Goal: Information Seeking & Learning: Learn about a topic

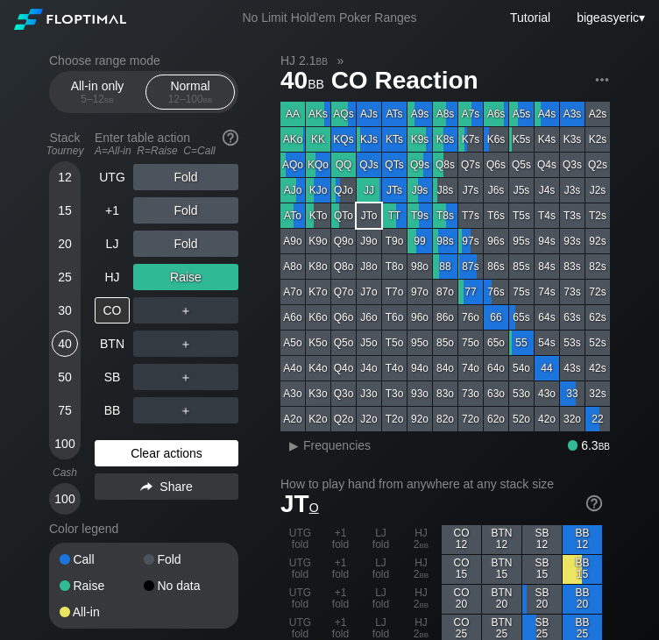
click at [182, 449] on div "Clear actions" at bounding box center [167, 453] width 144 height 26
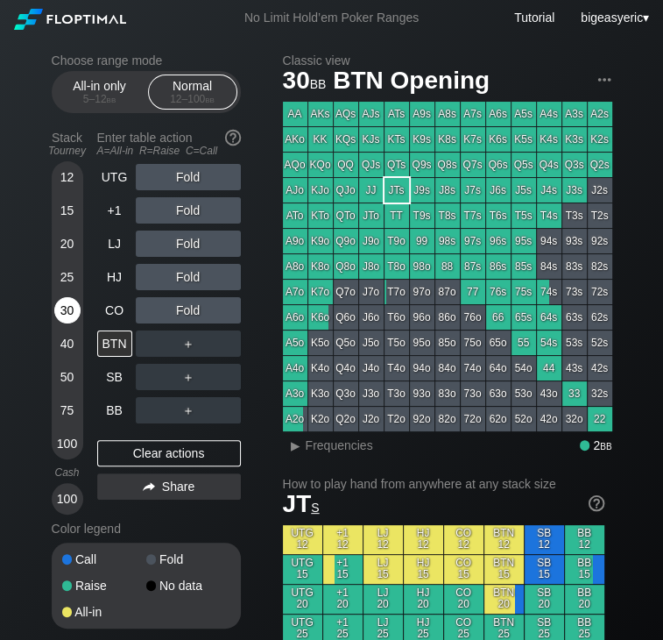
click at [73, 314] on div "30" at bounding box center [67, 310] width 26 height 26
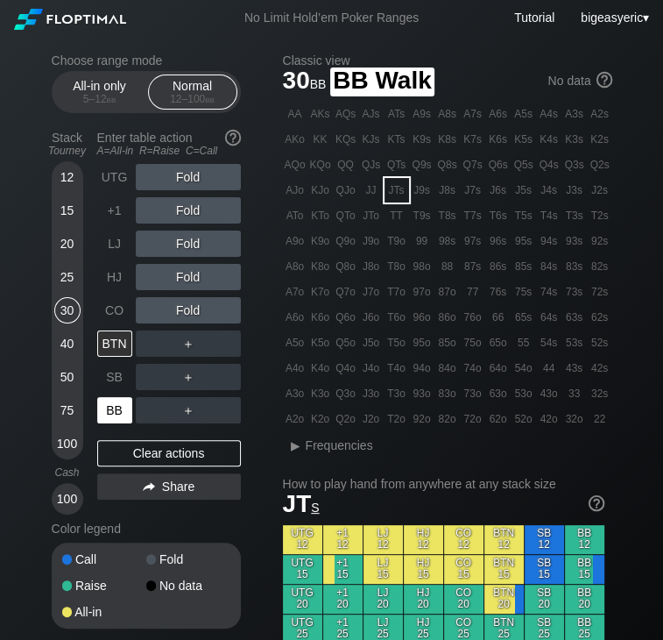
click at [112, 414] on div "BB" at bounding box center [114, 410] width 35 height 26
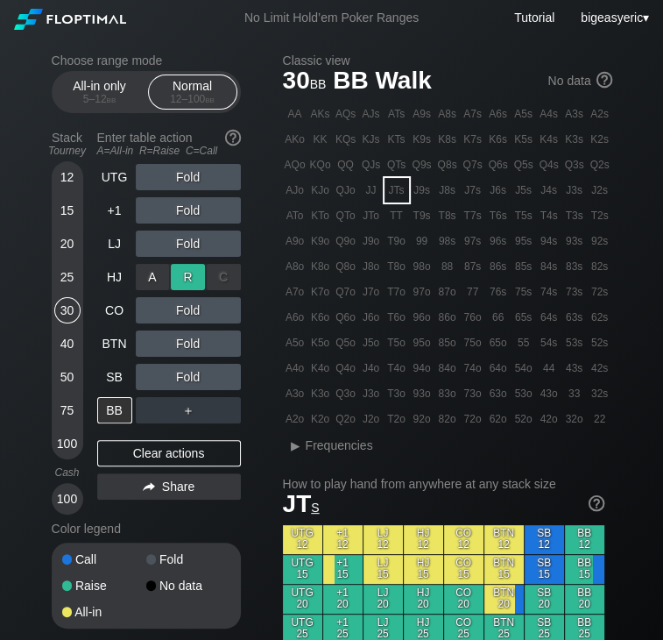
click at [189, 273] on div "R ✕" at bounding box center [188, 277] width 34 height 26
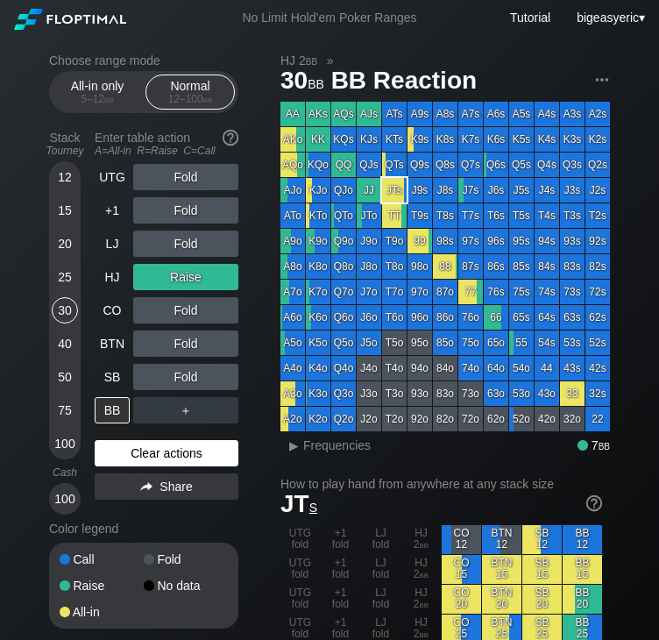
click at [191, 448] on div "Clear actions" at bounding box center [167, 453] width 144 height 26
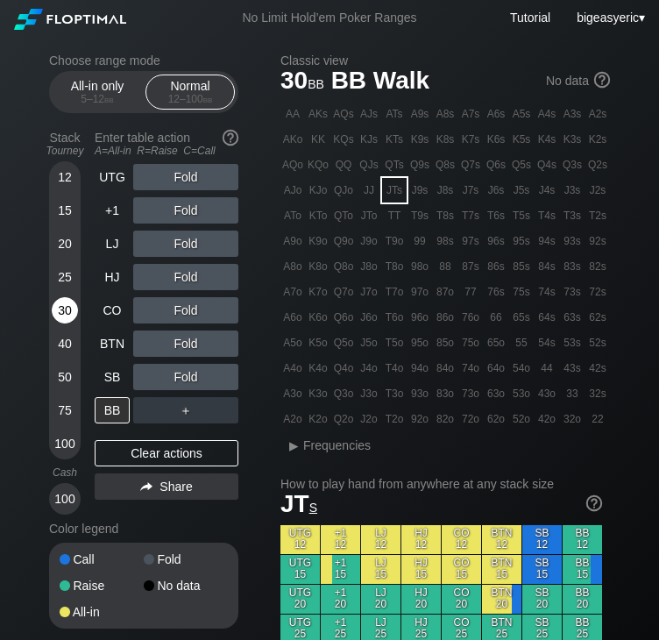
click at [63, 307] on div "30" at bounding box center [65, 310] width 26 height 26
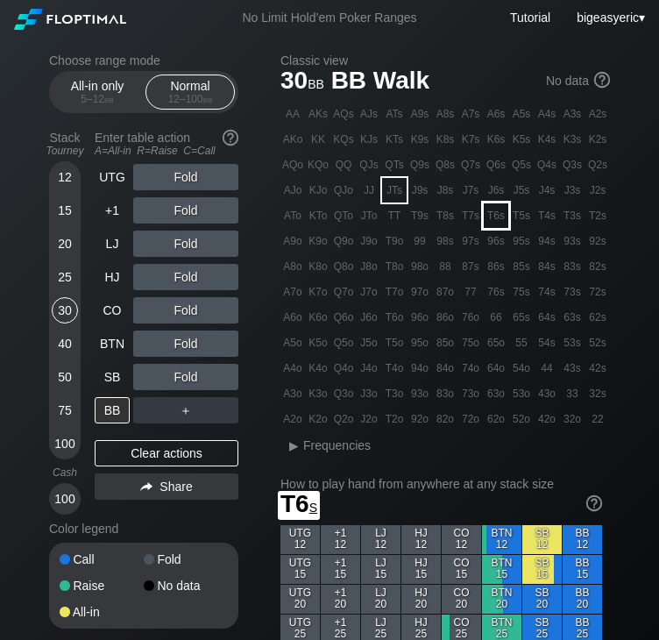
click at [498, 220] on div "T6s" at bounding box center [496, 215] width 25 height 25
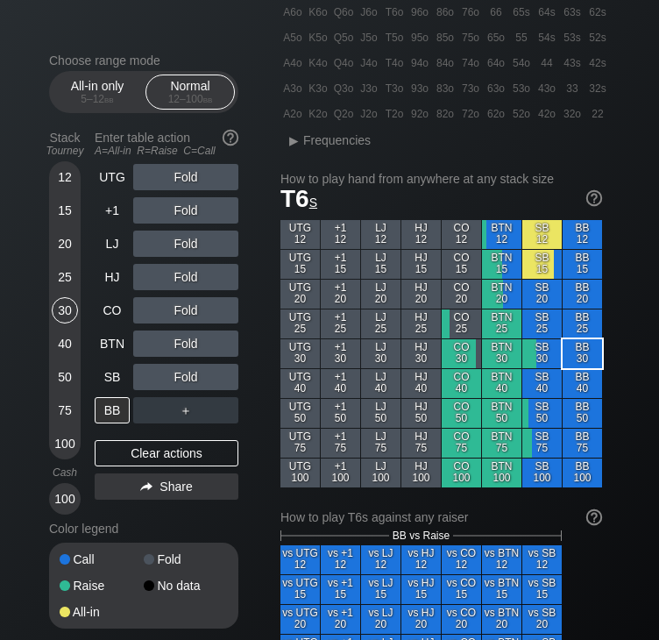
scroll to position [320, 0]
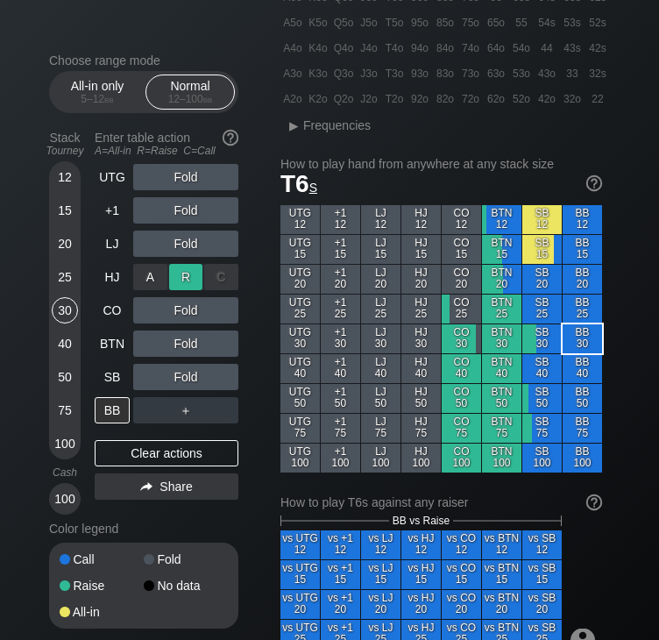
click at [184, 276] on div "R ✕" at bounding box center [186, 277] width 34 height 26
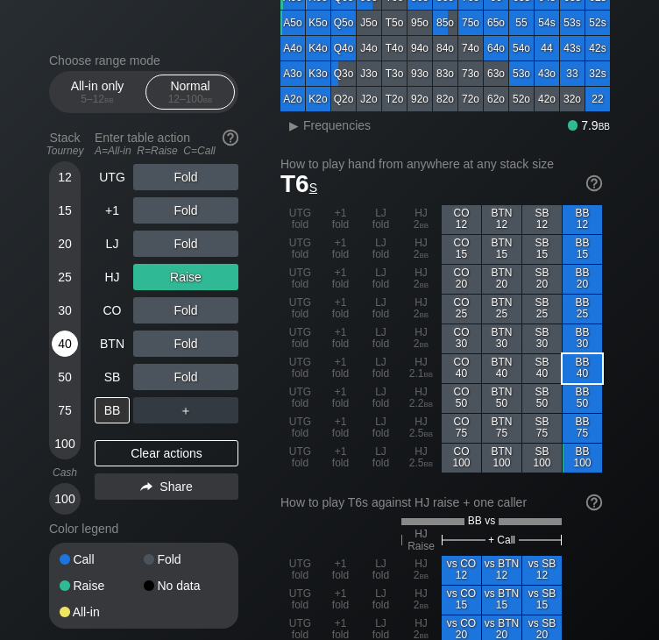
click at [60, 337] on div "40" at bounding box center [65, 343] width 26 height 26
click at [62, 350] on div "40" at bounding box center [65, 343] width 26 height 26
click at [147, 464] on div "Clear actions" at bounding box center [167, 453] width 144 height 26
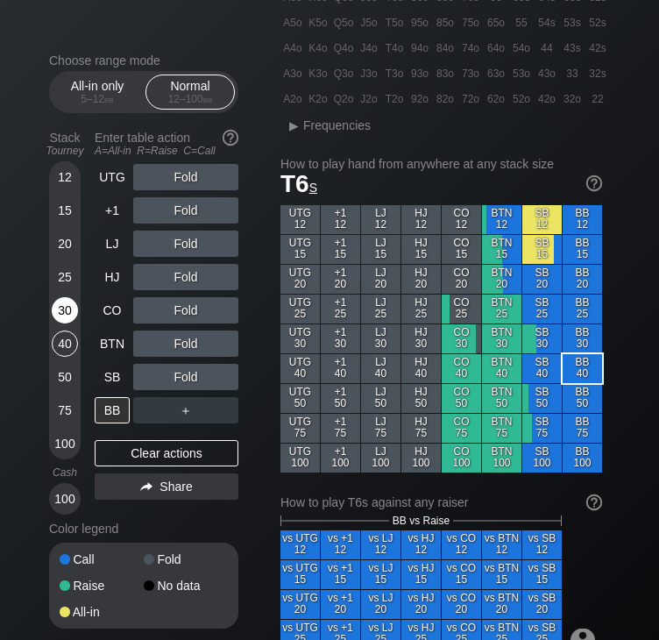
click at [62, 311] on div "30" at bounding box center [65, 310] width 26 height 26
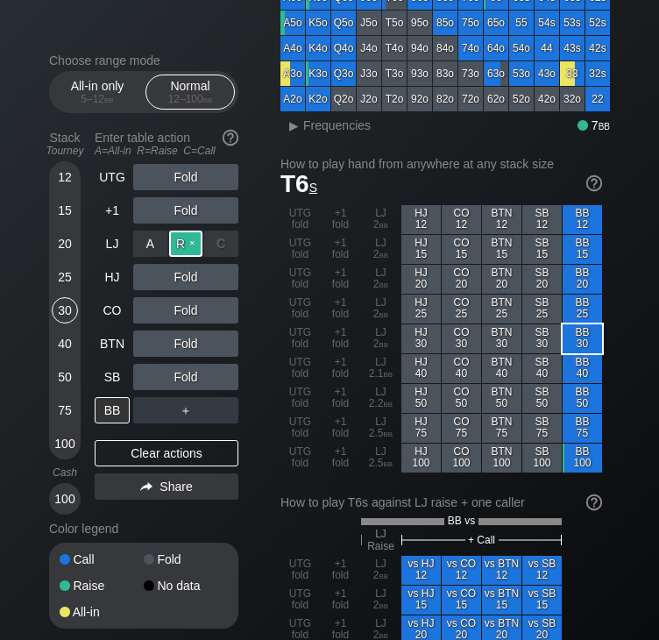
click at [182, 250] on div "R ✕" at bounding box center [186, 243] width 34 height 26
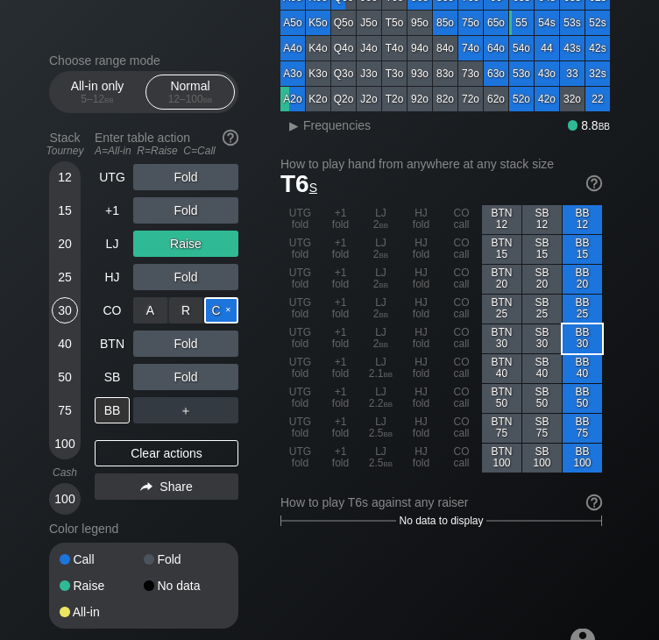
click at [219, 321] on div "C ✕" at bounding box center [221, 310] width 34 height 26
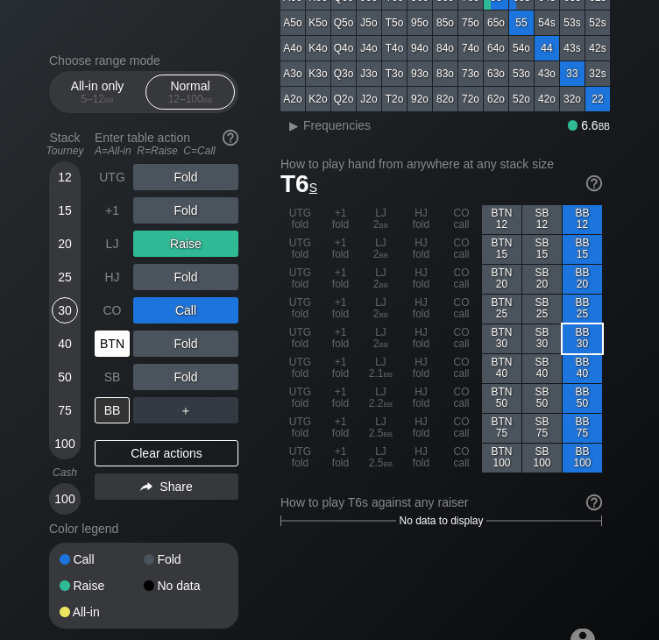
click at [109, 333] on div "BTN" at bounding box center [112, 343] width 35 height 26
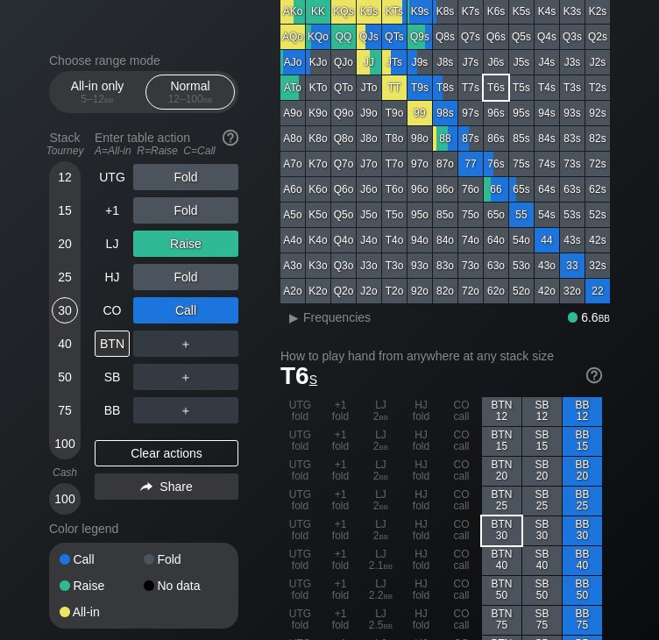
scroll to position [131, 0]
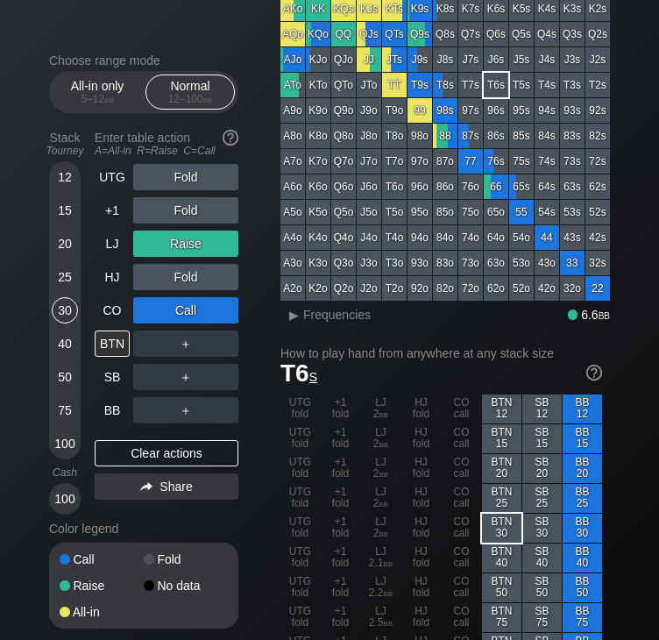
drag, startPoint x: 25, startPoint y: 546, endPoint x: -219, endPoint y: 596, distance: 249.5
click at [0, 509] on html "No Limit Hold’em Poker Ranges Tutorial bigeasyeric ▾ Choose range mode All-in o…" at bounding box center [329, 189] width 659 height 640
click at [147, 454] on div "Clear actions" at bounding box center [167, 453] width 144 height 26
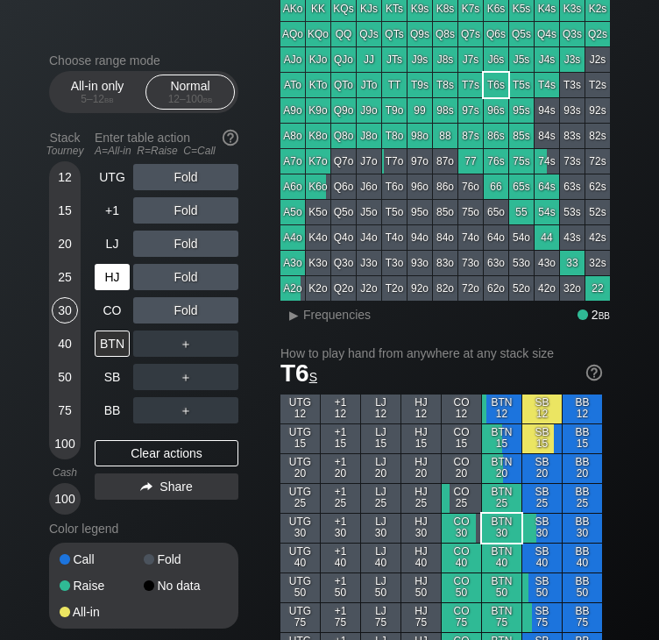
click at [107, 278] on div "HJ" at bounding box center [112, 277] width 35 height 26
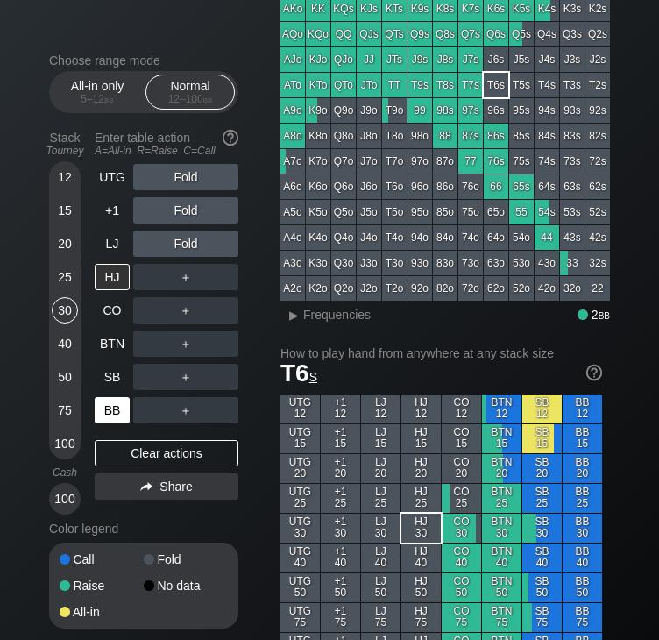
click at [113, 400] on div "BB" at bounding box center [112, 410] width 35 height 26
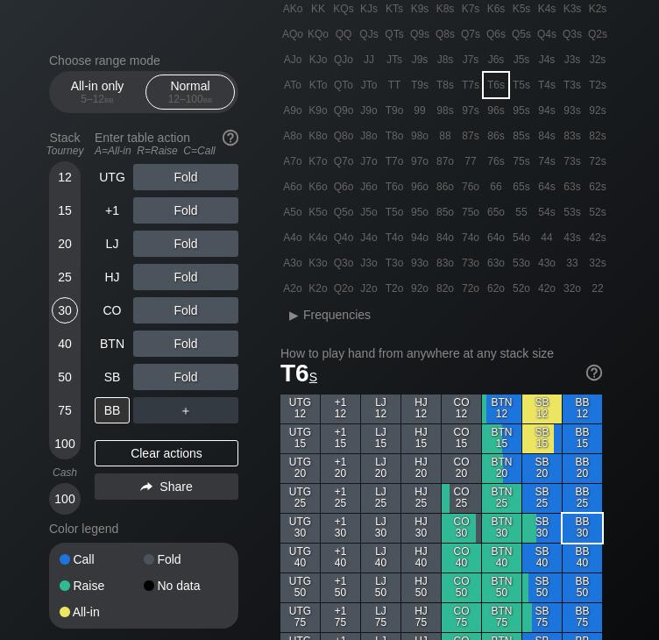
click at [155, 414] on div "＋" at bounding box center [185, 410] width 105 height 26
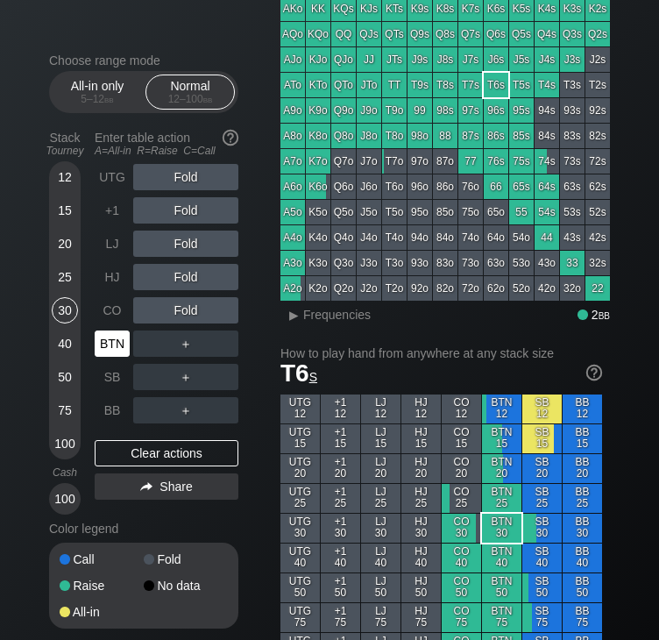
click at [122, 347] on div "BTN" at bounding box center [112, 343] width 35 height 26
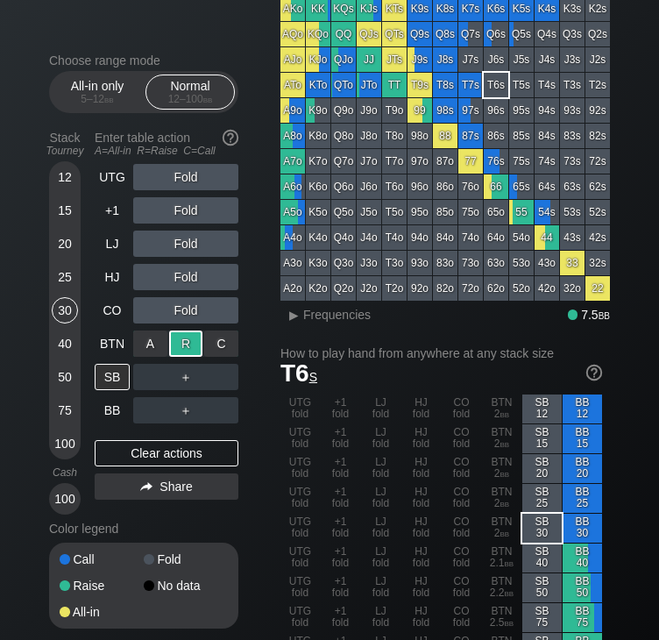
click at [171, 347] on div "R ✕" at bounding box center [186, 343] width 34 height 26
click at [219, 376] on div "C ✕" at bounding box center [221, 377] width 34 height 26
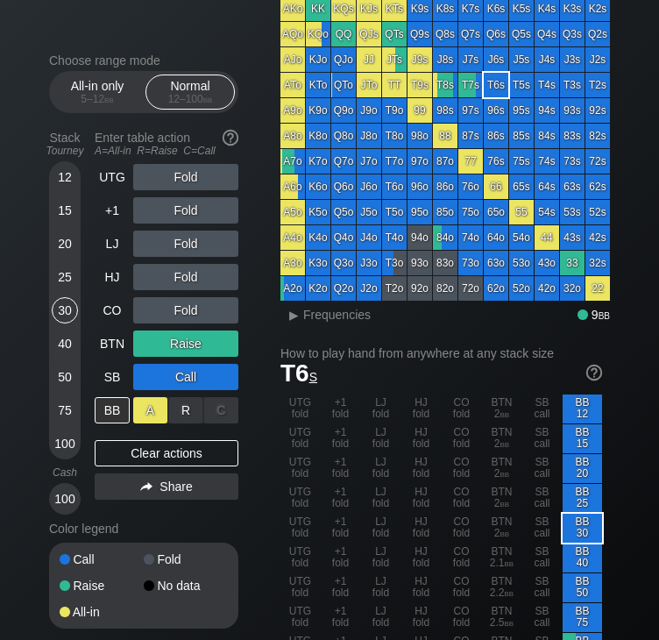
click at [156, 412] on div "A ✕" at bounding box center [150, 410] width 34 height 26
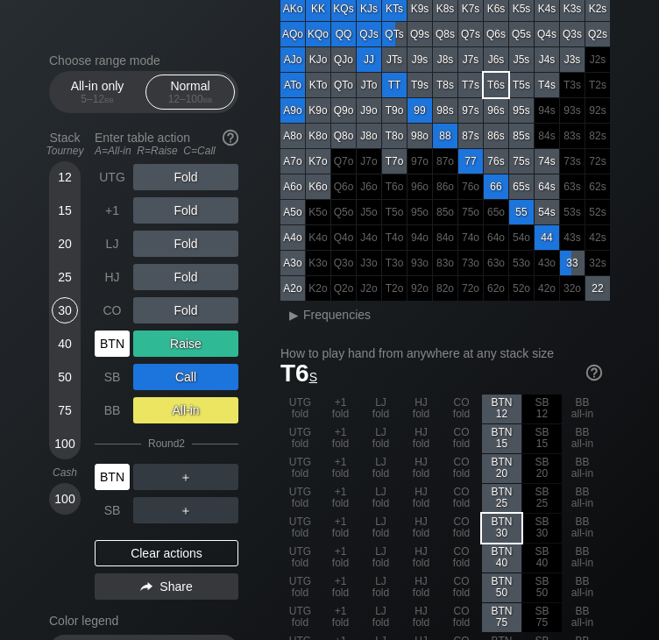
click at [117, 471] on div "BTN" at bounding box center [112, 476] width 35 height 26
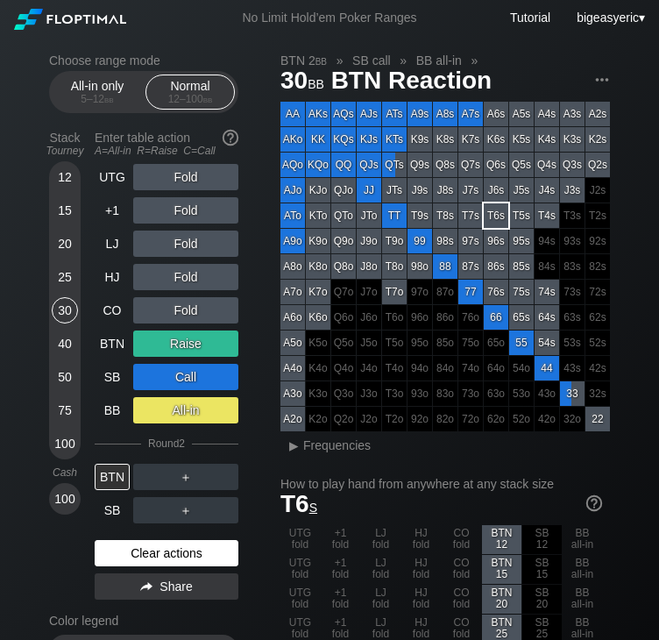
click at [139, 555] on div "Clear actions" at bounding box center [167, 553] width 144 height 26
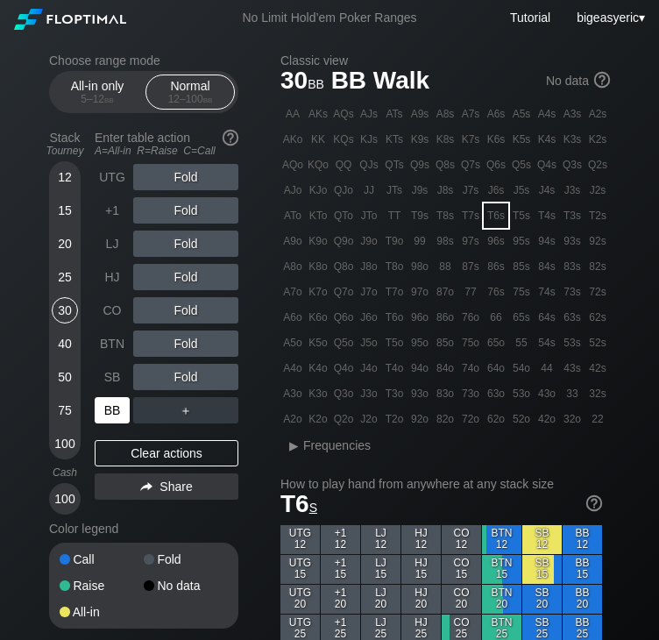
drag, startPoint x: 109, startPoint y: 404, endPoint x: 102, endPoint y: 396, distance: 10.6
click at [102, 396] on div "BB" at bounding box center [114, 409] width 39 height 33
click at [109, 414] on div "BB" at bounding box center [112, 410] width 35 height 26
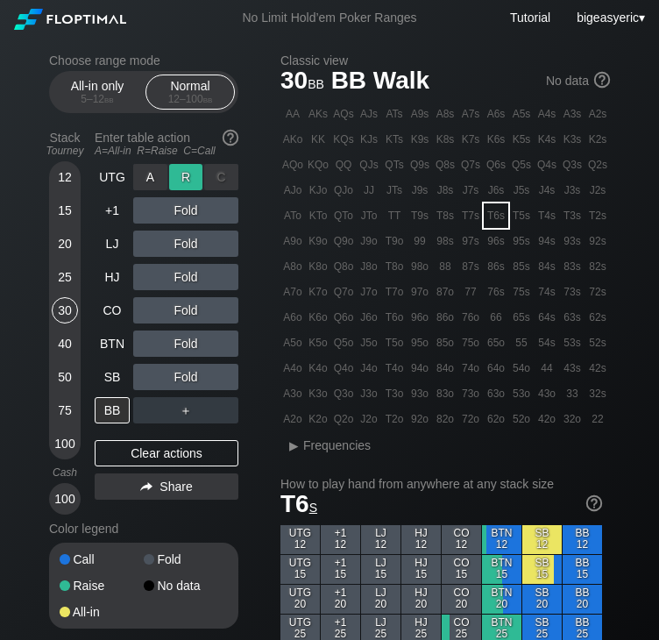
click at [186, 187] on div "R ✕" at bounding box center [186, 177] width 34 height 26
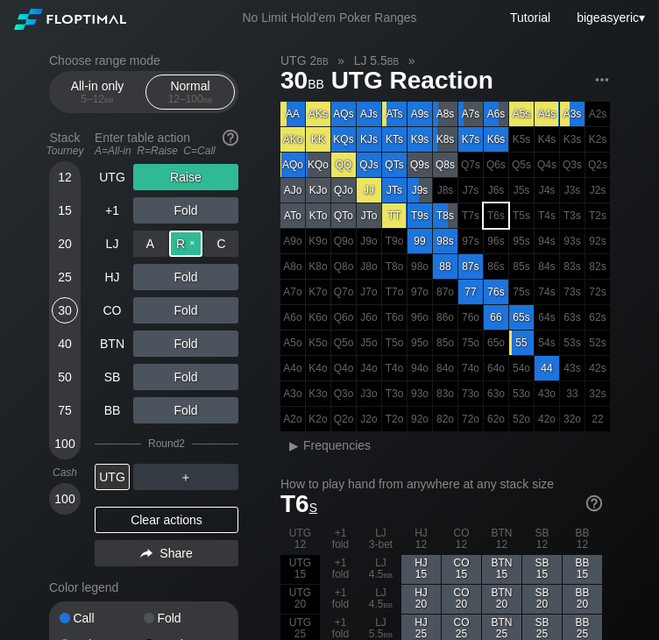
click at [180, 241] on div "R ✕" at bounding box center [186, 243] width 34 height 26
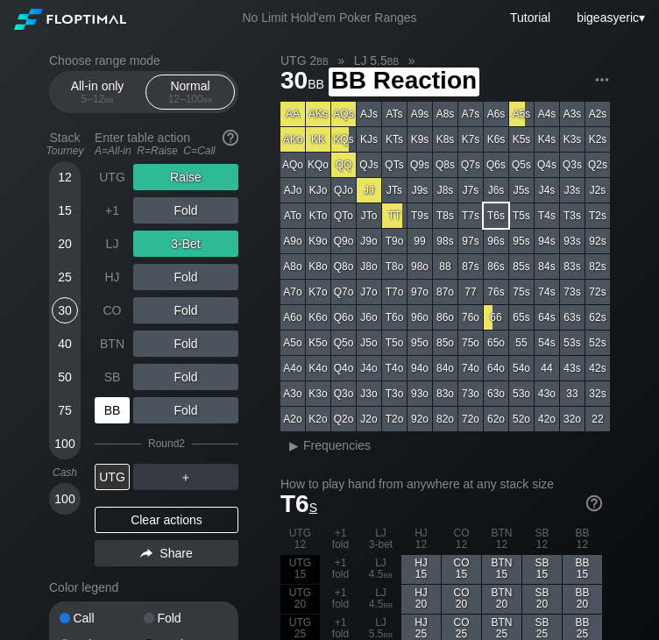
click at [120, 402] on div "BB" at bounding box center [112, 410] width 35 height 26
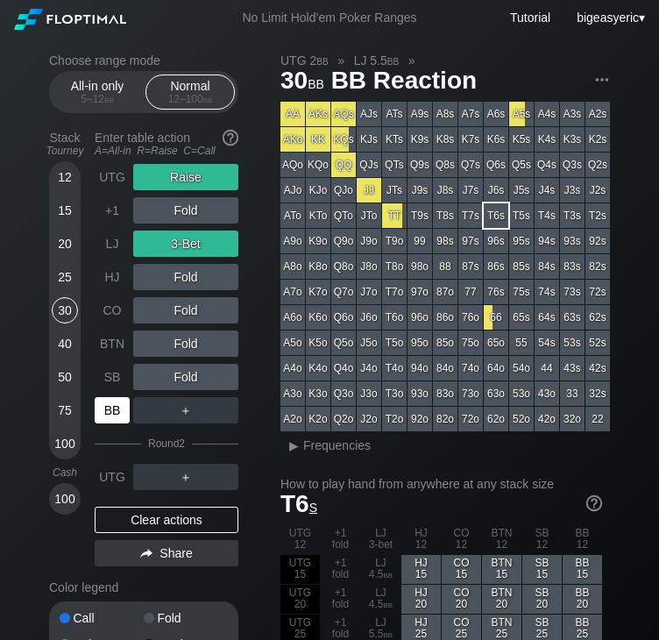
click at [120, 404] on div "BB" at bounding box center [112, 410] width 35 height 26
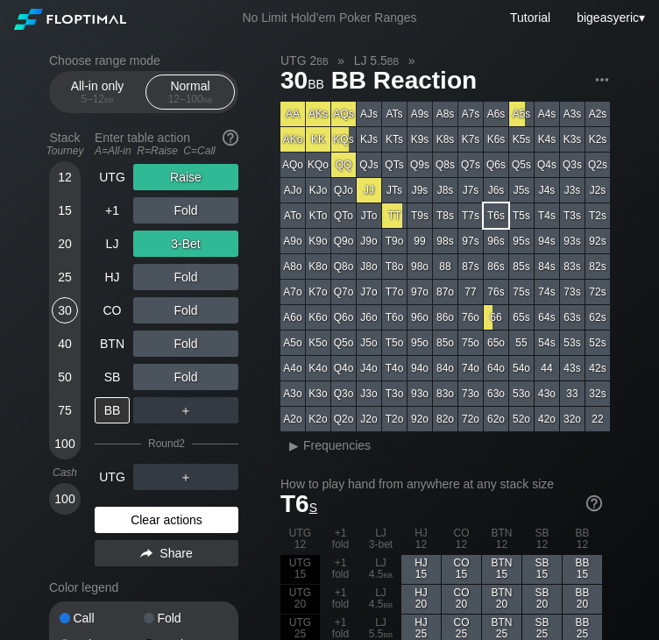
click at [125, 523] on div "Clear actions" at bounding box center [167, 519] width 144 height 26
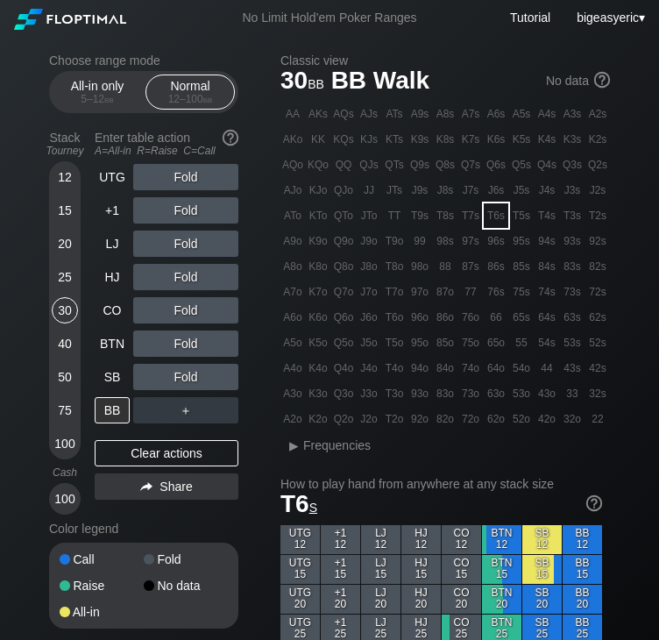
click at [64, 276] on div "25" at bounding box center [65, 277] width 26 height 26
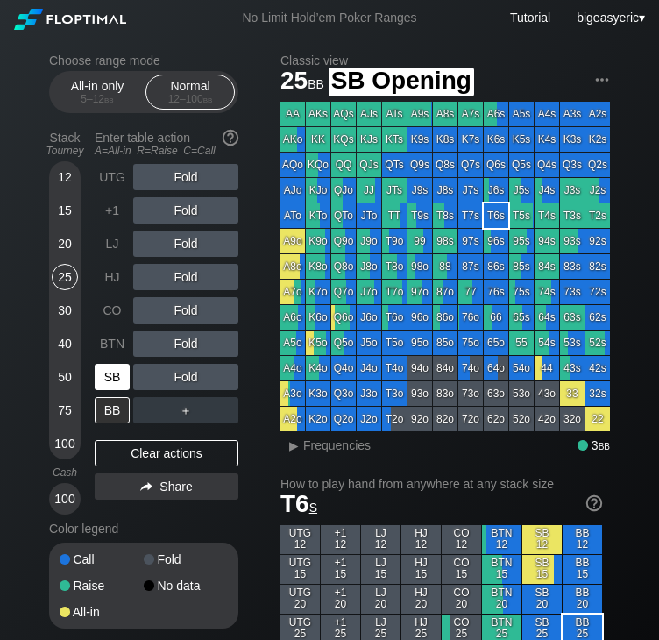
click at [124, 371] on div "SB" at bounding box center [112, 377] width 35 height 26
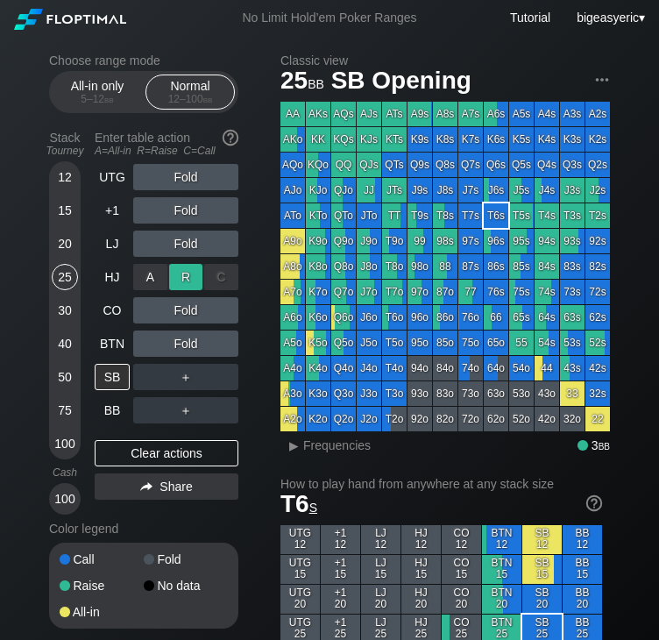
click at [185, 284] on div "R ✕" at bounding box center [186, 277] width 34 height 26
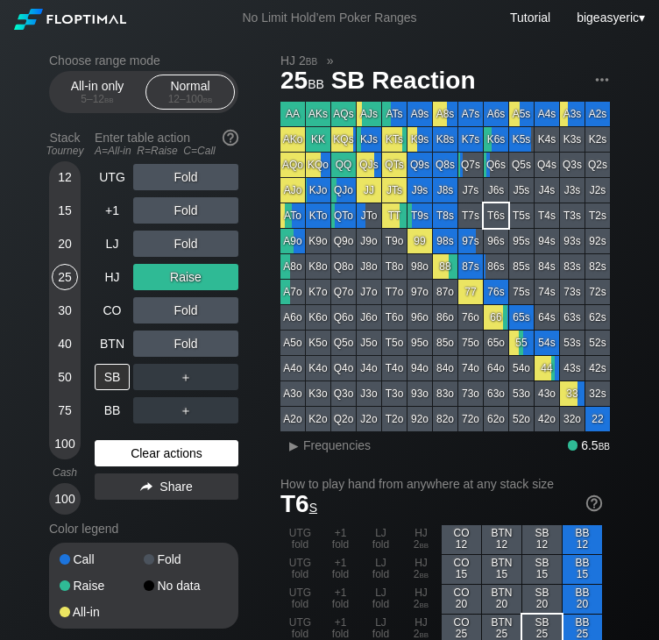
click at [181, 449] on div "Clear actions" at bounding box center [167, 453] width 144 height 26
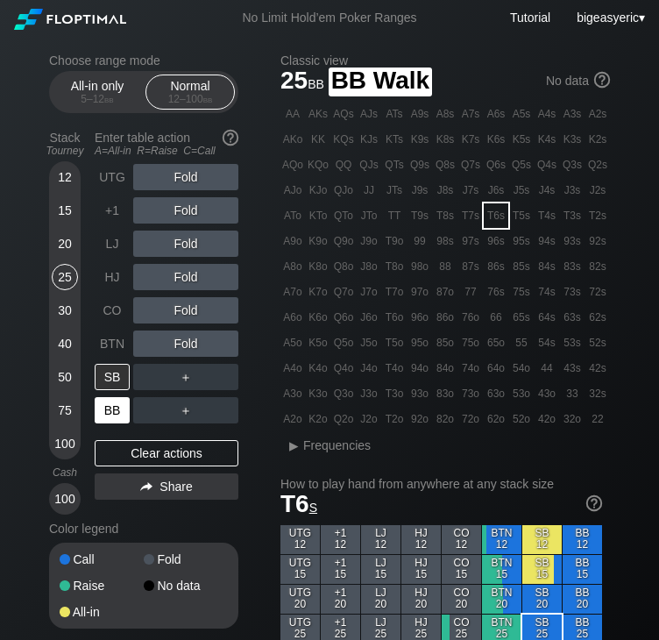
click at [118, 402] on div "BB" at bounding box center [112, 410] width 35 height 26
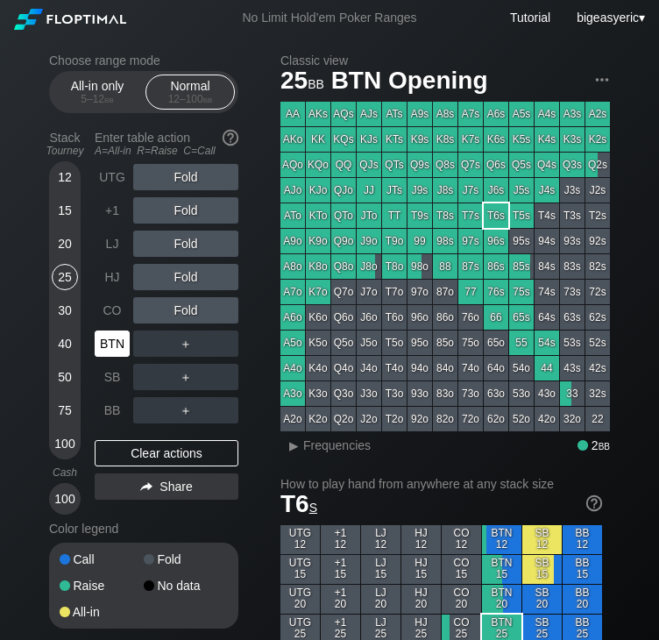
click at [103, 341] on div "BTN" at bounding box center [112, 343] width 35 height 26
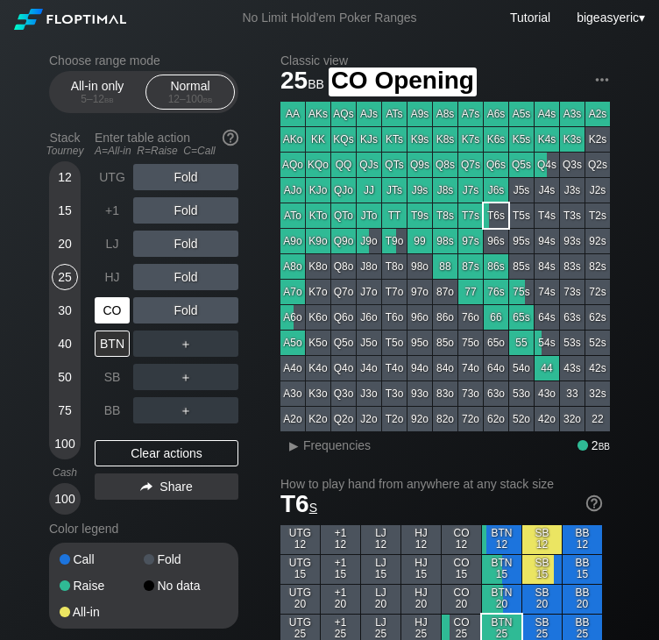
click at [109, 312] on div "CO" at bounding box center [112, 310] width 35 height 26
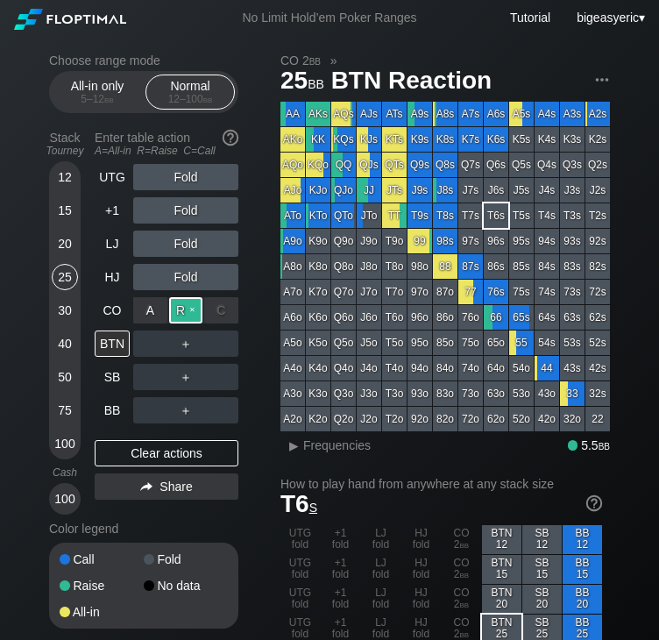
click at [185, 306] on div "R ✕" at bounding box center [186, 310] width 34 height 26
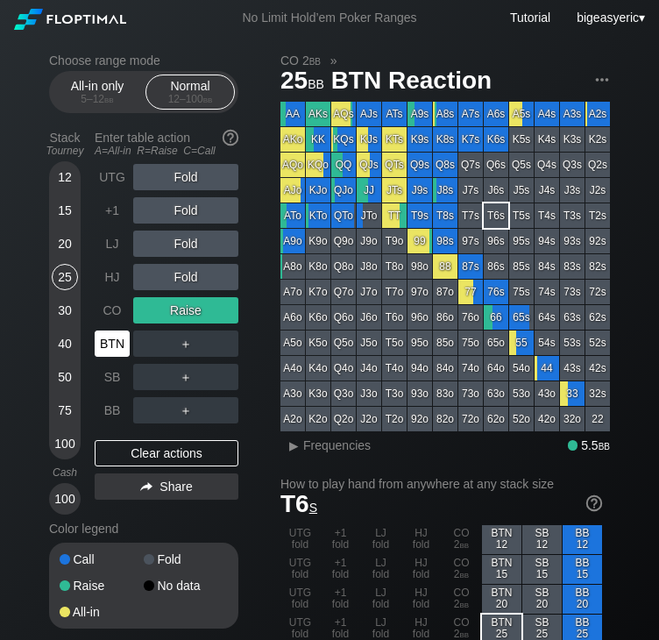
click at [125, 348] on div "BTN" at bounding box center [112, 343] width 35 height 26
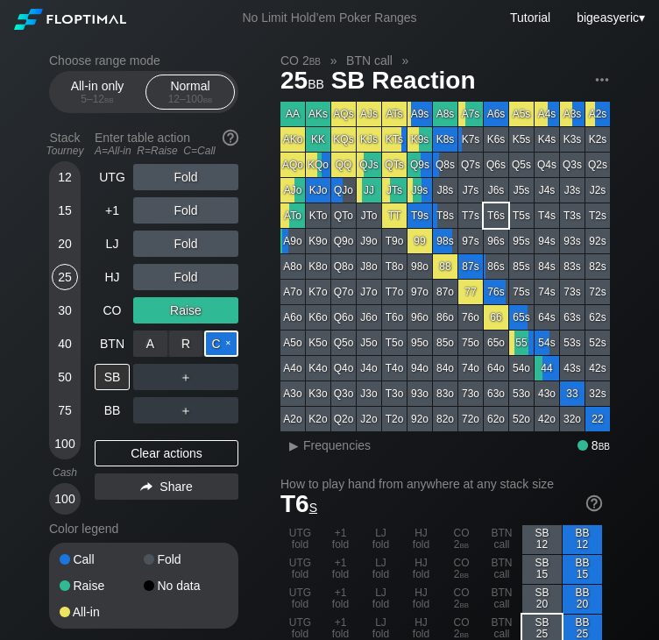
click at [228, 337] on div "C ✕" at bounding box center [221, 343] width 34 height 26
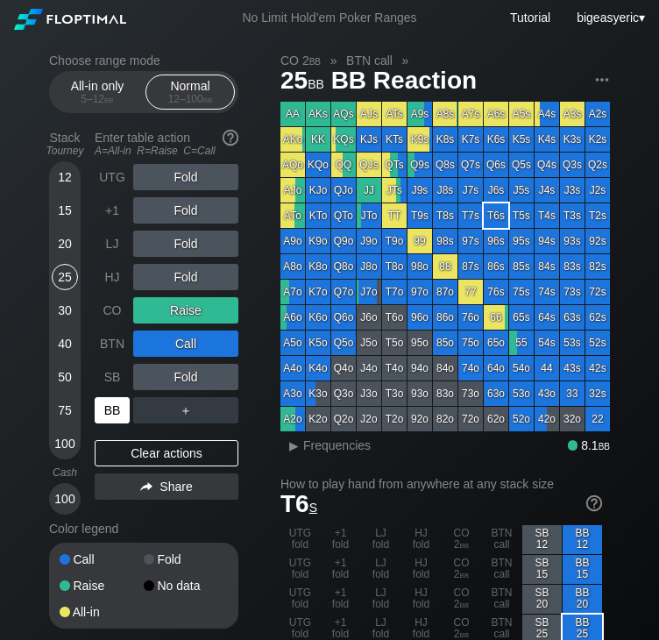
click at [117, 400] on div "BB" at bounding box center [112, 410] width 35 height 26
click at [112, 373] on div "SB" at bounding box center [112, 377] width 35 height 26
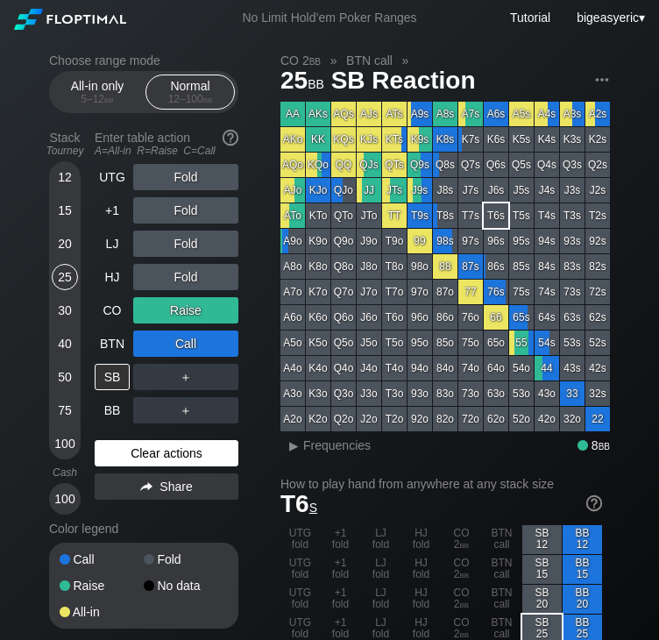
click at [159, 456] on div "Clear actions" at bounding box center [167, 453] width 144 height 26
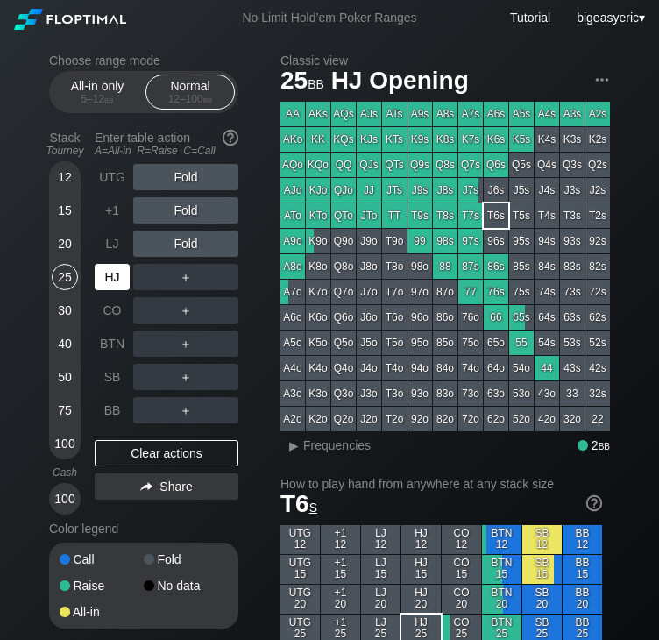
click at [109, 278] on div "HJ" at bounding box center [112, 277] width 35 height 26
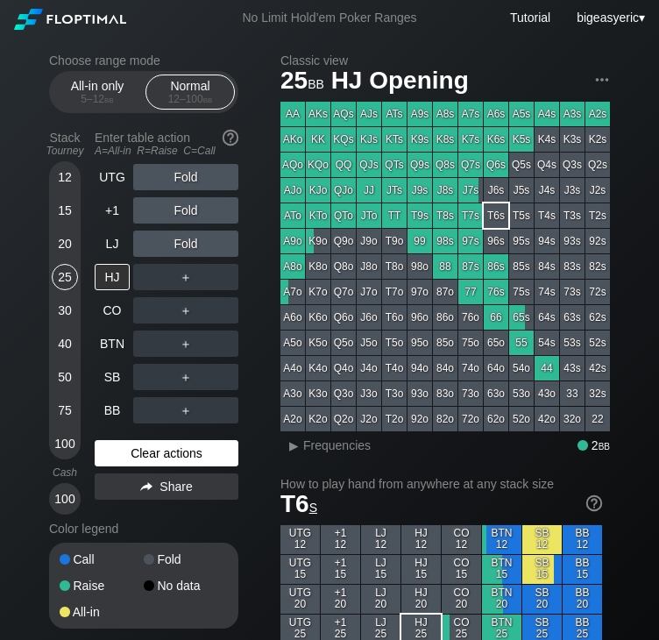
click at [174, 460] on div "Clear actions" at bounding box center [167, 453] width 144 height 26
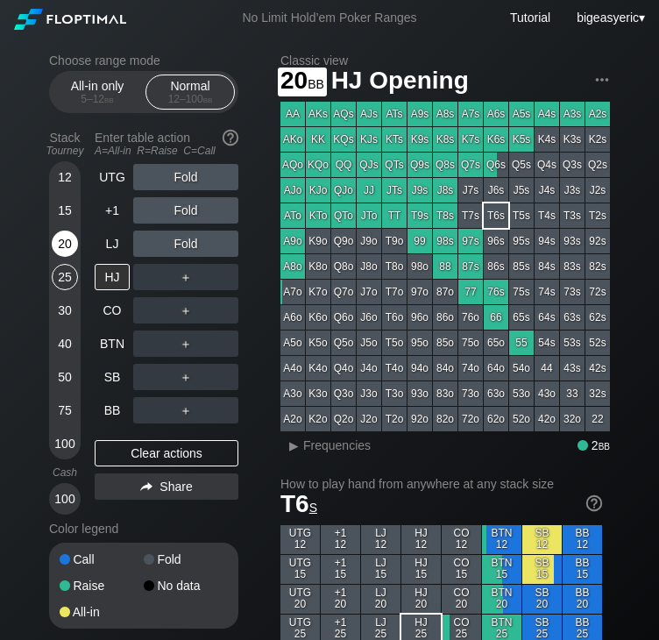
click at [67, 236] on div "20" at bounding box center [65, 243] width 26 height 26
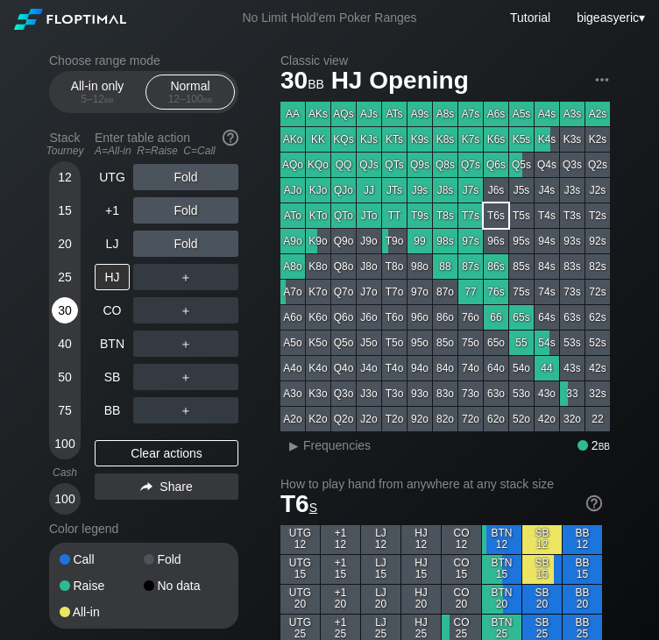
click at [63, 305] on div "30" at bounding box center [65, 310] width 26 height 26
click at [62, 320] on div "30" at bounding box center [65, 310] width 26 height 26
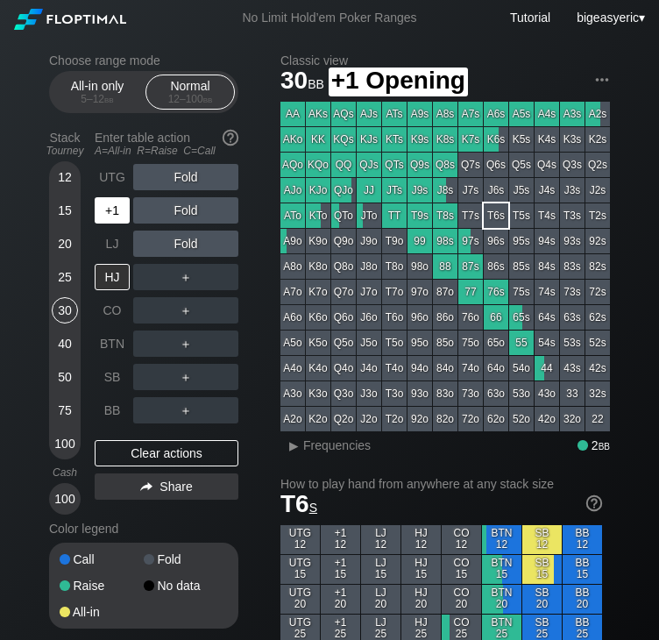
click at [114, 218] on div "+1" at bounding box center [112, 210] width 35 height 26
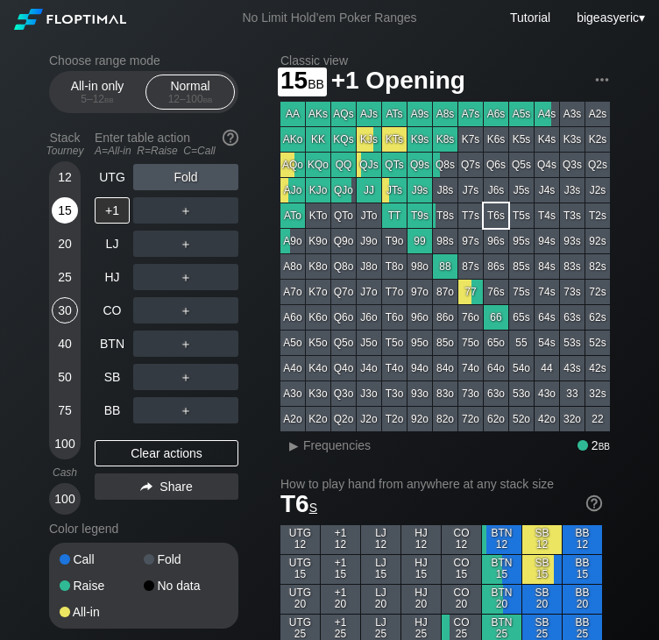
click at [69, 206] on div "15" at bounding box center [65, 210] width 26 height 26
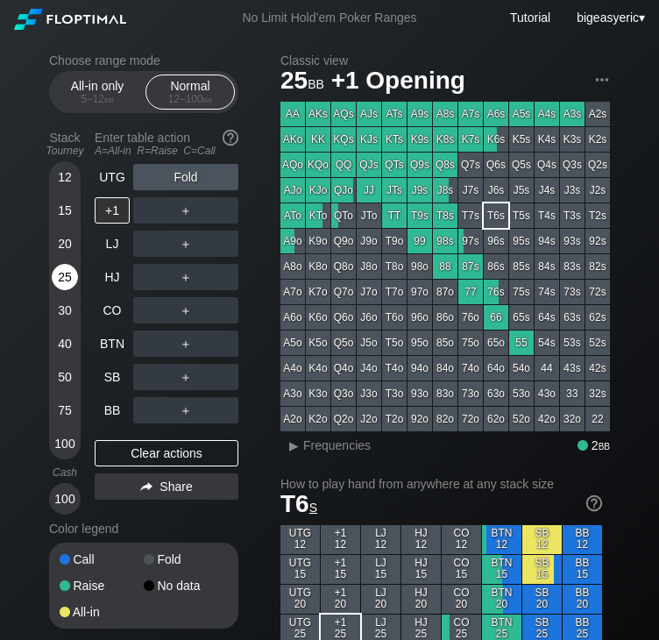
click at [60, 279] on div "25" at bounding box center [65, 277] width 26 height 26
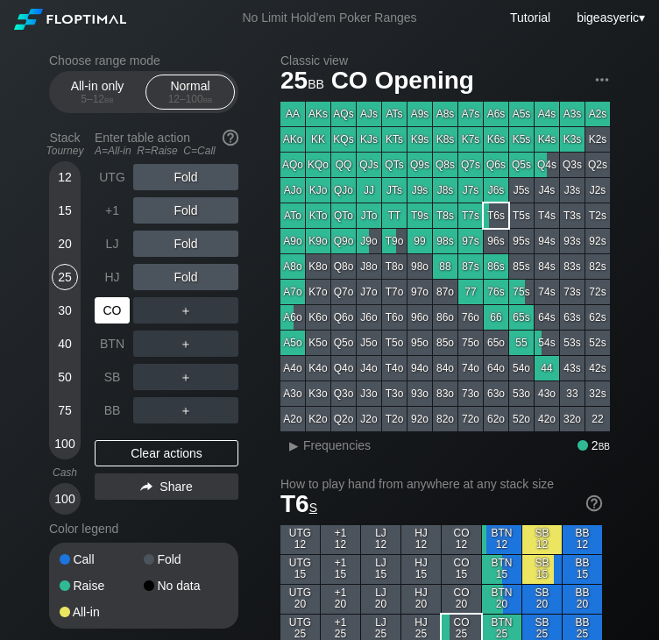
click at [119, 317] on div "CO" at bounding box center [112, 310] width 35 height 26
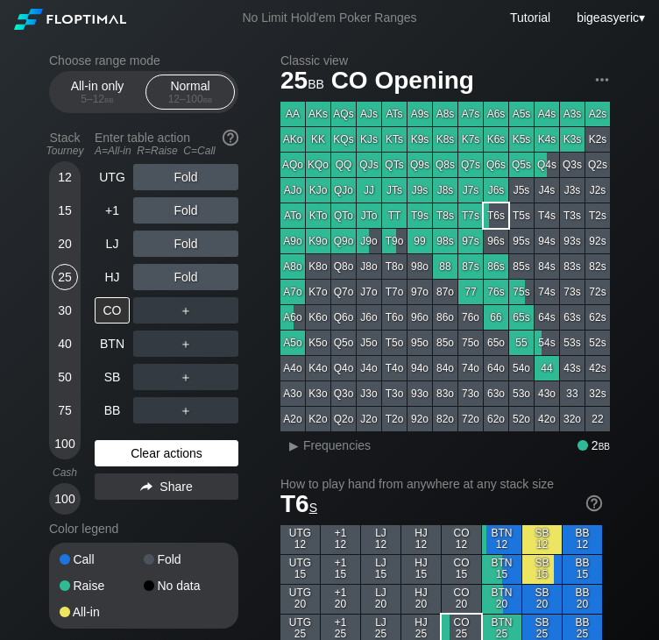
click at [151, 453] on div "Clear actions" at bounding box center [167, 453] width 144 height 26
click at [165, 276] on div "Fold" at bounding box center [185, 277] width 105 height 26
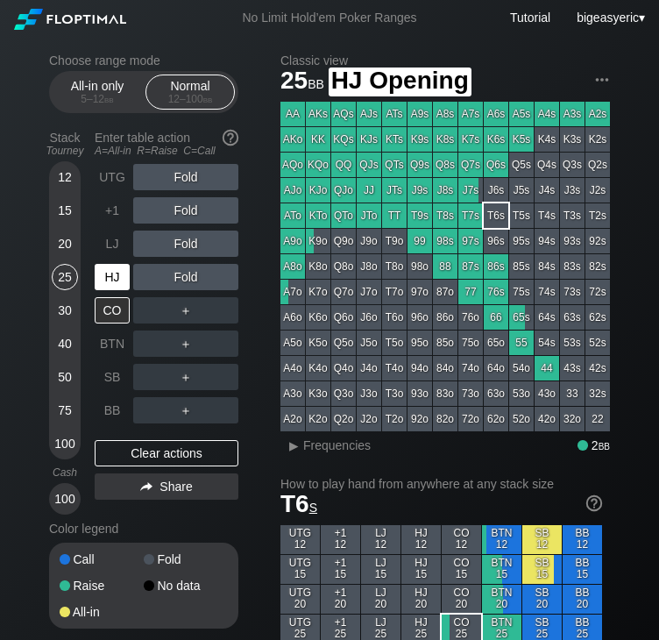
click at [112, 272] on div "HJ" at bounding box center [112, 277] width 35 height 26
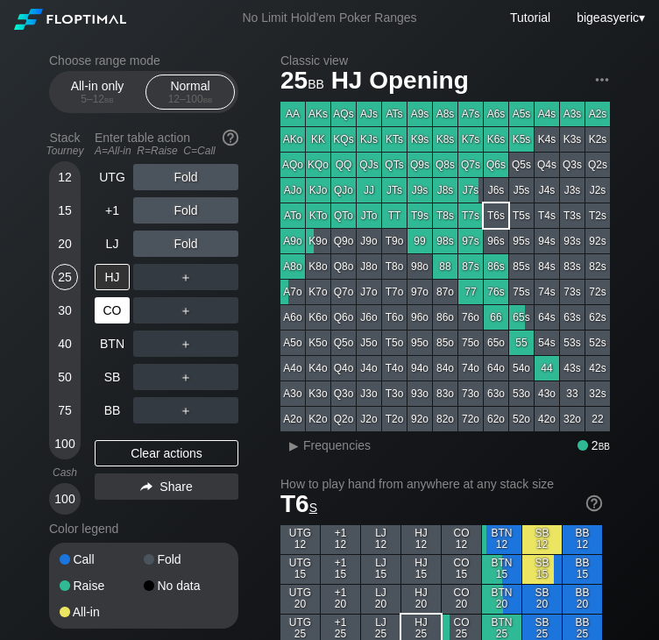
click at [111, 301] on div "CO" at bounding box center [112, 310] width 35 height 26
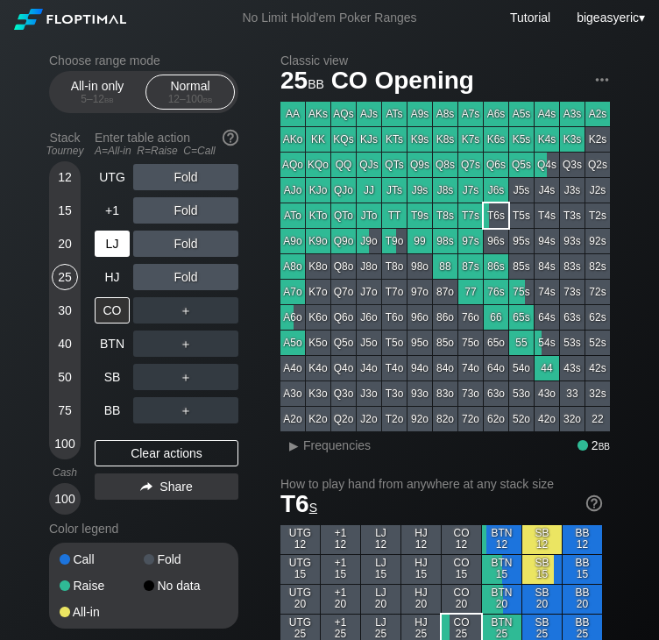
click at [112, 244] on div "LJ" at bounding box center [112, 243] width 35 height 26
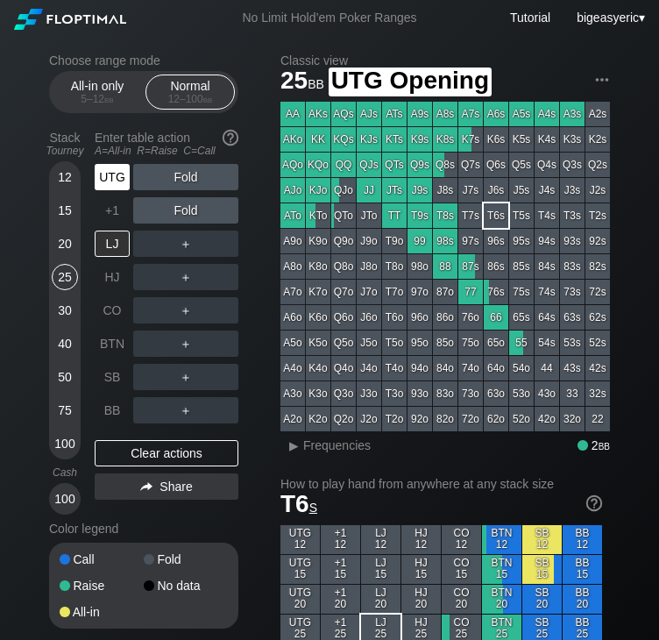
click at [111, 167] on div "UTG" at bounding box center [112, 177] width 35 height 26
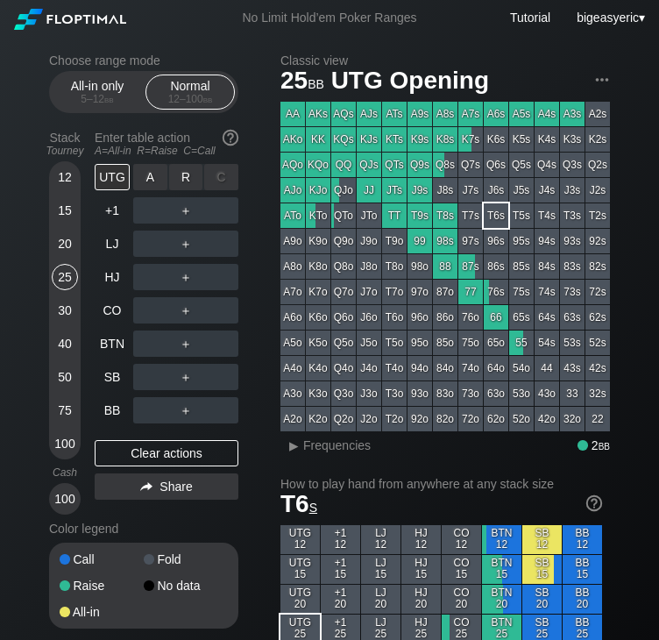
click at [187, 178] on div "A ✕ R ✕ C ✕ ＋" at bounding box center [185, 177] width 105 height 26
click at [187, 178] on div "R ✕" at bounding box center [186, 177] width 34 height 26
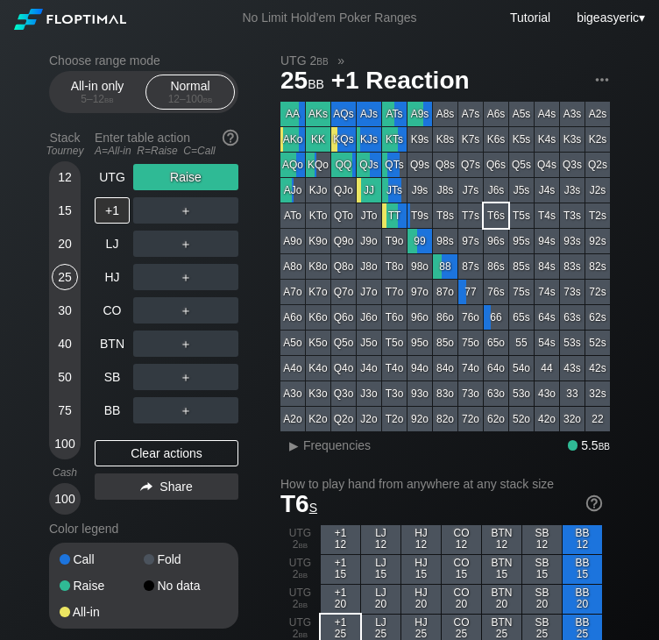
click at [90, 173] on div "Stack Tourney Enter table action A=All-in R=Raise C=Call 12 15 20 25 30 40 50 7…" at bounding box center [143, 319] width 189 height 391
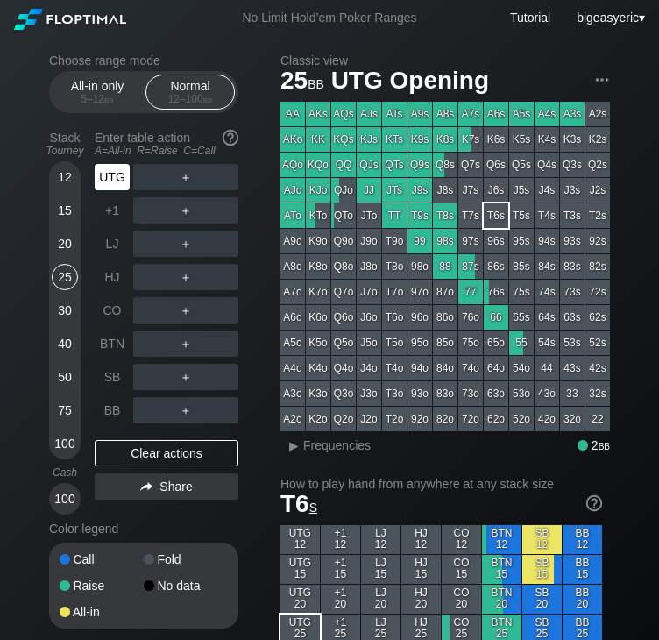
click at [105, 173] on div "UTG" at bounding box center [112, 177] width 35 height 26
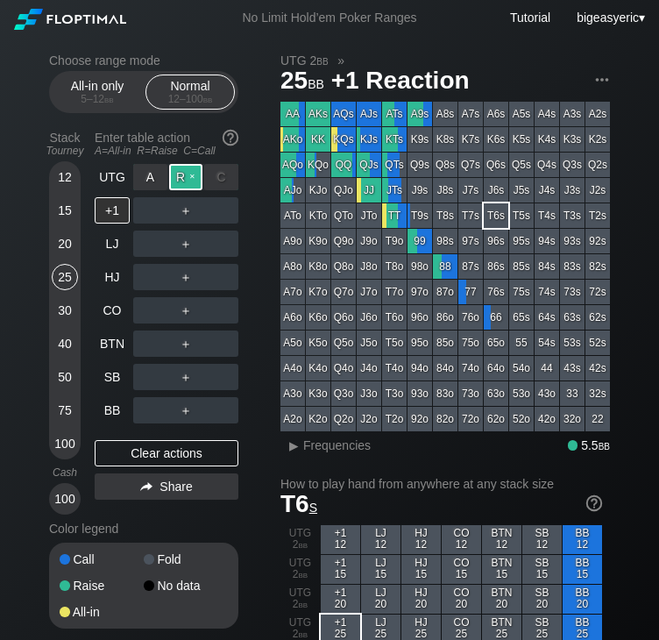
click at [182, 174] on div "R ✕" at bounding box center [186, 177] width 34 height 26
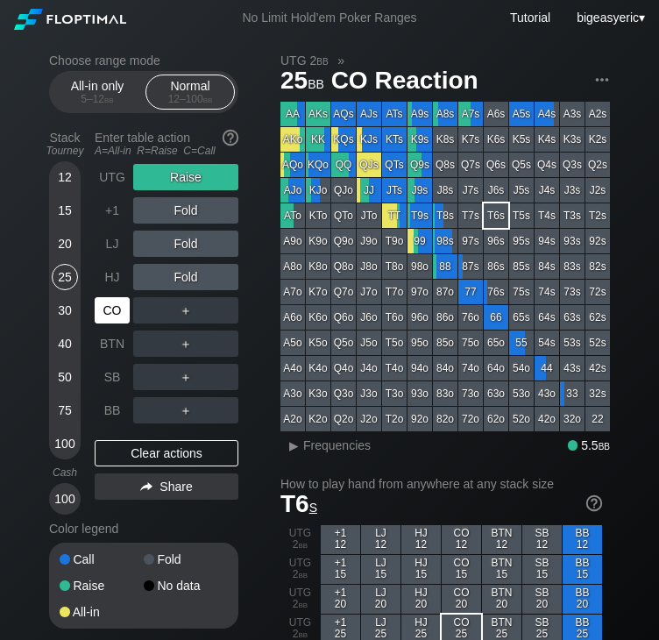
click at [106, 313] on div "CO" at bounding box center [112, 310] width 35 height 26
click at [231, 313] on div "C ✕" at bounding box center [221, 310] width 34 height 26
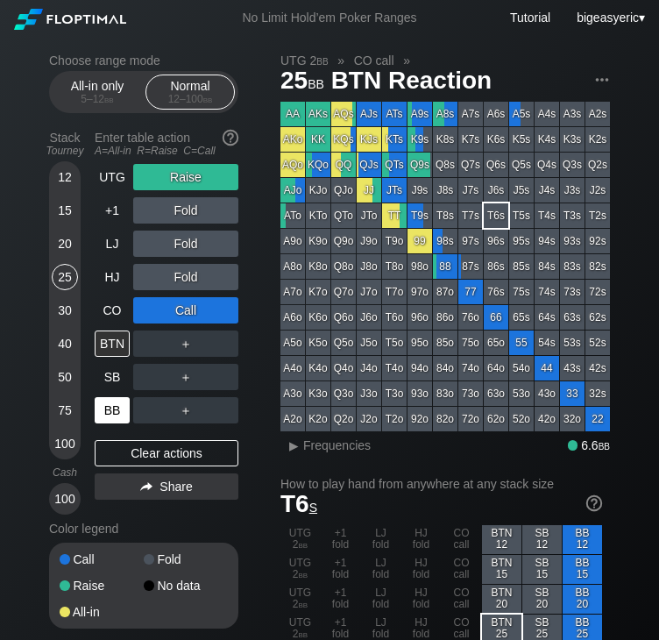
click at [118, 408] on div "BB" at bounding box center [112, 410] width 35 height 26
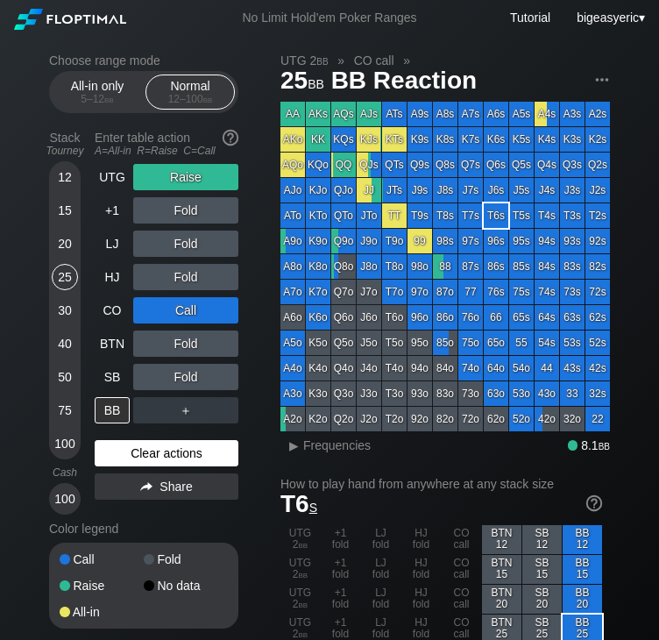
click at [145, 445] on div "Clear actions" at bounding box center [167, 453] width 144 height 26
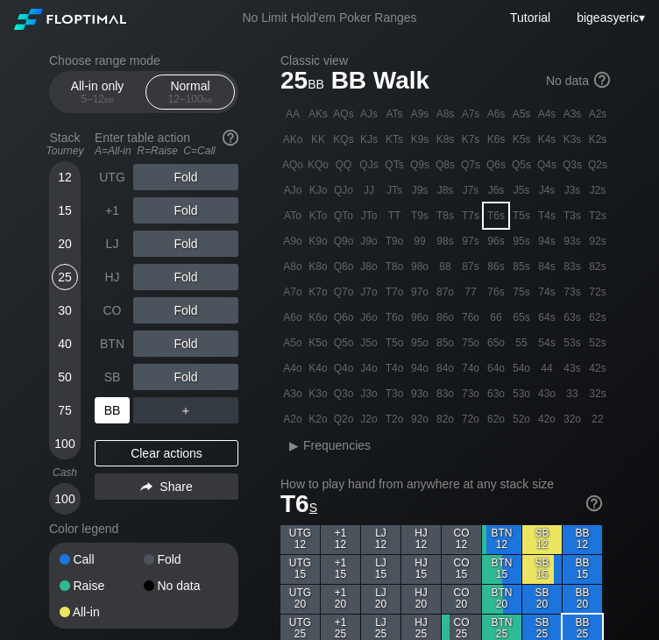
click at [120, 410] on div "BB" at bounding box center [112, 410] width 35 height 26
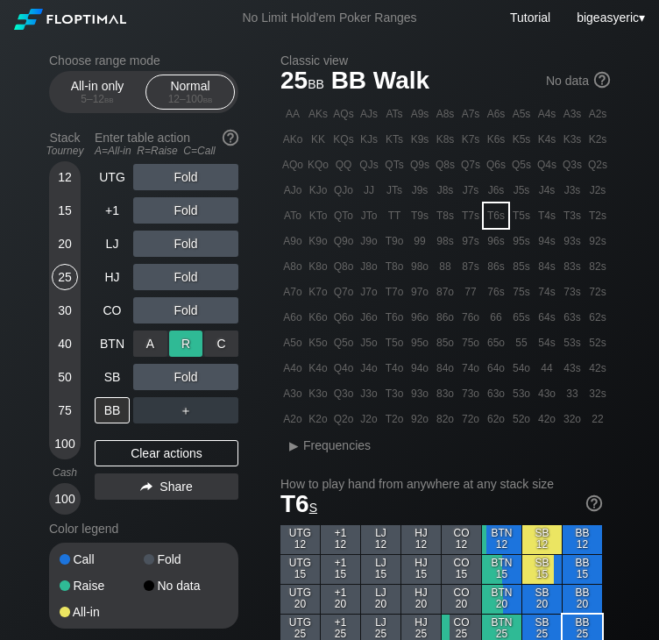
click at [178, 348] on div "R ✕" at bounding box center [186, 343] width 34 height 26
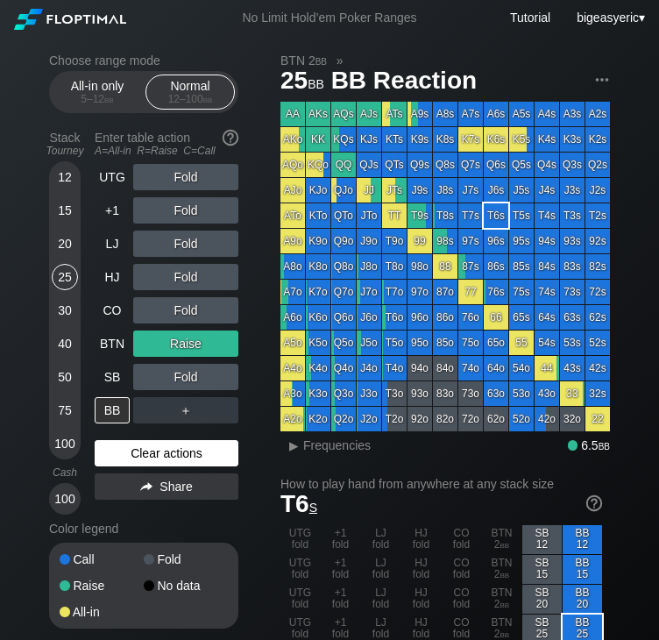
click at [173, 456] on div "Clear actions" at bounding box center [167, 453] width 144 height 26
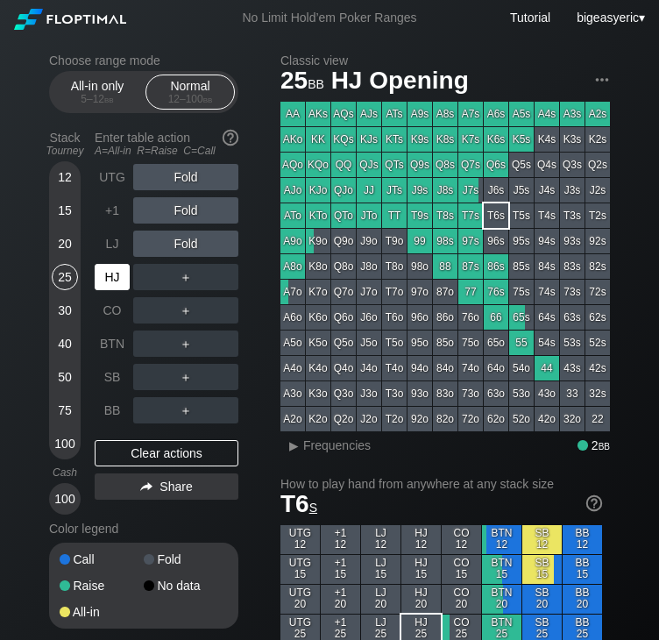
click at [120, 269] on div "HJ" at bounding box center [112, 277] width 35 height 26
click at [188, 279] on div "R ✕" at bounding box center [186, 277] width 34 height 26
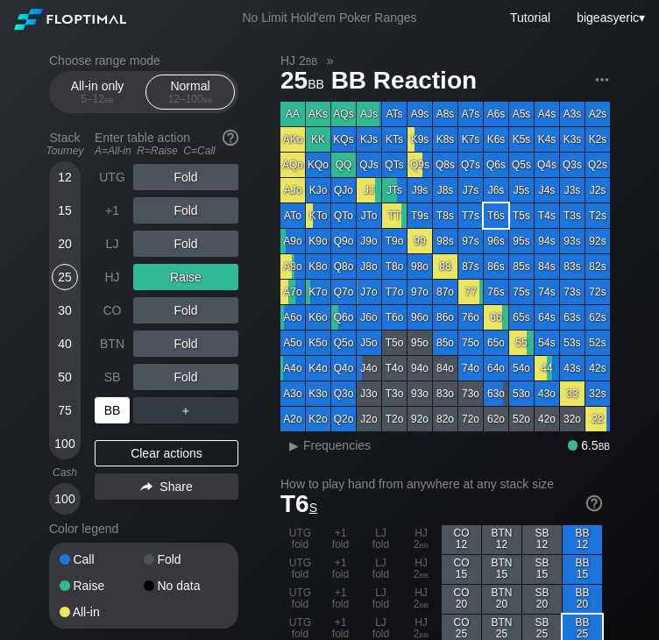
click at [112, 407] on div "BB" at bounding box center [112, 410] width 35 height 26
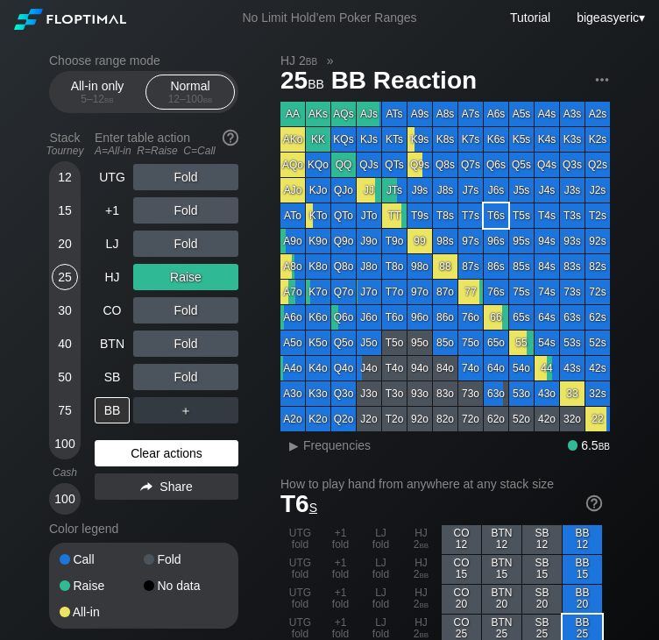
click at [147, 444] on div "Clear actions" at bounding box center [167, 453] width 144 height 26
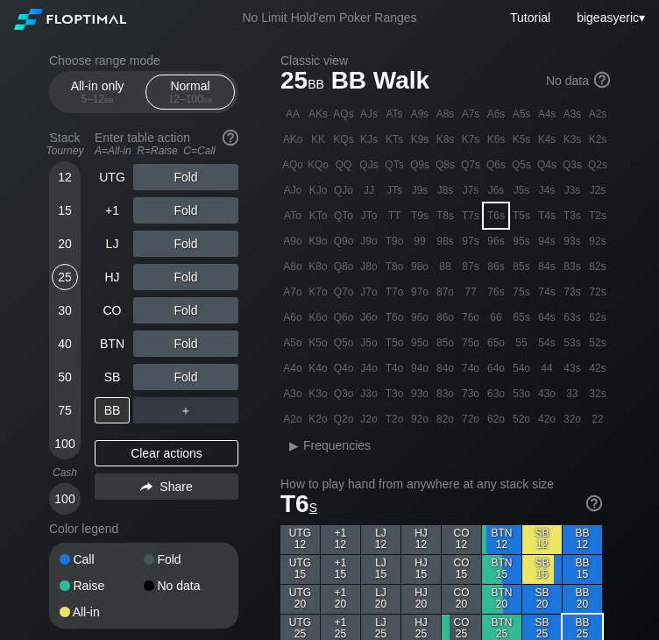
click at [59, 244] on div "20" at bounding box center [65, 243] width 26 height 26
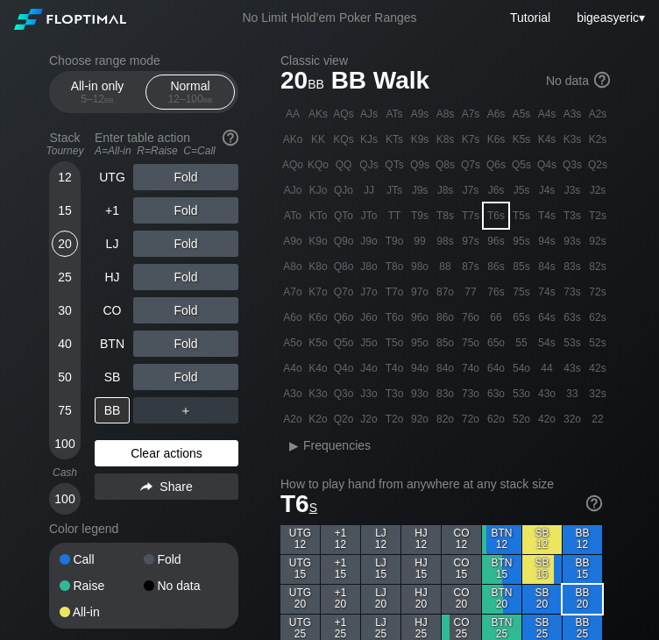
click at [144, 453] on div "Clear actions" at bounding box center [167, 453] width 144 height 26
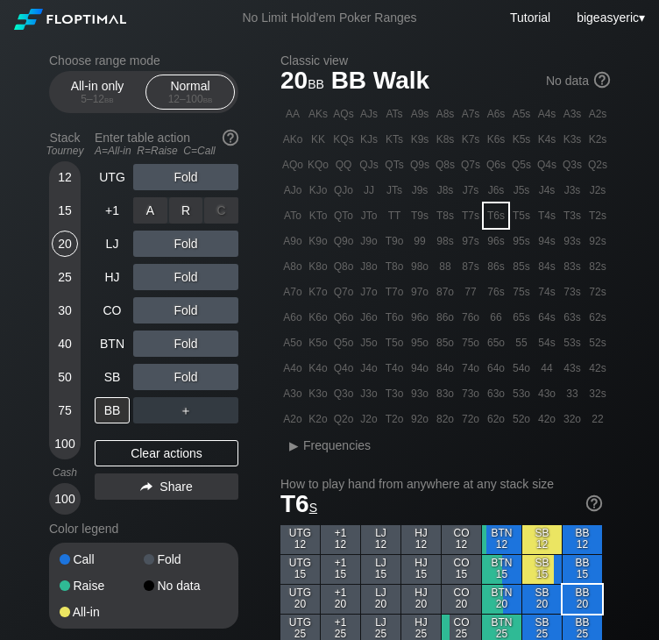
click at [193, 218] on div "R ✕" at bounding box center [186, 210] width 34 height 26
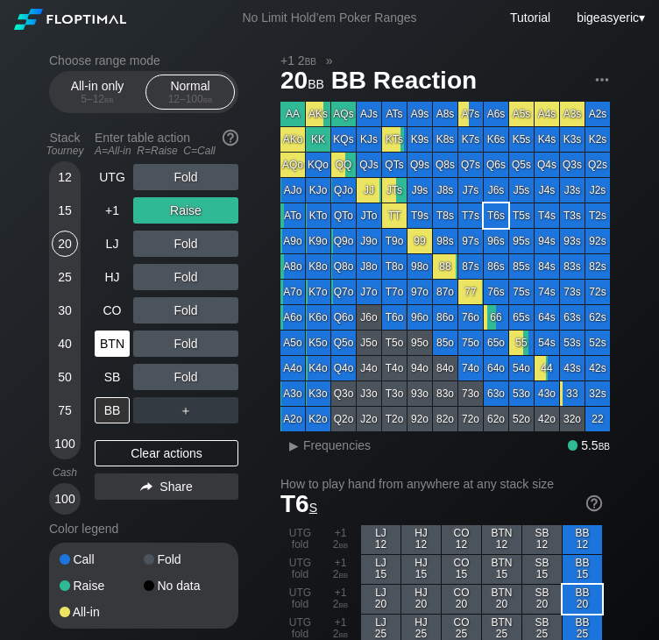
click at [126, 330] on div "BTN" at bounding box center [112, 343] width 35 height 26
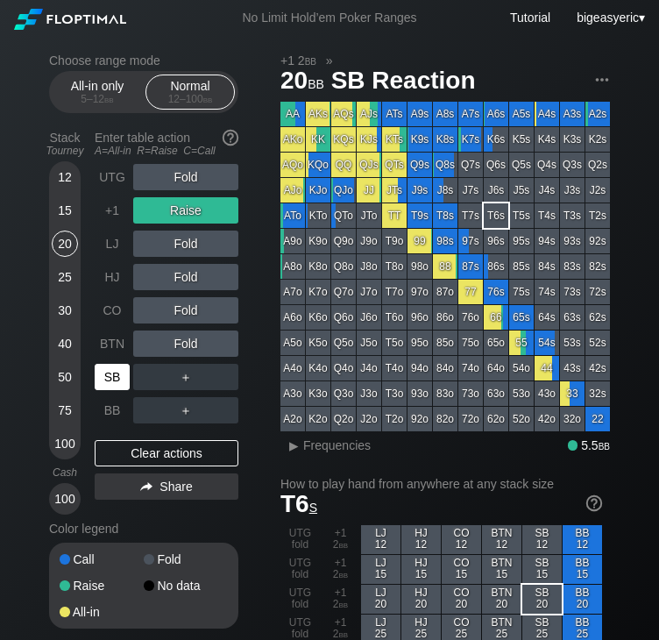
click at [114, 376] on div "SB" at bounding box center [112, 377] width 35 height 26
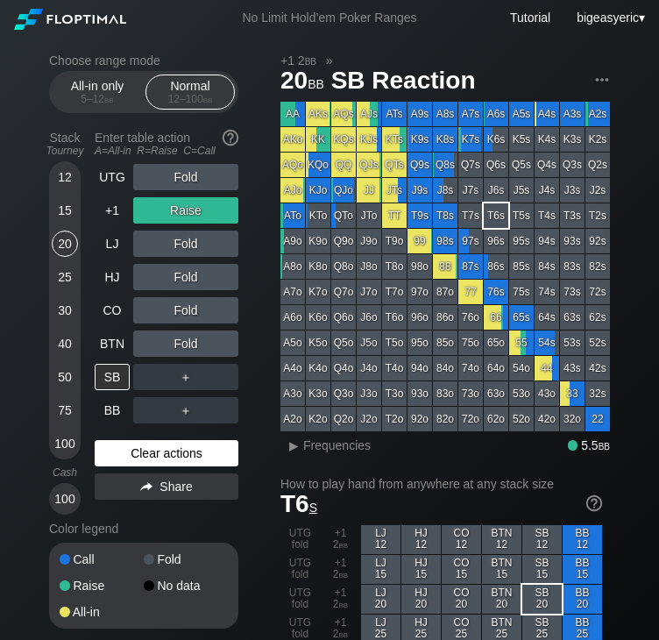
click at [133, 457] on div "Clear actions" at bounding box center [167, 453] width 144 height 26
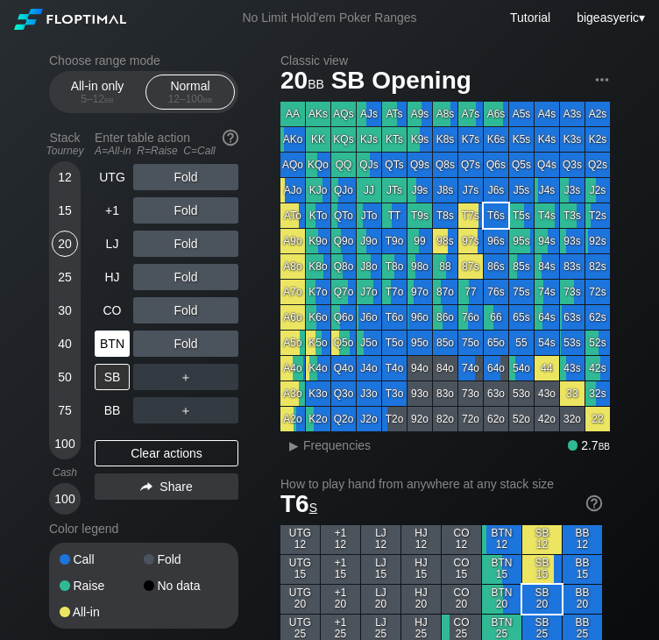
click at [113, 344] on div "BTN" at bounding box center [112, 343] width 35 height 26
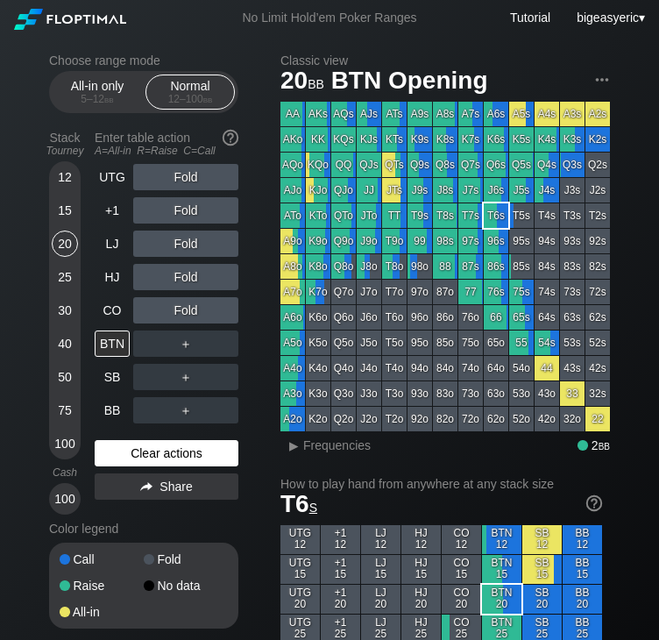
click at [167, 457] on div "Clear actions" at bounding box center [167, 453] width 144 height 26
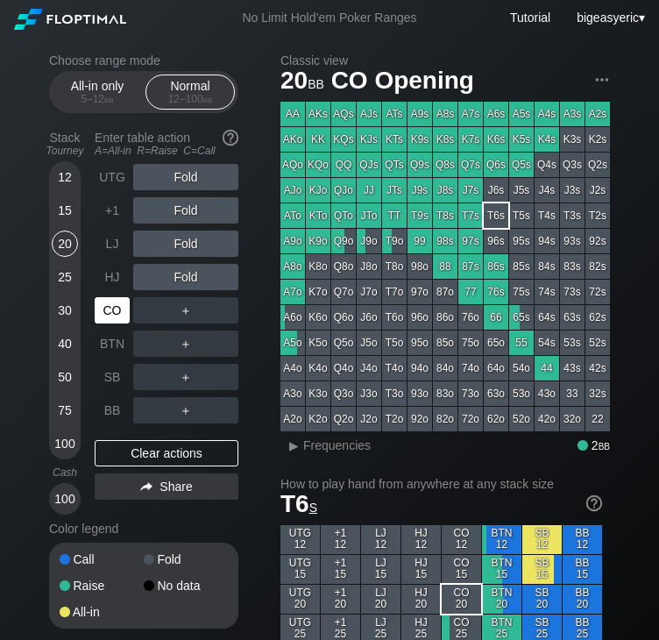
click at [112, 316] on div "CO" at bounding box center [112, 310] width 35 height 26
click at [115, 180] on div "UTG" at bounding box center [112, 177] width 35 height 26
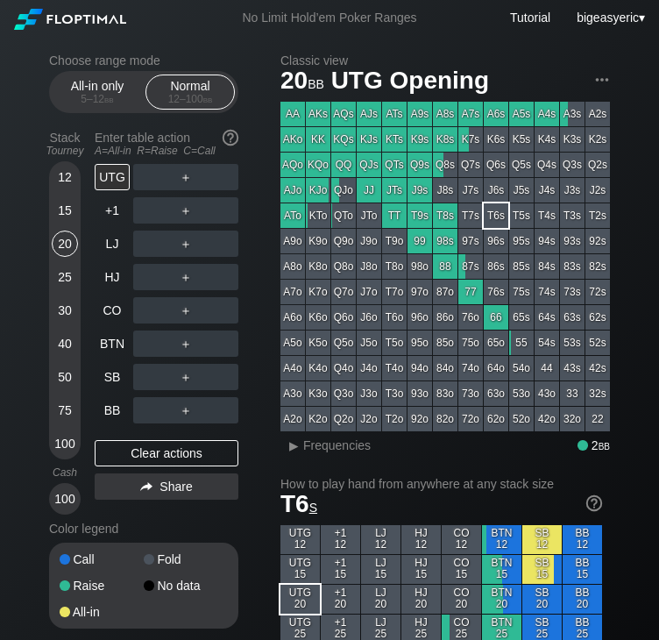
click at [65, 310] on div "30" at bounding box center [65, 310] width 26 height 26
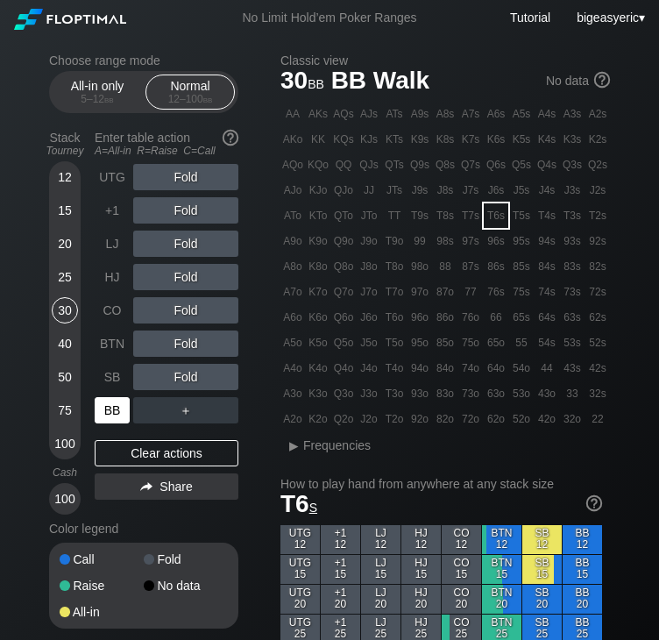
click at [119, 406] on div "BB" at bounding box center [112, 410] width 35 height 26
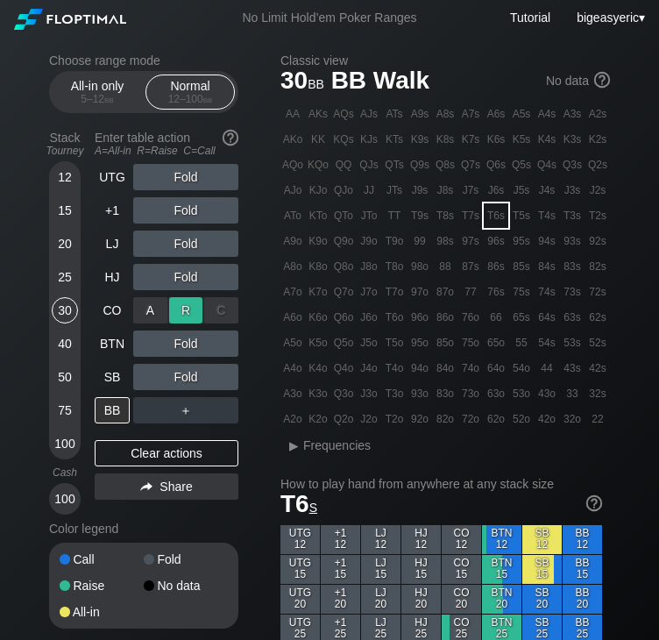
click at [193, 316] on div "R ✕" at bounding box center [186, 310] width 34 height 26
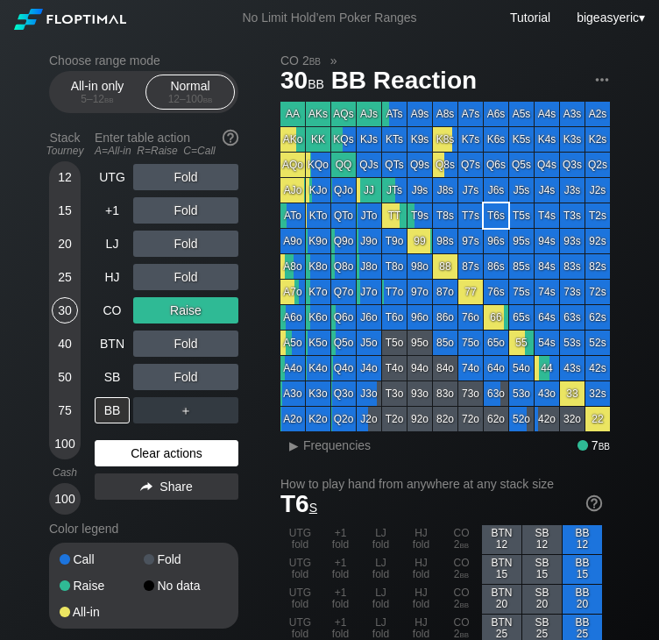
click at [150, 463] on div "Clear actions" at bounding box center [167, 453] width 144 height 26
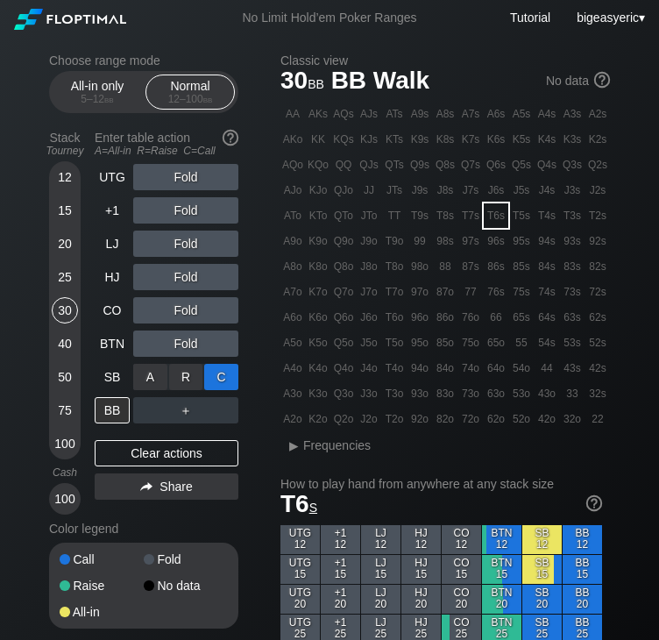
click at [219, 386] on div "C ✕" at bounding box center [221, 377] width 34 height 26
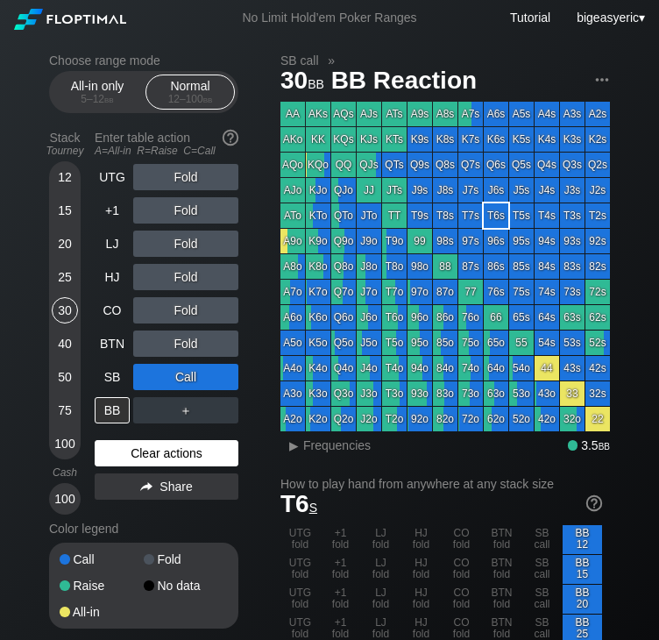
click at [179, 454] on div "Clear actions" at bounding box center [167, 453] width 144 height 26
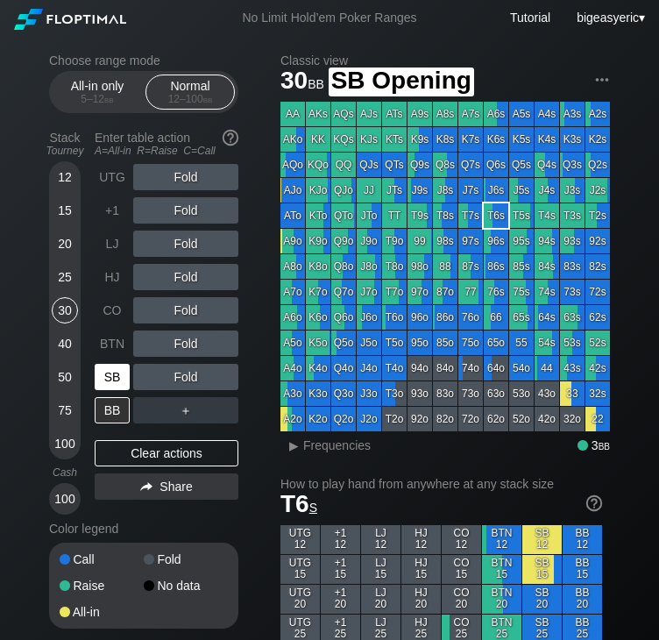
click at [119, 379] on div "SB" at bounding box center [112, 377] width 35 height 26
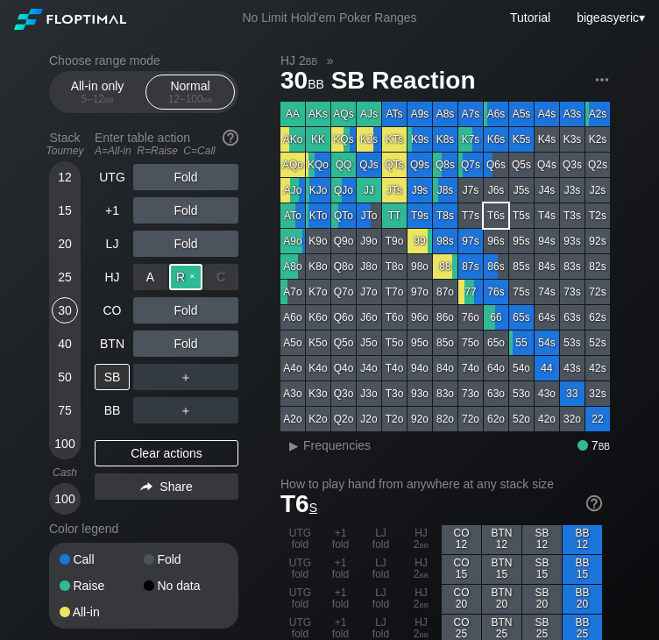
click at [189, 278] on div "R ✕" at bounding box center [186, 277] width 34 height 26
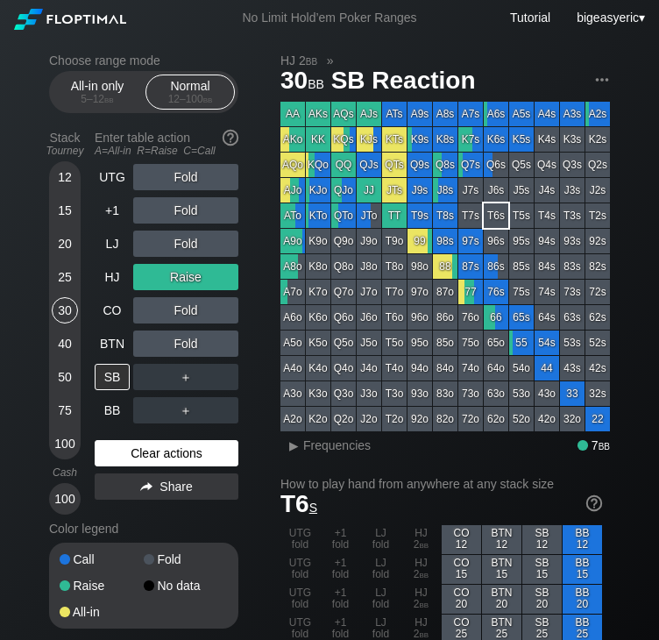
click at [137, 446] on div "Clear actions" at bounding box center [167, 453] width 144 height 26
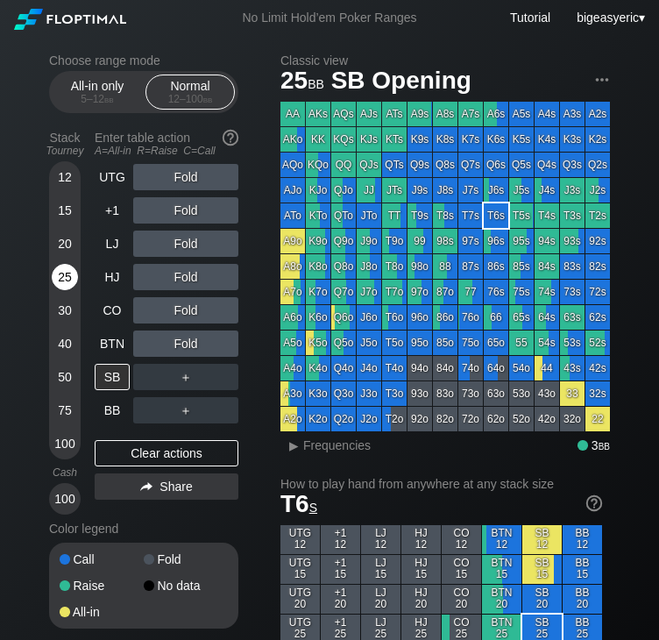
click at [60, 274] on div "25" at bounding box center [65, 277] width 26 height 26
click at [117, 413] on div "BB" at bounding box center [112, 410] width 35 height 26
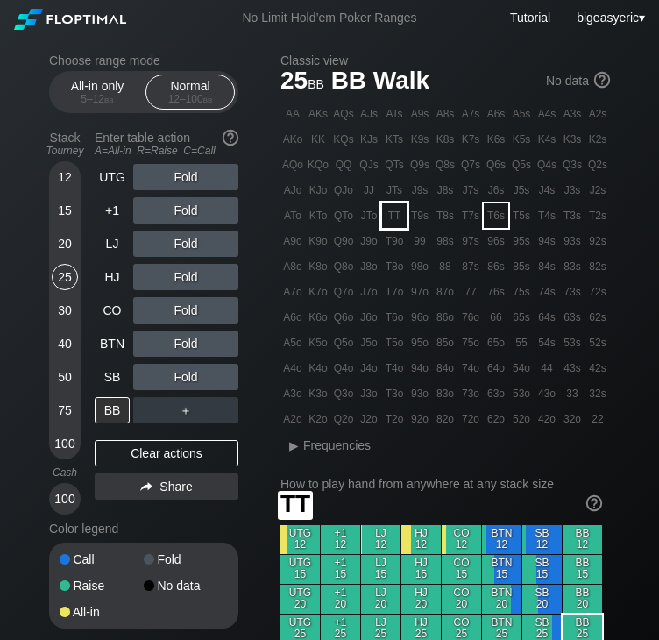
click at [406, 221] on div "TT" at bounding box center [394, 215] width 25 height 25
click at [402, 221] on div "TT" at bounding box center [394, 215] width 25 height 25
click at [400, 504] on h1 "TT" at bounding box center [441, 503] width 322 height 29
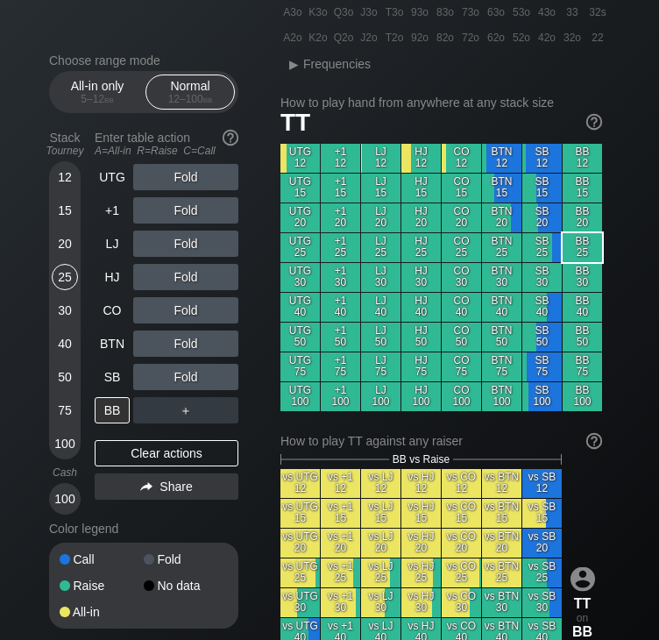
scroll to position [386, 0]
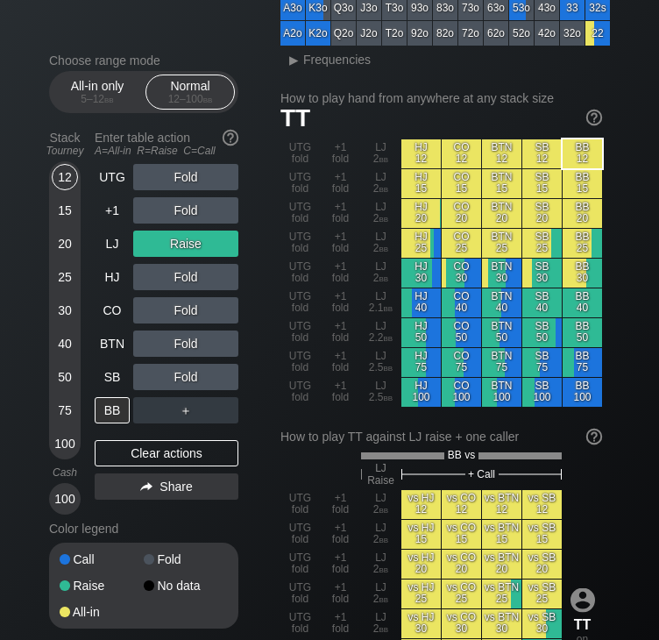
click at [396, 482] on main "BB vs LJ Raise + Call UTG fold +1 fold LJ 2 bb vs HJ 12 vs CO 12 vs BTN 12 vs S…" at bounding box center [441, 611] width 322 height 325
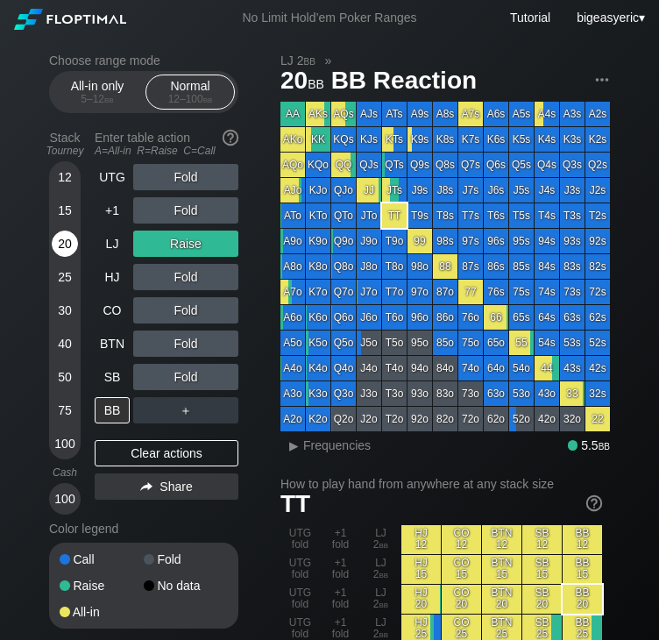
click at [67, 239] on div "20" at bounding box center [65, 243] width 26 height 26
click at [162, 439] on div "UTG Fold +1 Fold LJ Raise HJ Fold CO Fold BTN Fold SB Fold BB ＋ Clear actions S…" at bounding box center [167, 339] width 144 height 350
click at [160, 449] on div "Clear actions" at bounding box center [167, 453] width 144 height 26
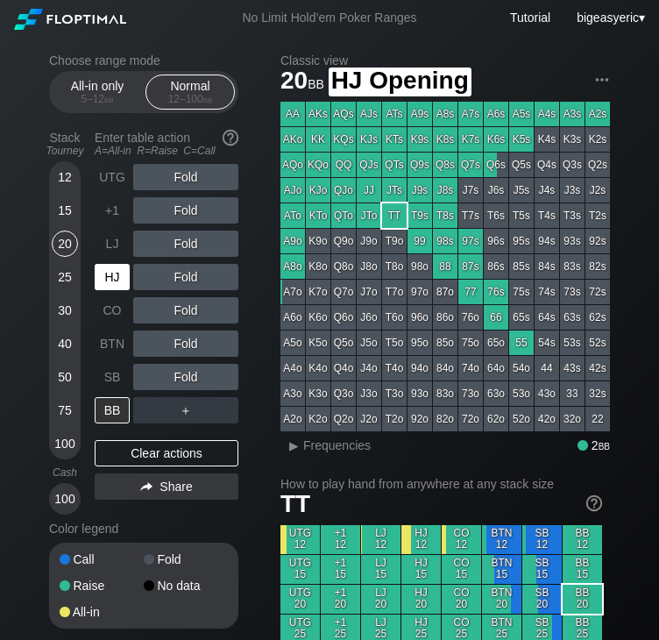
click at [138, 272] on div "UTG Fold +1 Fold LJ Fold HJ Fold CO Fold BTN Fold SB Fold BB ＋" at bounding box center [167, 293] width 144 height 259
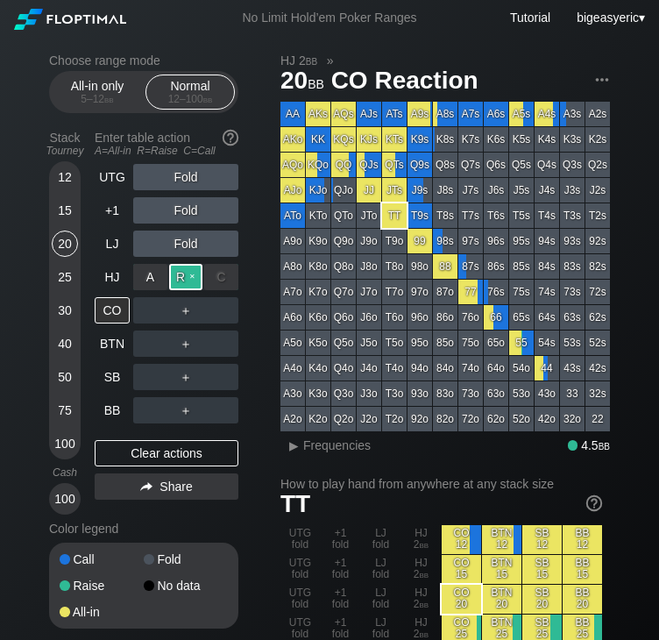
click at [186, 277] on div "R ✕" at bounding box center [186, 277] width 34 height 26
click at [111, 242] on div "LJ" at bounding box center [112, 243] width 35 height 26
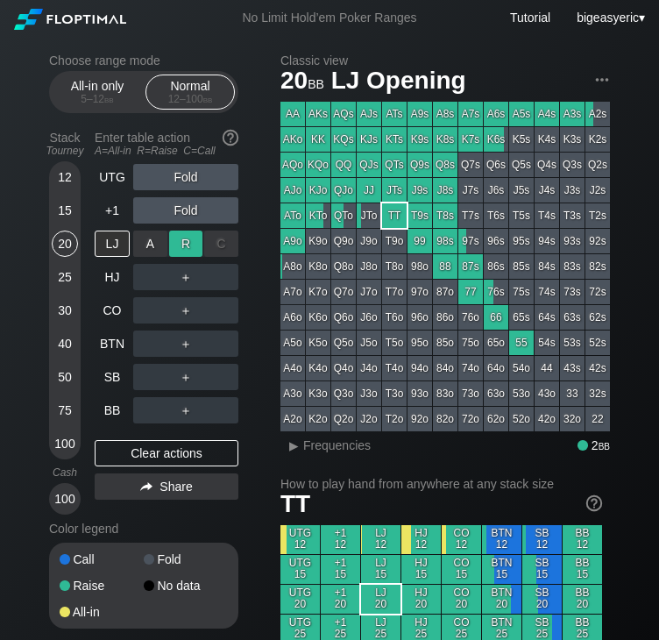
click at [186, 238] on div "R ✕" at bounding box center [186, 243] width 34 height 26
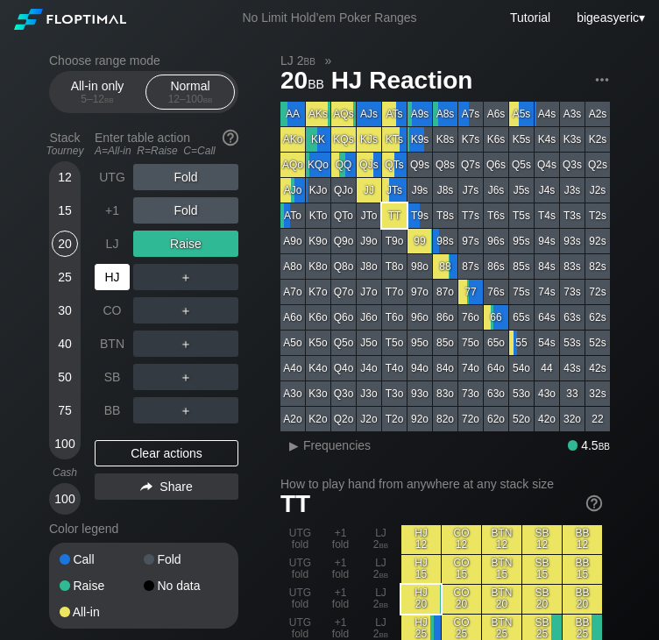
click at [111, 287] on div "HJ" at bounding box center [112, 277] width 35 height 26
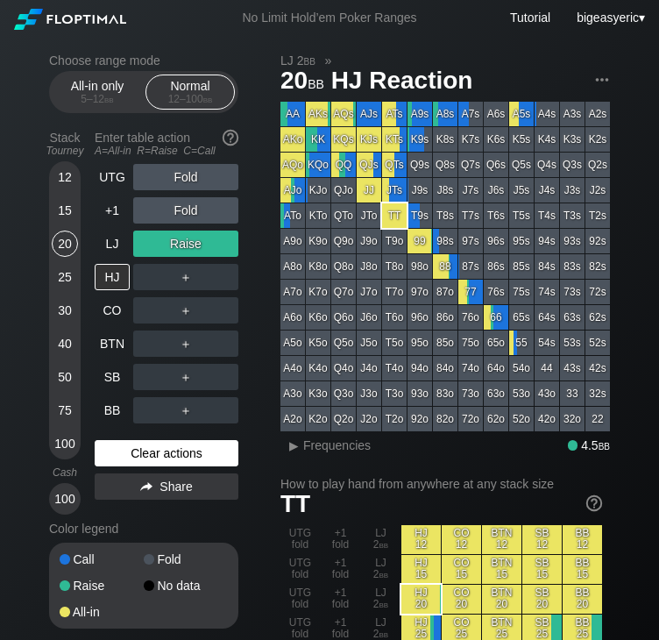
click at [161, 458] on div "Clear actions" at bounding box center [167, 453] width 144 height 26
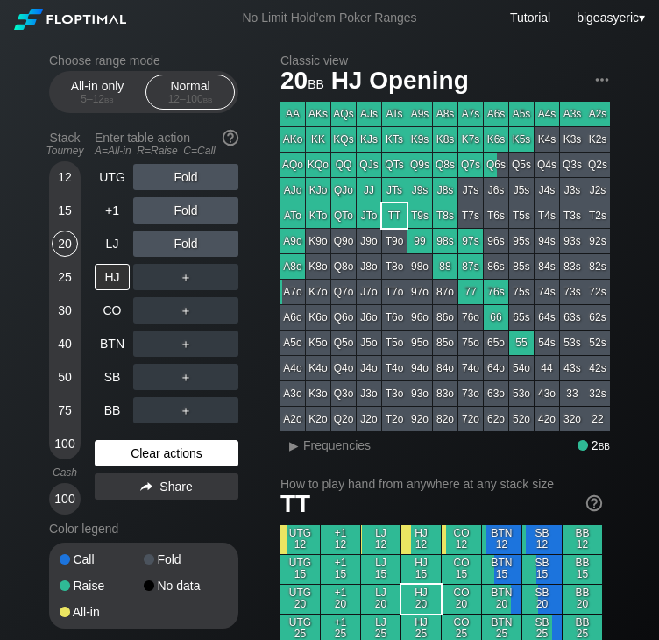
click at [158, 456] on div "Clear actions" at bounding box center [167, 453] width 144 height 26
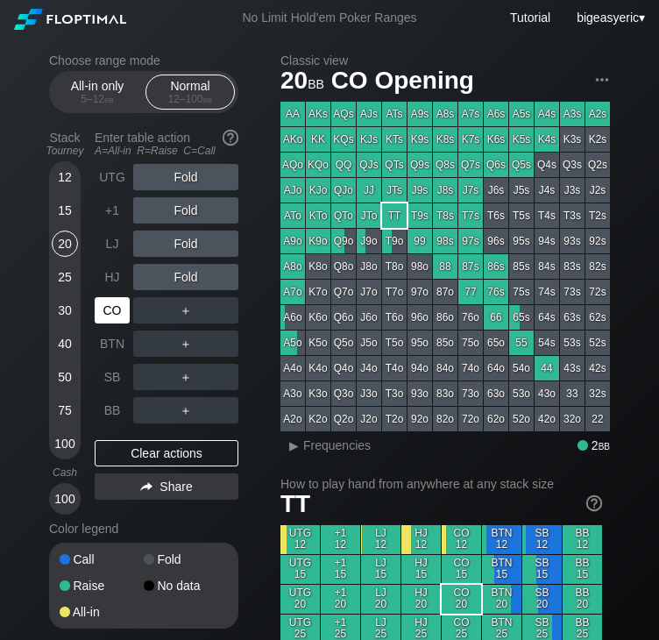
drag, startPoint x: 117, startPoint y: 298, endPoint x: 112, endPoint y: 306, distance: 9.0
click at [112, 306] on div "CO" at bounding box center [112, 310] width 35 height 26
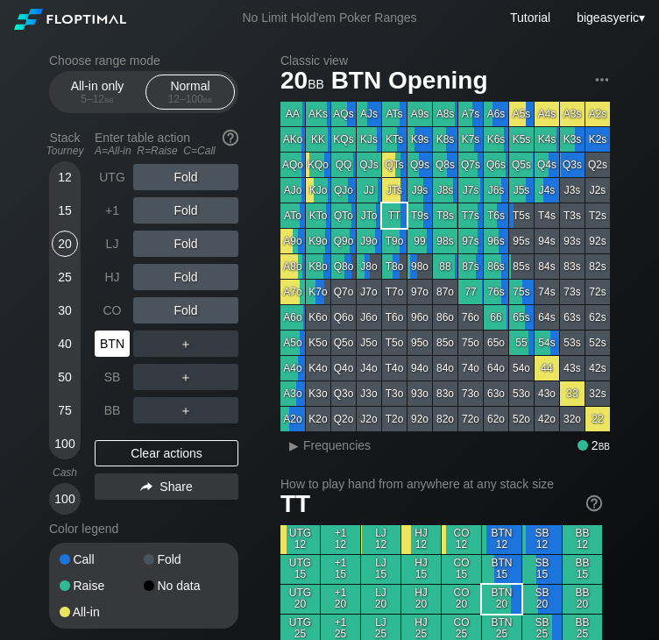
click at [111, 349] on div "BTN" at bounding box center [112, 343] width 35 height 26
click at [98, 173] on div "UTG" at bounding box center [112, 177] width 35 height 26
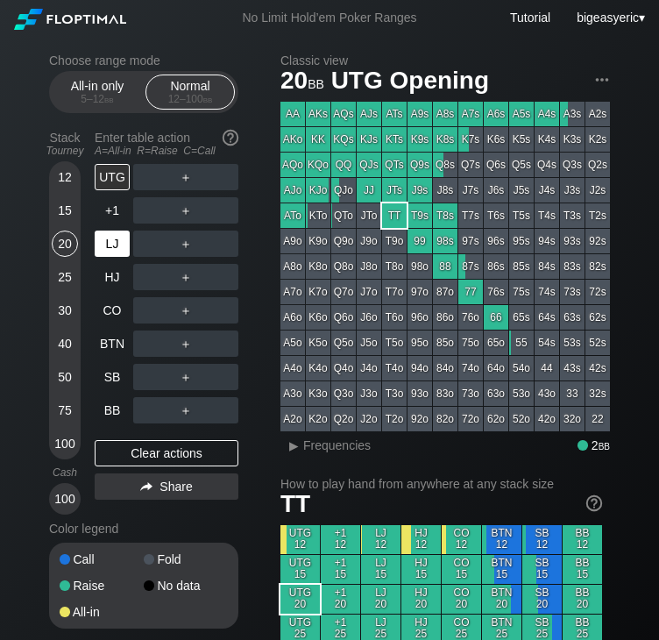
click at [108, 247] on div "LJ" at bounding box center [112, 243] width 35 height 26
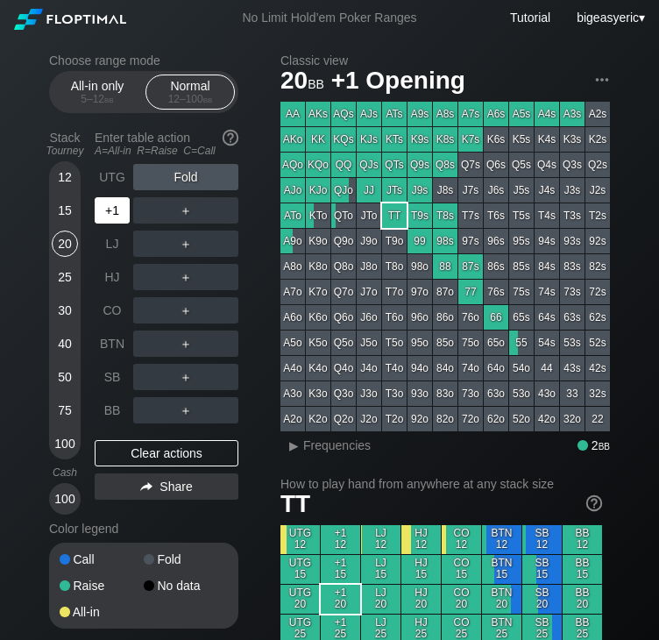
click at [109, 207] on div "+1" at bounding box center [112, 210] width 35 height 26
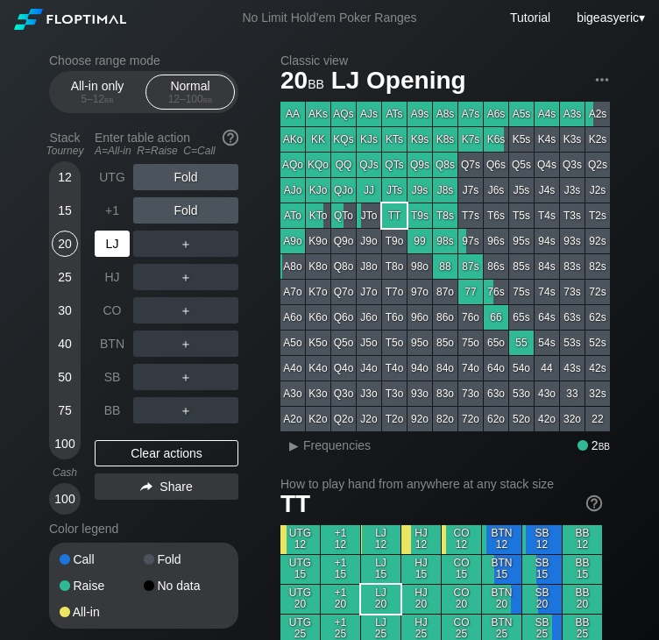
click at [109, 235] on div "LJ" at bounding box center [112, 243] width 35 height 26
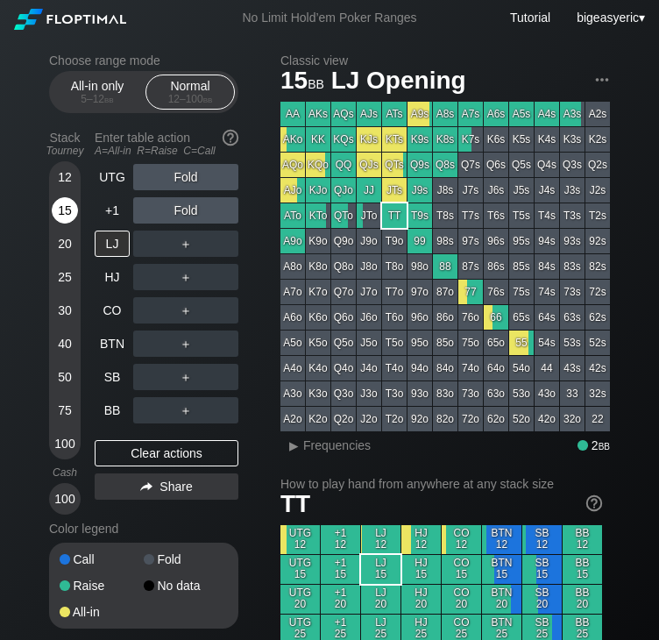
click at [74, 211] on div "15" at bounding box center [65, 210] width 26 height 26
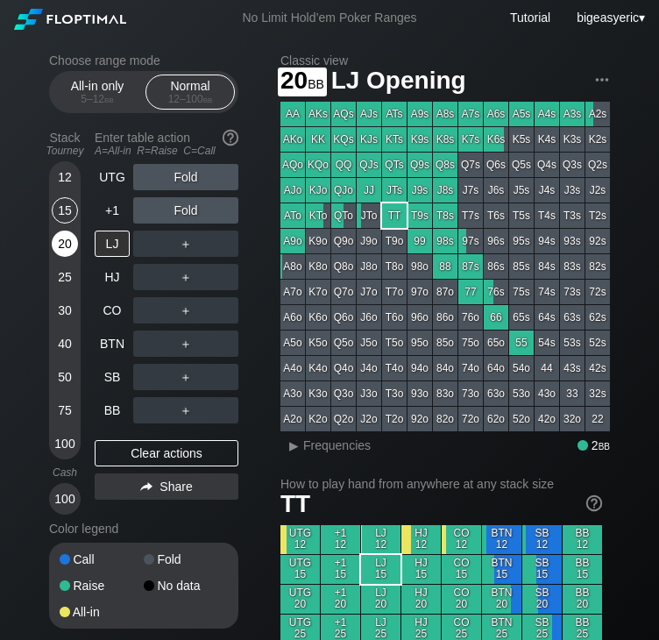
click at [66, 254] on div "20" at bounding box center [65, 243] width 26 height 26
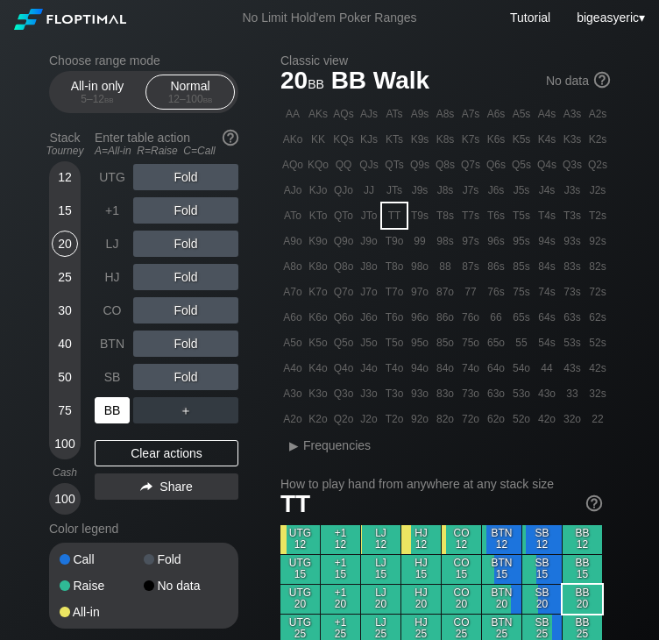
click at [105, 403] on div "BB" at bounding box center [112, 410] width 35 height 26
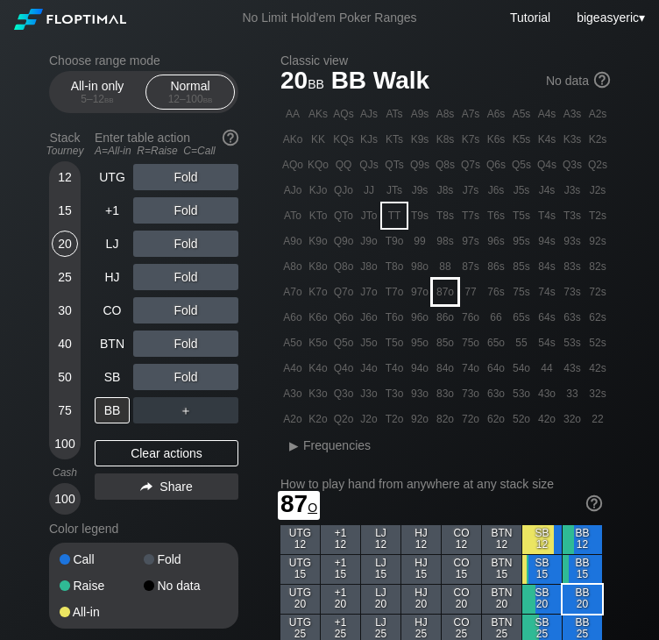
click at [454, 287] on div "87o" at bounding box center [445, 291] width 25 height 25
click at [570, 483] on h2 "How to play hand from anywhere at any stack size" at bounding box center [441, 484] width 322 height 14
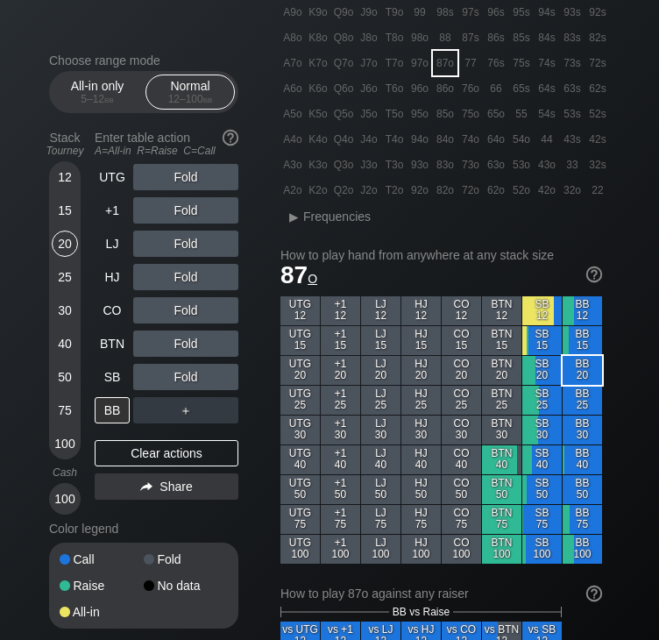
scroll to position [245, 0]
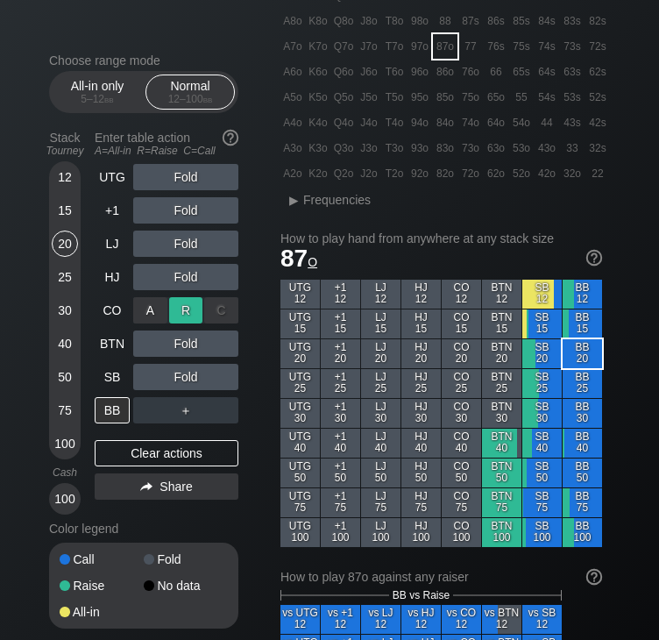
click at [189, 313] on div "R ✕" at bounding box center [186, 310] width 34 height 26
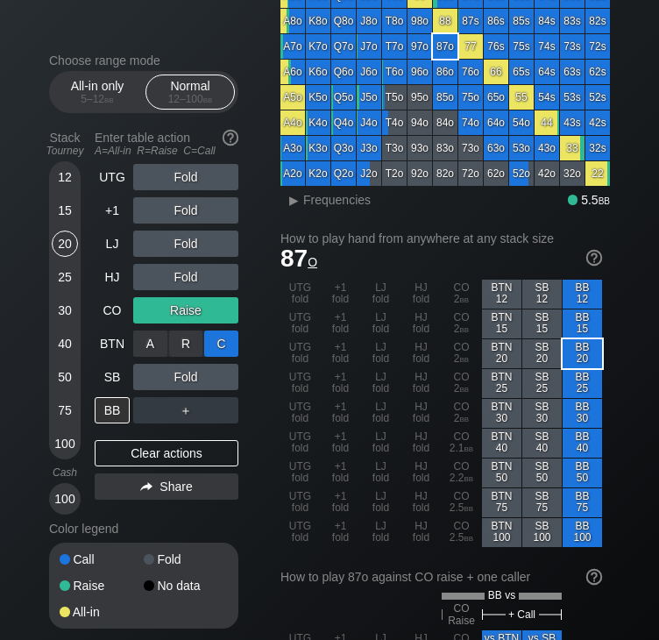
click at [212, 343] on div "C ✕" at bounding box center [221, 343] width 34 height 26
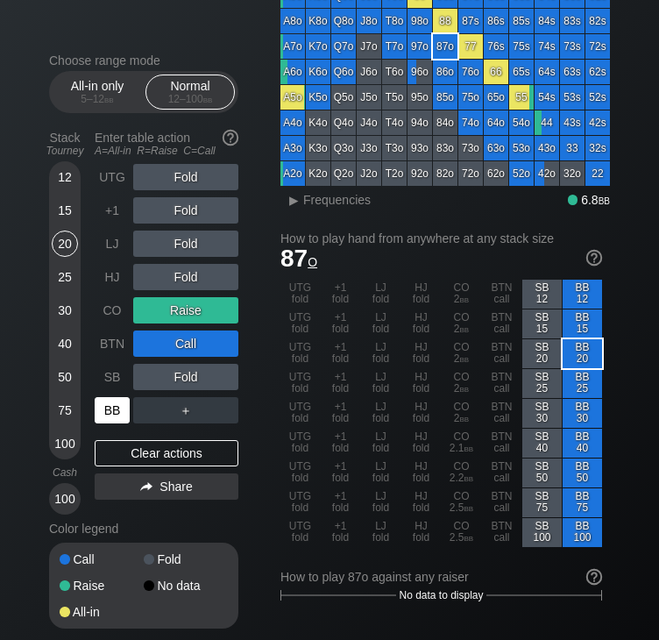
click at [98, 418] on div "BB" at bounding box center [112, 410] width 35 height 26
click at [121, 407] on div "BB" at bounding box center [112, 410] width 35 height 26
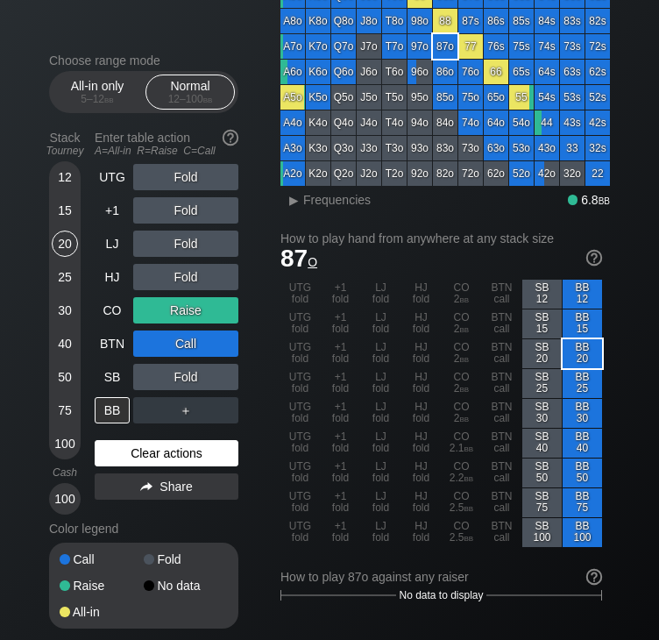
click at [153, 454] on div "Clear actions" at bounding box center [167, 453] width 144 height 26
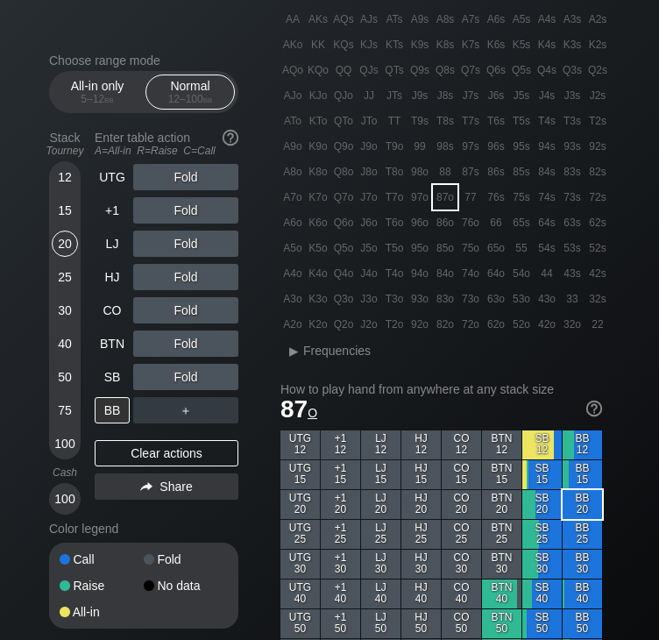
scroll to position [105, 0]
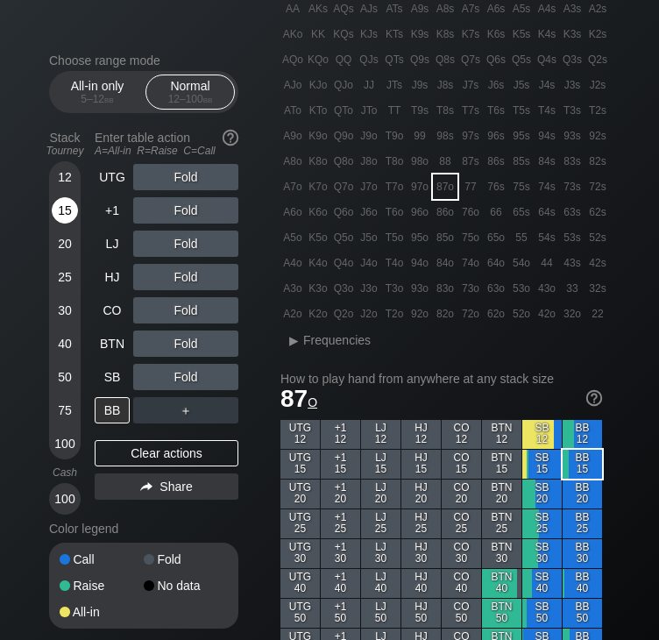
click at [72, 218] on div "15" at bounding box center [65, 210] width 26 height 26
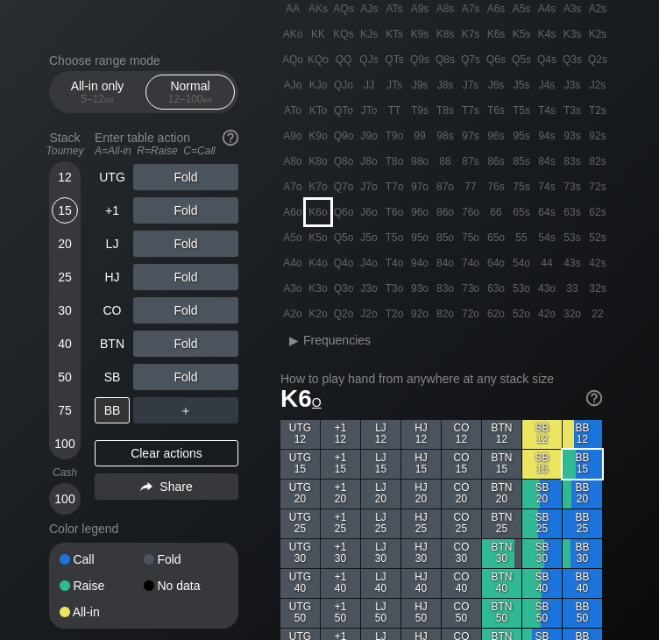
click at [329, 209] on div "K6o" at bounding box center [318, 212] width 25 height 25
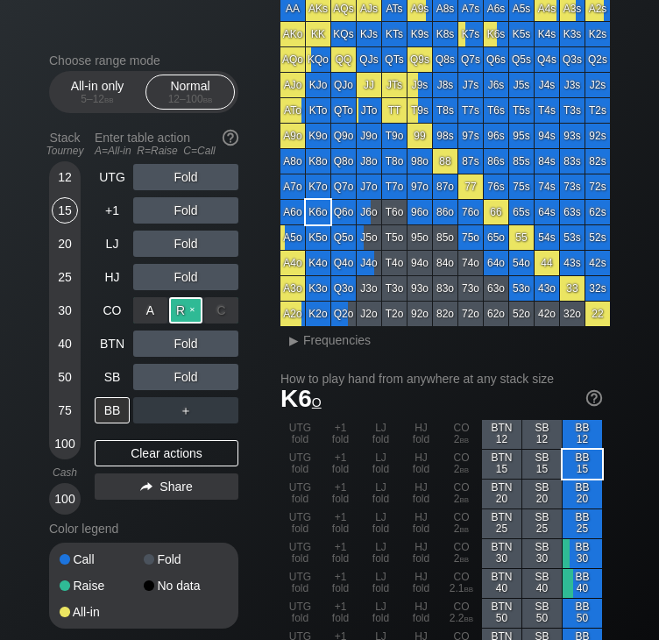
click at [184, 308] on div "R ✕" at bounding box center [186, 310] width 34 height 26
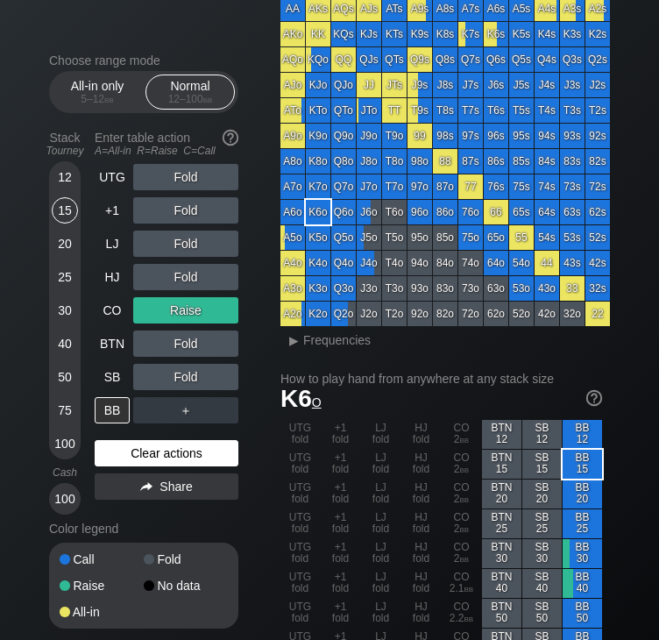
click at [159, 454] on div "Clear actions" at bounding box center [167, 453] width 144 height 26
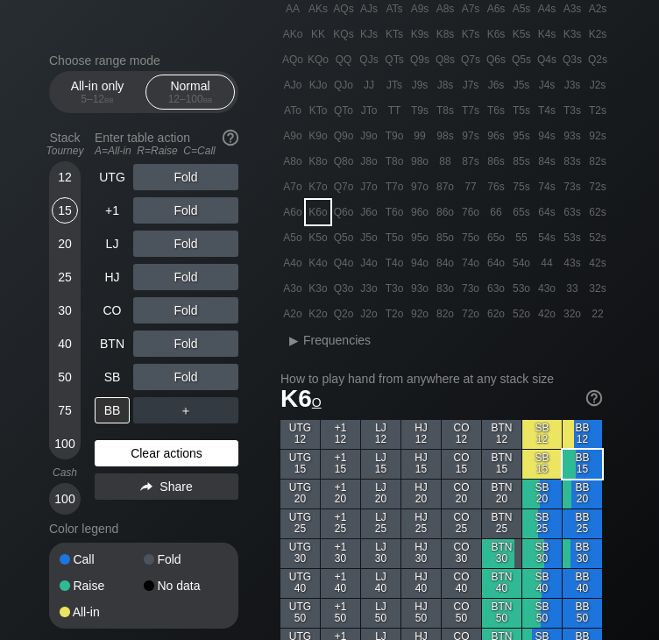
click at [159, 454] on div "Clear actions" at bounding box center [167, 453] width 144 height 26
click at [423, 412] on h1 "K6 o" at bounding box center [441, 398] width 322 height 29
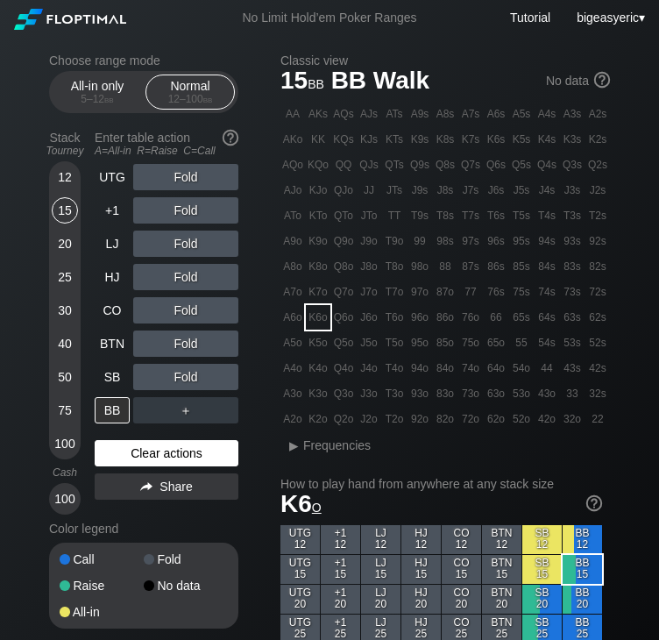
click at [182, 461] on div "Clear actions" at bounding box center [167, 453] width 144 height 26
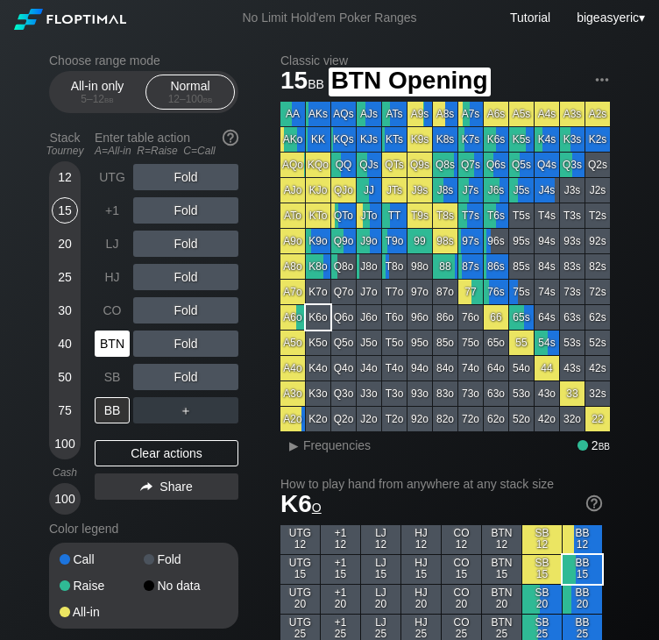
click at [124, 341] on div "BTN" at bounding box center [112, 343] width 35 height 26
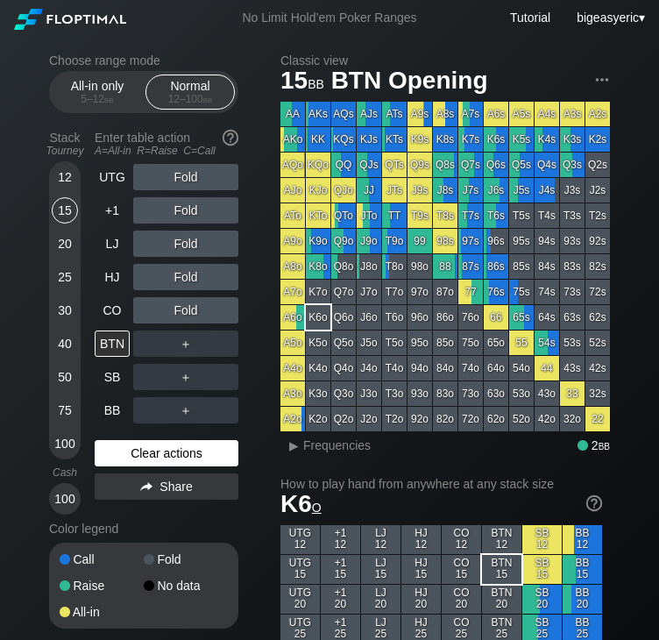
click at [148, 458] on div "Clear actions" at bounding box center [167, 453] width 144 height 26
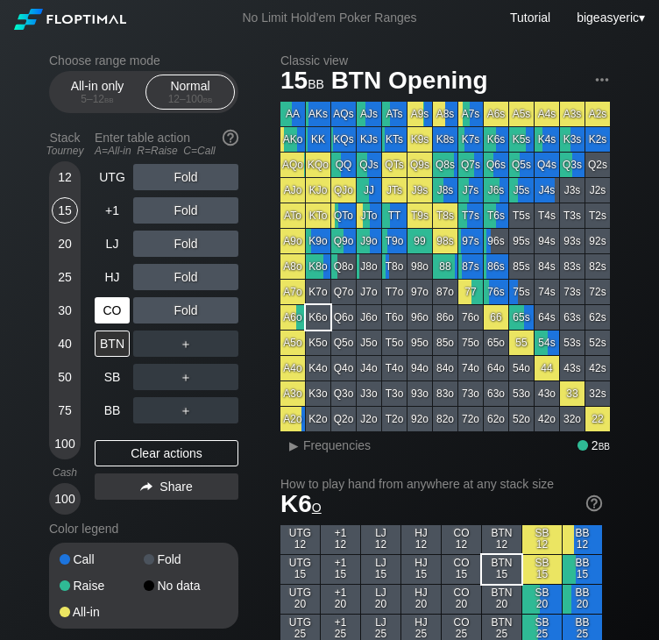
click at [109, 316] on div "CO" at bounding box center [112, 310] width 35 height 26
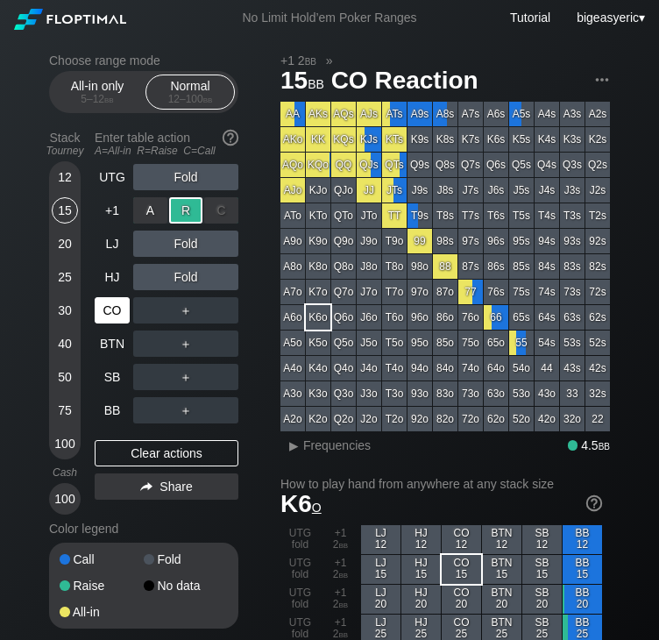
drag, startPoint x: 188, startPoint y: 215, endPoint x: 110, endPoint y: 311, distance: 124.5
click at [110, 311] on div "CO" at bounding box center [112, 310] width 35 height 26
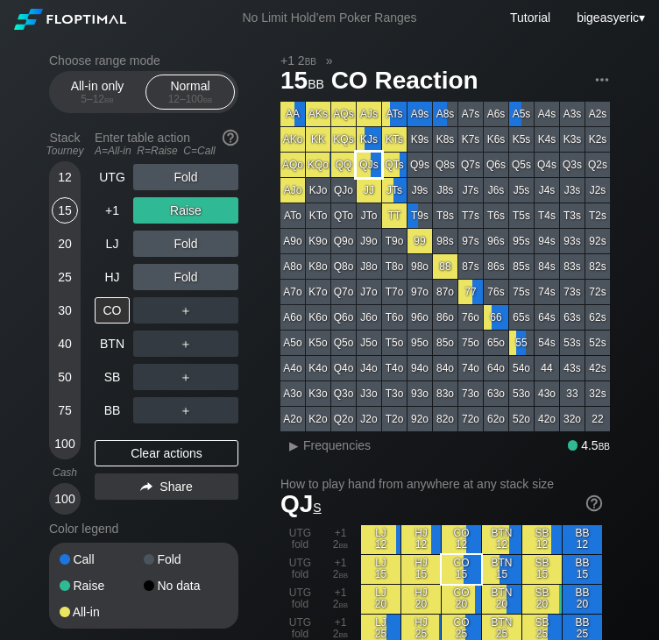
click at [368, 157] on div "QJs" at bounding box center [369, 164] width 25 height 25
click at [209, 452] on div "Clear actions" at bounding box center [167, 453] width 144 height 26
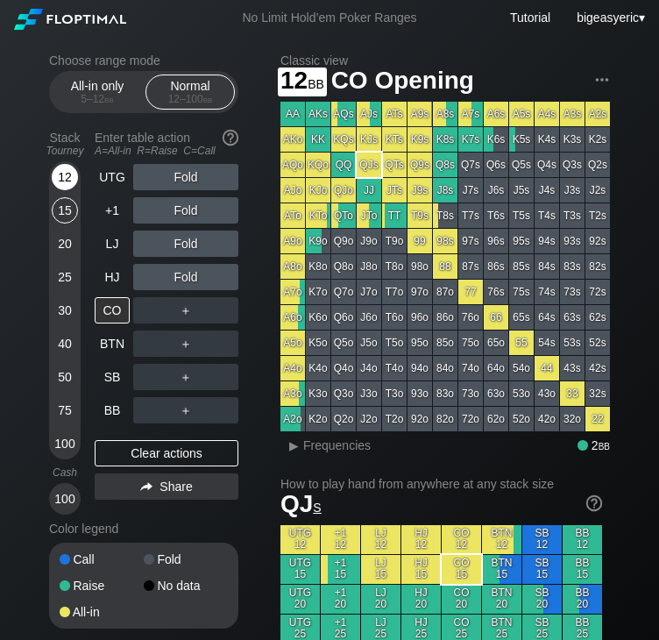
click at [70, 176] on div "12" at bounding box center [65, 177] width 26 height 26
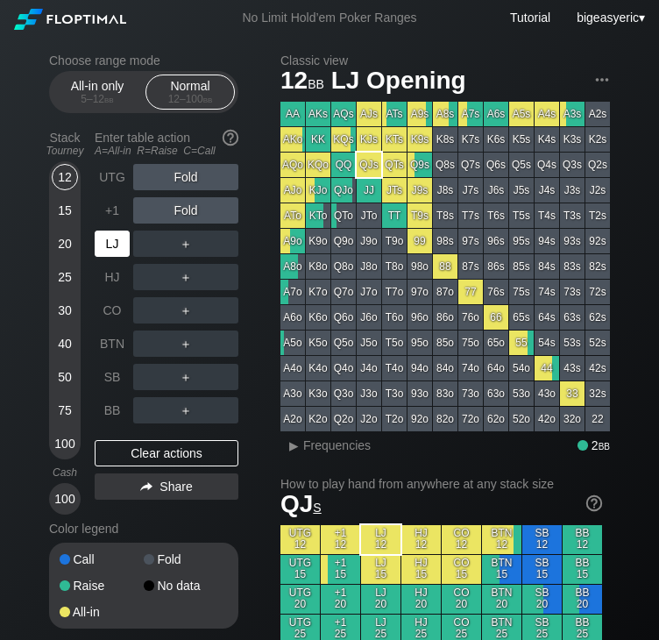
click at [116, 250] on div "LJ" at bounding box center [112, 243] width 35 height 26
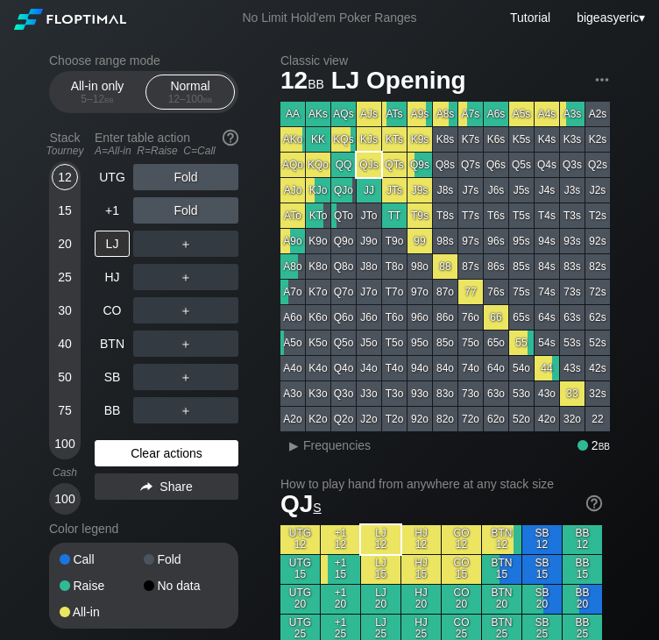
click at [158, 453] on div "Clear actions" at bounding box center [167, 453] width 144 height 26
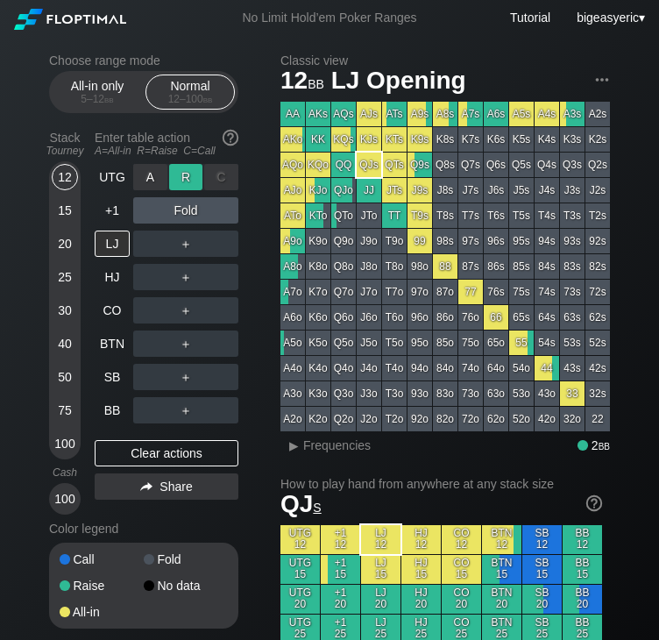
click at [172, 179] on div "R ✕" at bounding box center [186, 177] width 34 height 26
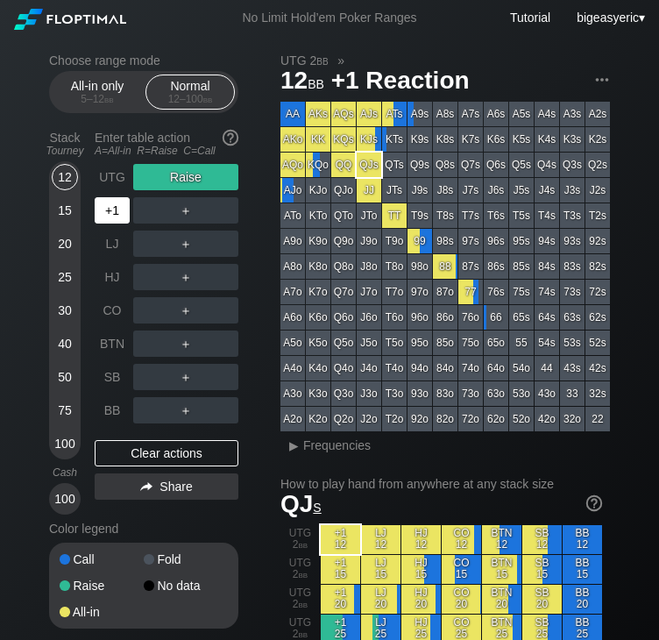
click at [111, 208] on div "+1" at bounding box center [112, 210] width 35 height 26
click at [521, 140] on div "K5s" at bounding box center [521, 139] width 25 height 25
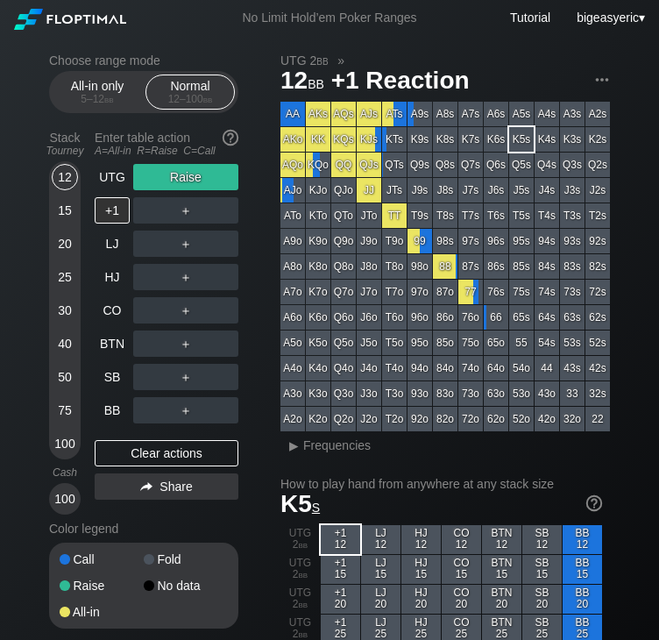
click at [258, 418] on div "Choose range mode All-in only 5 – 12 bb Normal 12 – 100 bb Stack Tourney Enter …" at bounding box center [157, 352] width 217 height 598
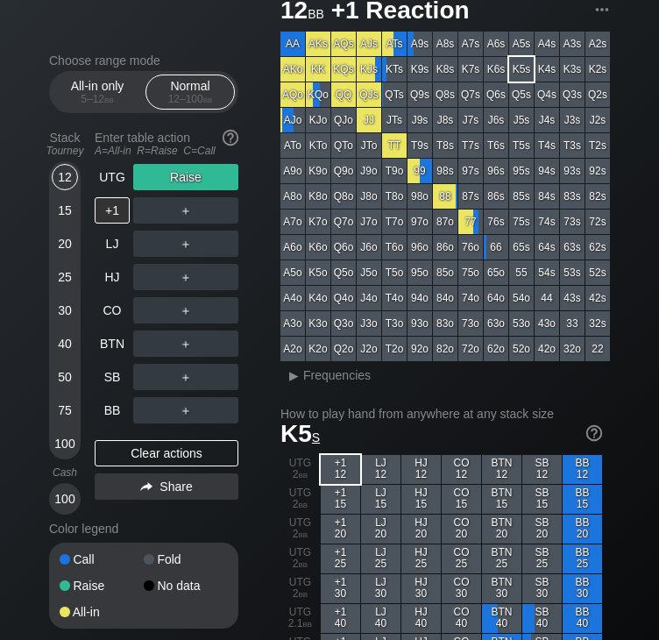
scroll to position [35, 0]
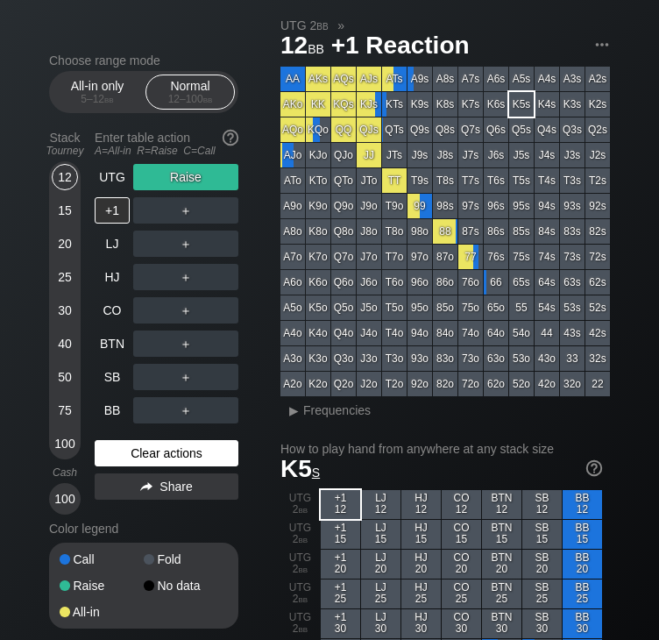
click at [160, 460] on div "Clear actions" at bounding box center [167, 453] width 144 height 26
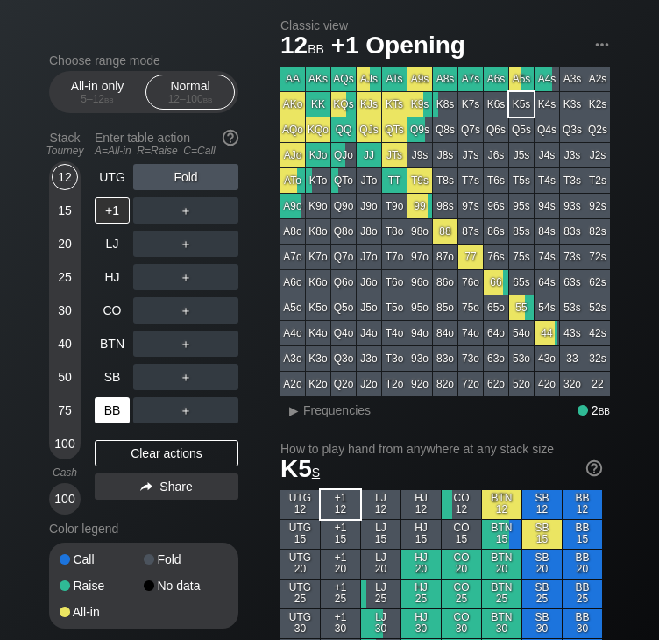
click at [112, 414] on div "BB" at bounding box center [112, 410] width 35 height 26
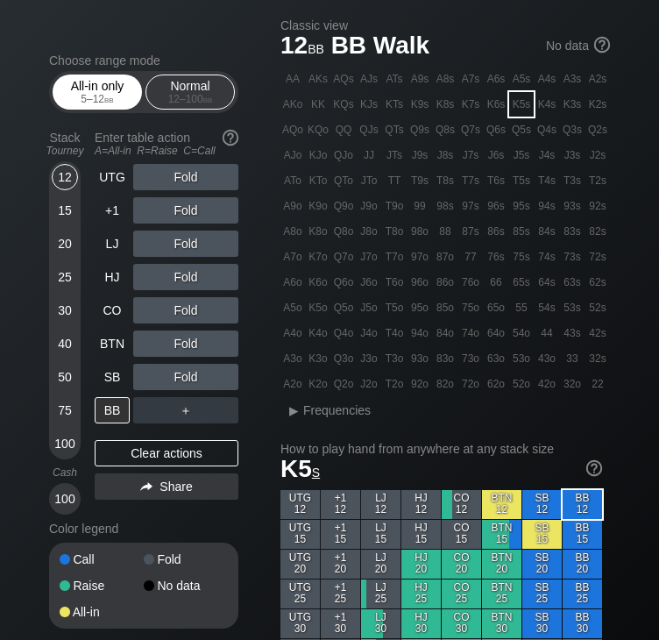
click at [102, 95] on div "5 – 12 bb" at bounding box center [97, 99] width 74 height 12
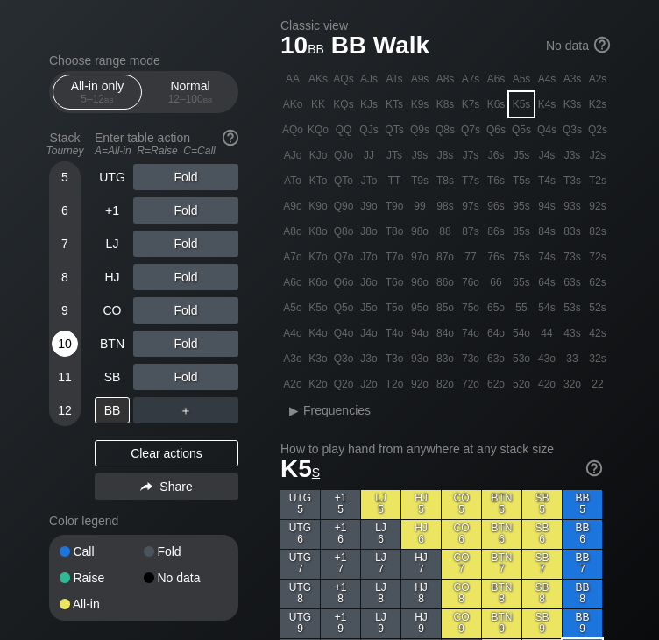
click at [65, 351] on div "10" at bounding box center [65, 343] width 26 height 26
click at [67, 317] on div "9" at bounding box center [65, 310] width 26 height 26
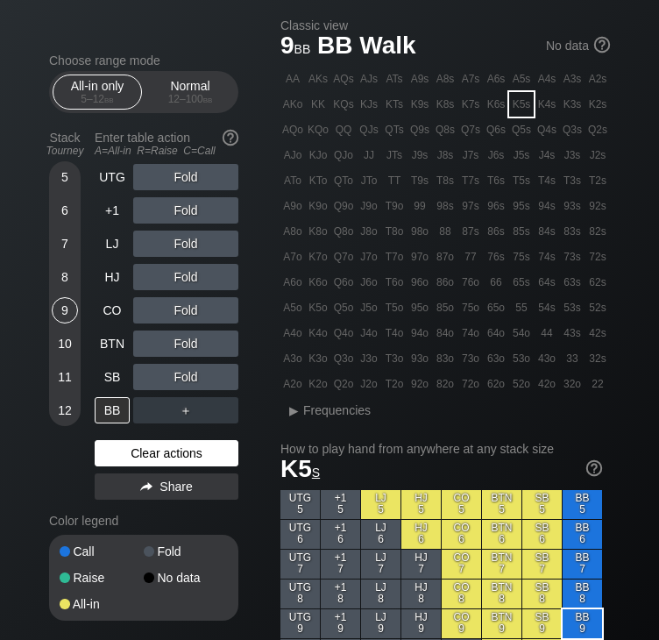
click at [140, 446] on div "Clear actions" at bounding box center [167, 453] width 144 height 26
click at [67, 344] on div "10" at bounding box center [65, 343] width 26 height 26
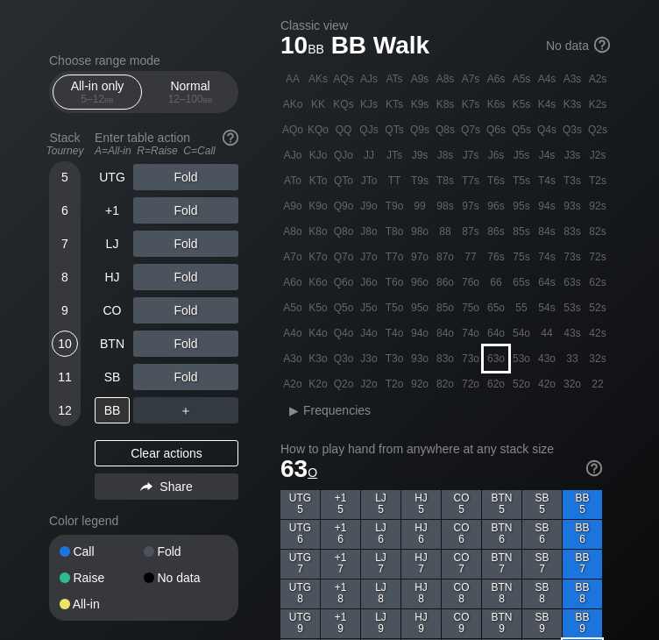
click at [488, 361] on div "63o" at bounding box center [496, 358] width 25 height 25
click at [443, 411] on div "▸ Frequencies" at bounding box center [456, 411] width 307 height 16
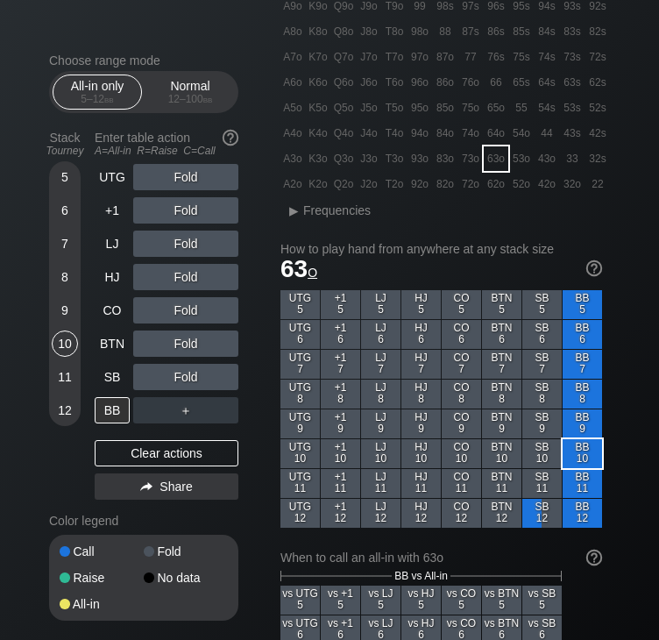
scroll to position [245, 0]
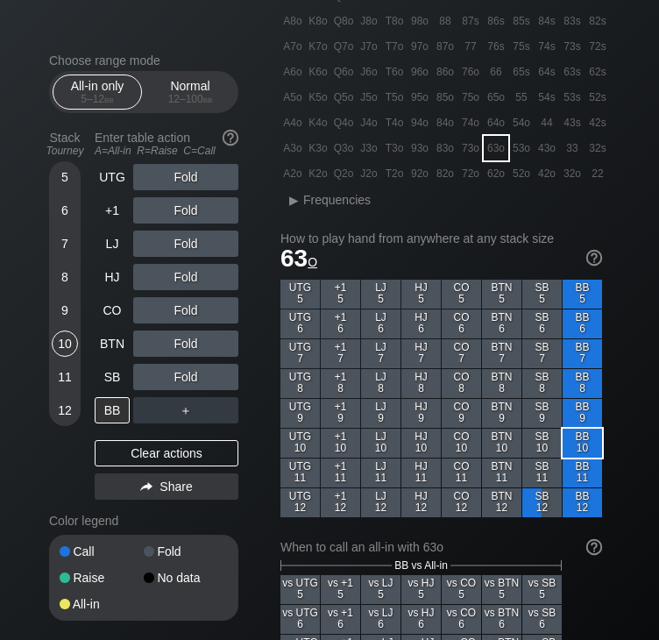
click at [63, 279] on div "8" at bounding box center [65, 277] width 26 height 26
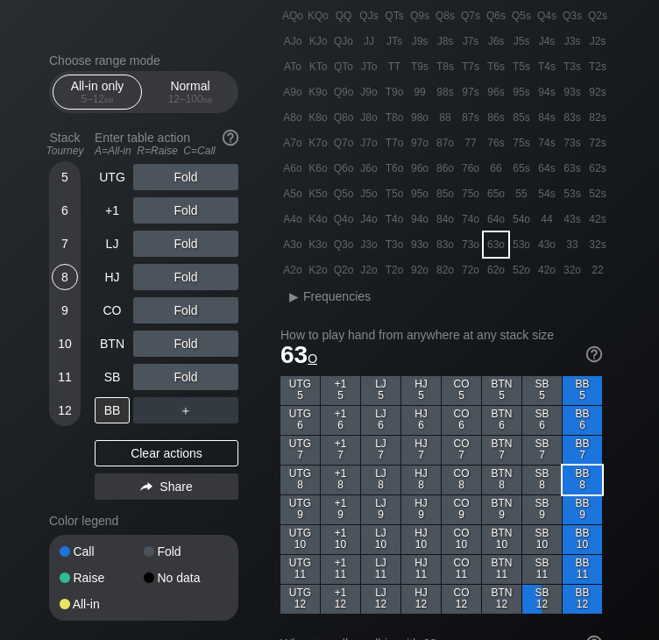
scroll to position [64, 0]
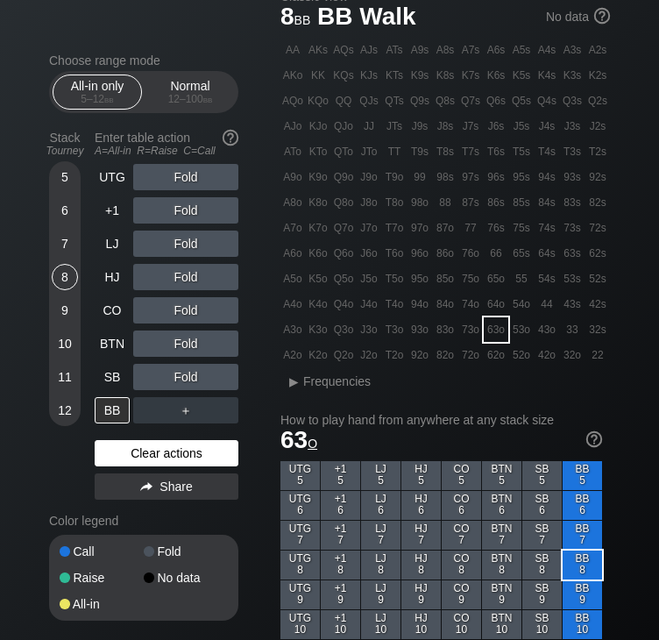
click at [138, 449] on div "Clear actions" at bounding box center [167, 453] width 144 height 26
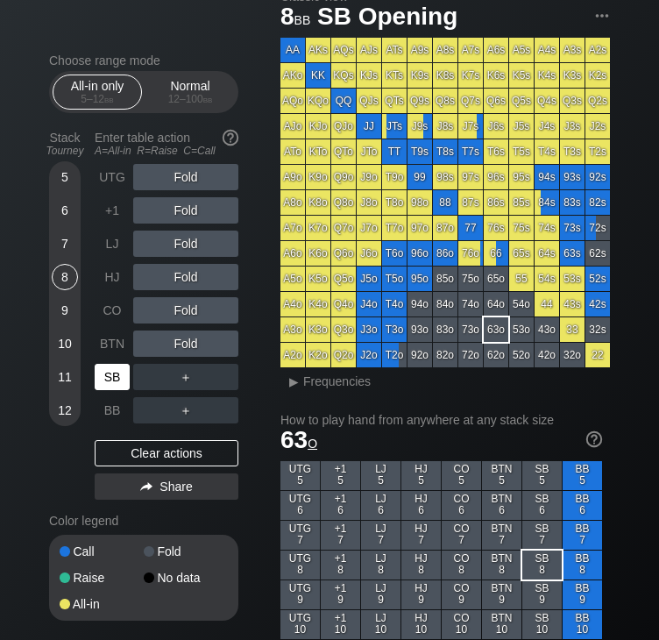
click at [117, 379] on div "SB" at bounding box center [112, 377] width 35 height 26
click at [471, 357] on div "72o" at bounding box center [470, 355] width 25 height 25
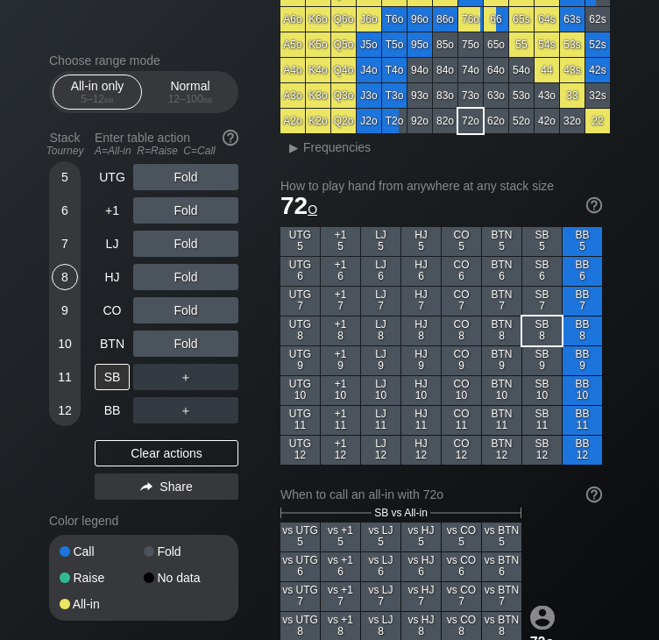
scroll to position [309, 0]
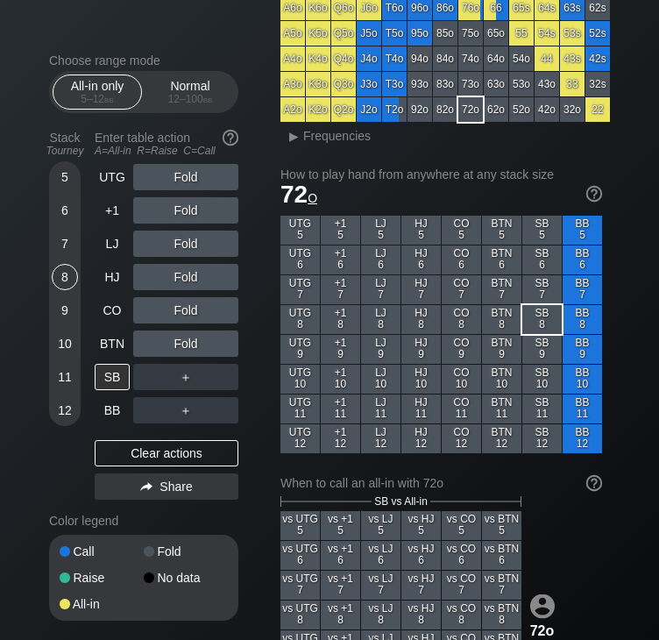
click at [403, 187] on h1 "72 o" at bounding box center [441, 194] width 322 height 29
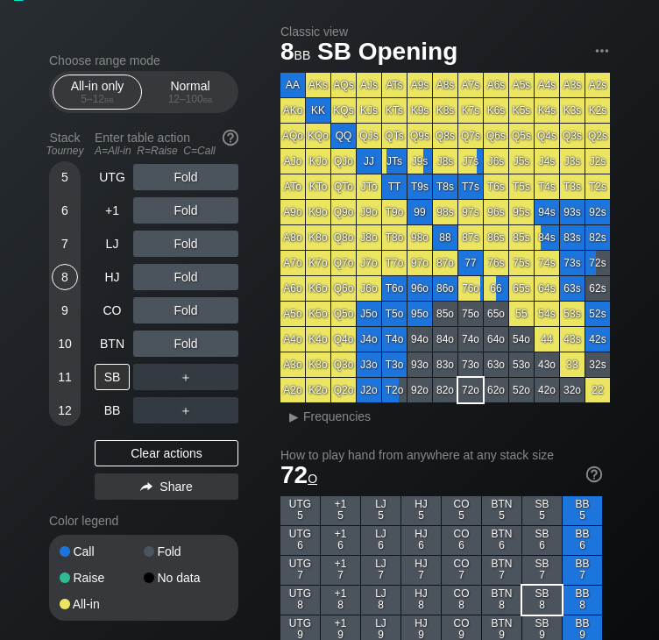
scroll to position [0, 0]
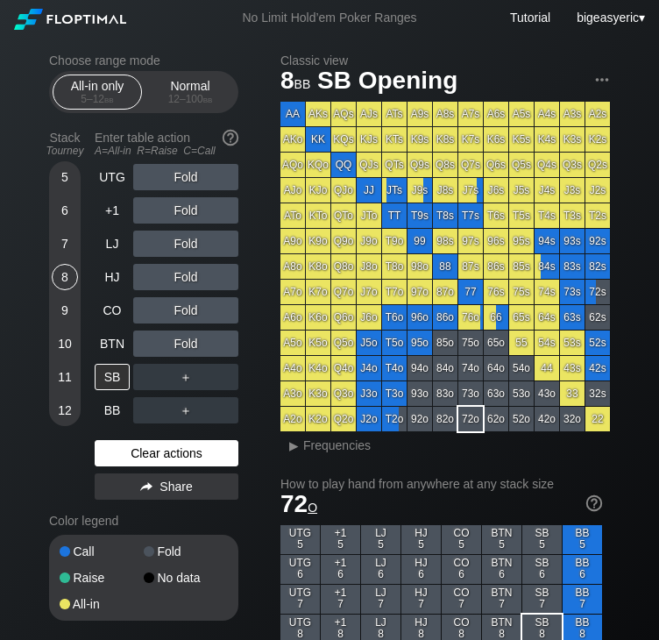
click at [157, 456] on div "Clear actions" at bounding box center [167, 453] width 144 height 26
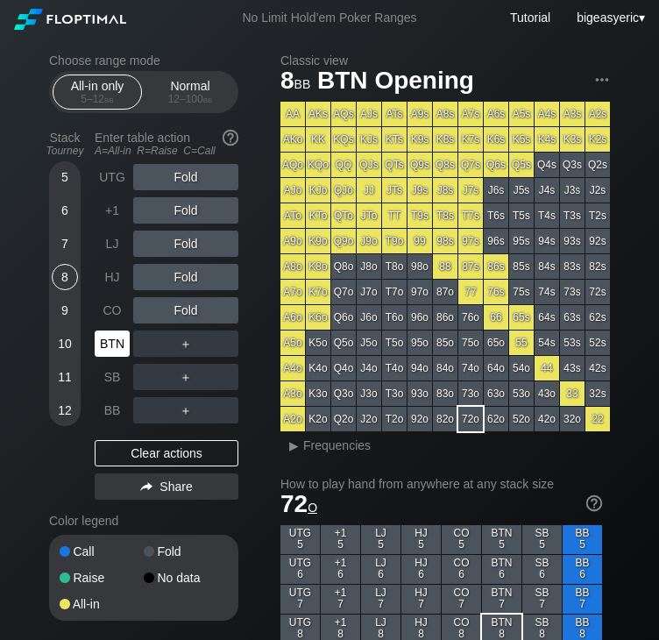
click at [111, 340] on div "BTN" at bounding box center [112, 343] width 35 height 26
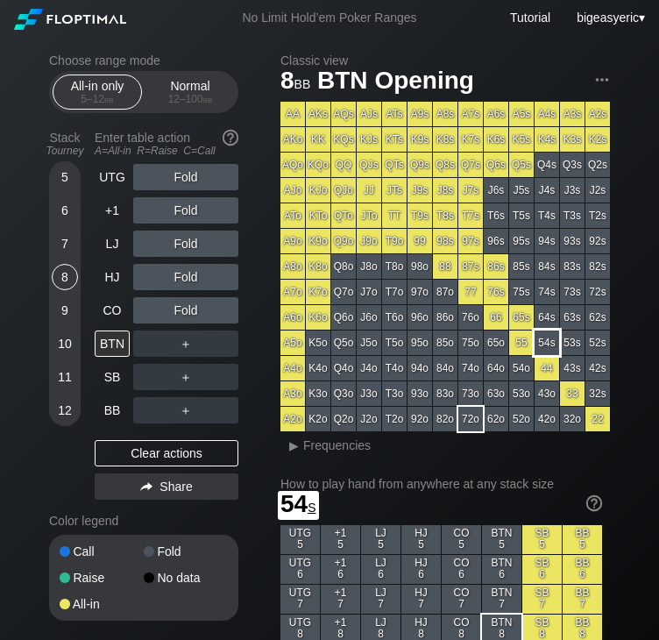
click at [548, 348] on div "54s" at bounding box center [546, 342] width 25 height 25
click at [434, 491] on h2 "How to play hand from anywhere at any stack size" at bounding box center [441, 484] width 322 height 14
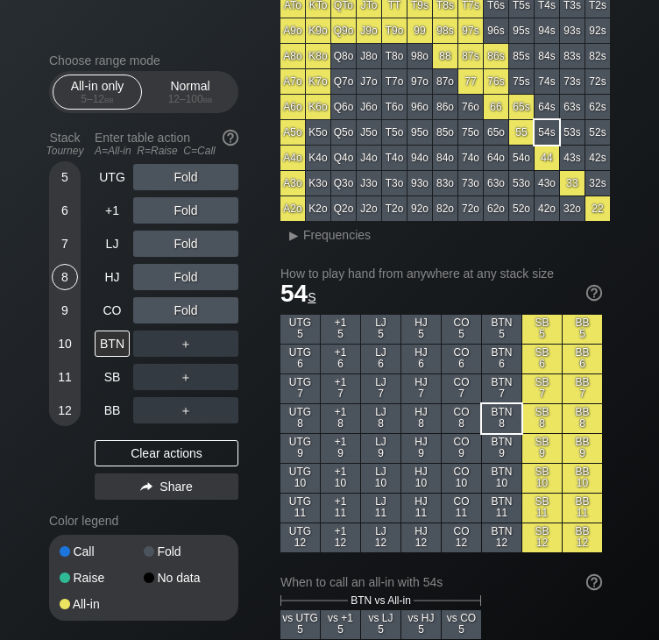
scroll to position [245, 0]
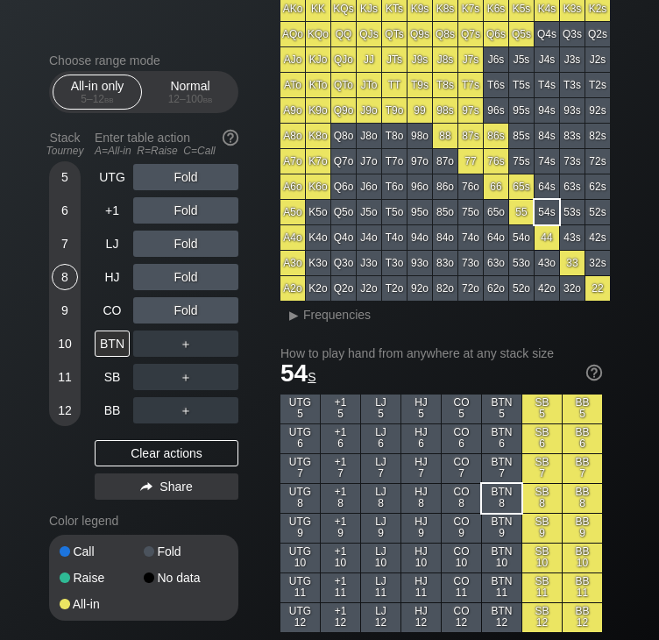
scroll to position [140, 0]
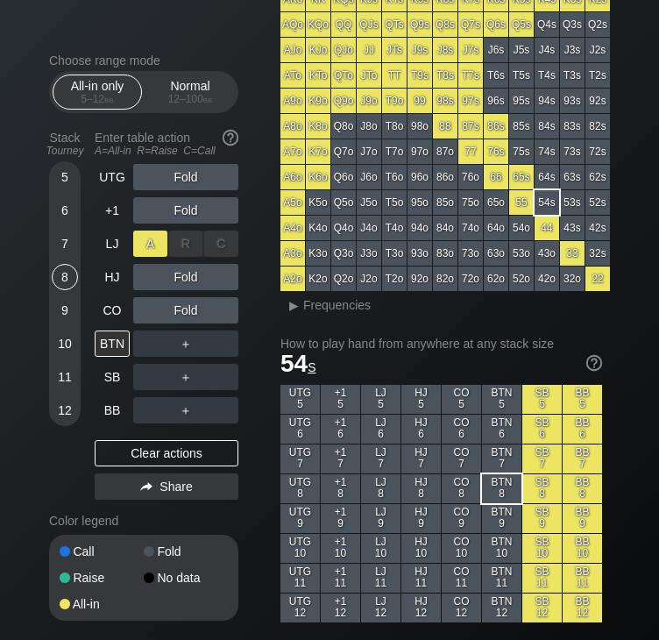
click at [143, 248] on div "A ✕" at bounding box center [150, 243] width 34 height 26
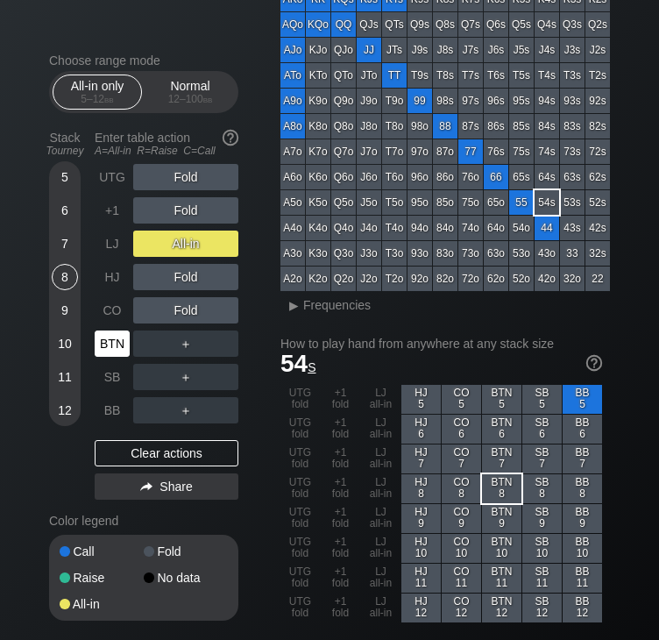
click at [119, 345] on div "BTN" at bounding box center [112, 343] width 35 height 26
click at [182, 437] on div "UTG Fold +1 Fold LJ All-in HJ Fold CO Fold BTN ＋ SB ＋ BB ＋ Clear actions Share" at bounding box center [167, 335] width 144 height 343
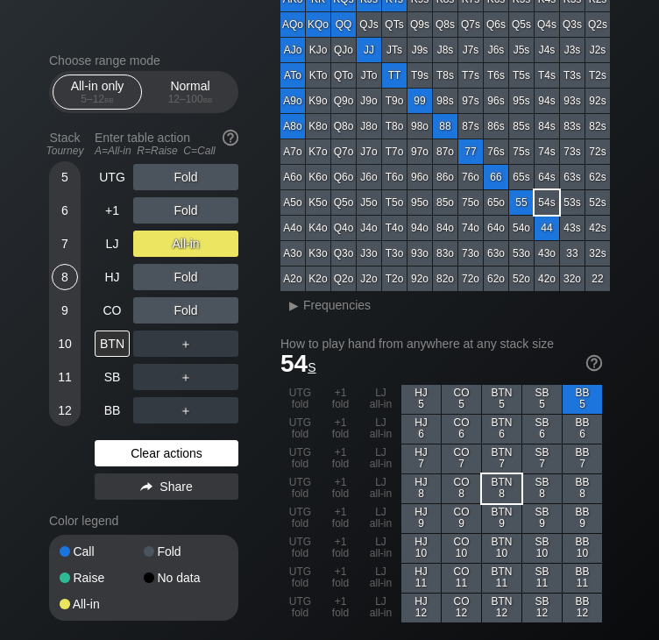
click at [179, 446] on div "Clear actions" at bounding box center [167, 453] width 144 height 26
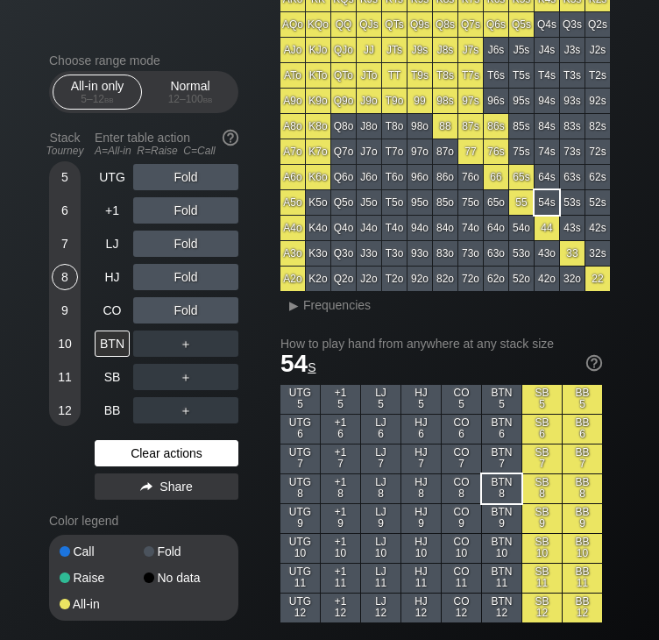
click at [176, 450] on div "Clear actions" at bounding box center [167, 453] width 144 height 26
click at [150, 448] on div "Clear actions" at bounding box center [167, 453] width 144 height 26
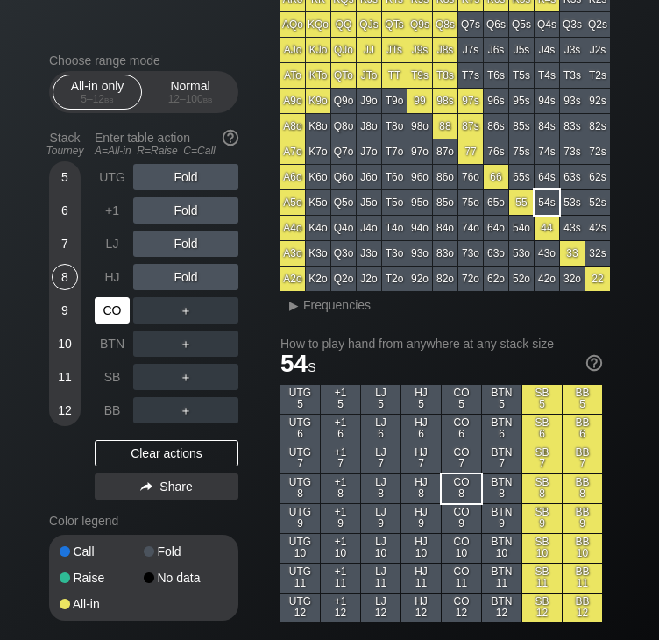
click at [114, 304] on div "CO" at bounding box center [112, 310] width 35 height 26
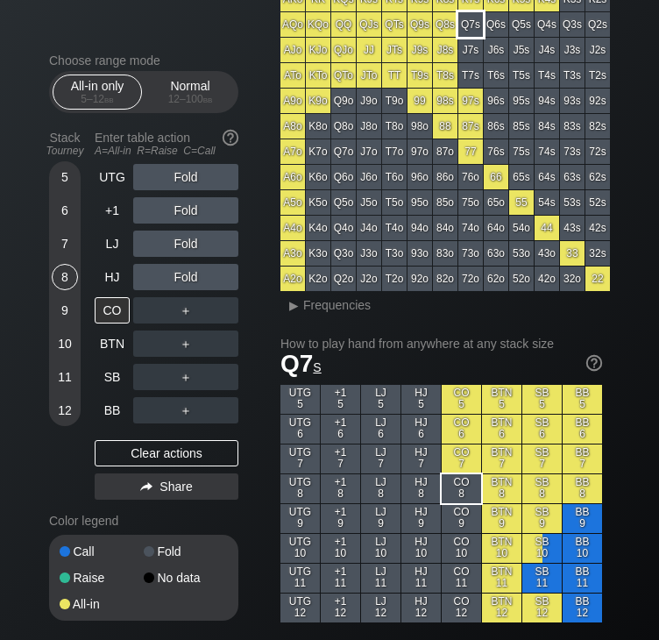
click at [480, 28] on div "Q7s" at bounding box center [470, 24] width 25 height 25
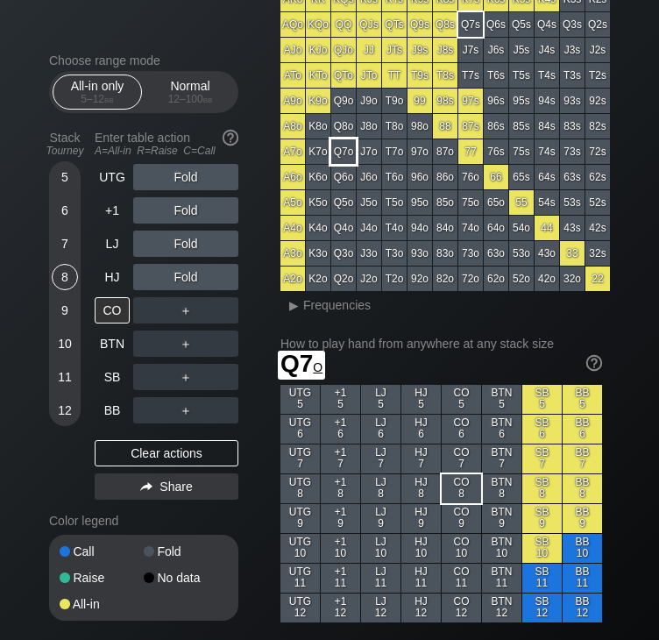
click at [350, 148] on div "Q7o" at bounding box center [343, 151] width 25 height 25
click at [66, 229] on div "6" at bounding box center [65, 213] width 26 height 33
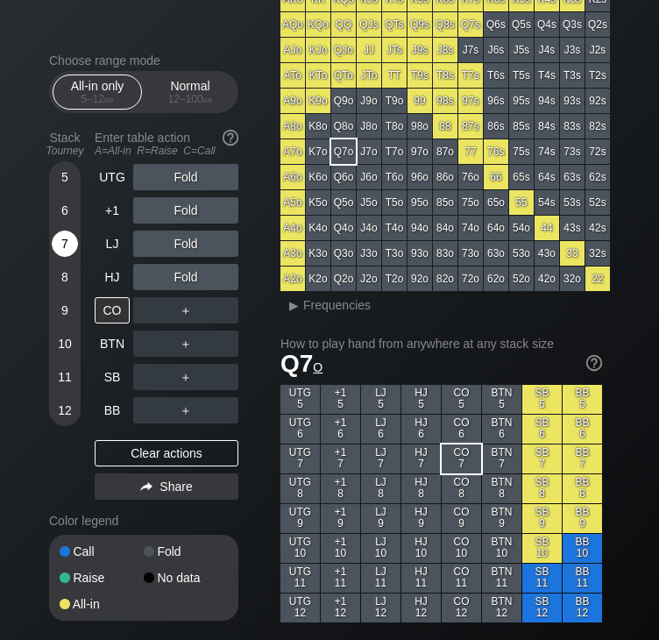
click at [64, 243] on div "7" at bounding box center [65, 243] width 26 height 26
click at [166, 460] on div "Clear actions" at bounding box center [167, 453] width 144 height 26
click at [165, 456] on div "Clear actions" at bounding box center [167, 453] width 144 height 26
click at [81, 485] on div "Stack Tourney Enter table action A=All-in R=Raise C=Call 5 6 7 8 [PHONE_NUMBER]…" at bounding box center [143, 315] width 189 height 383
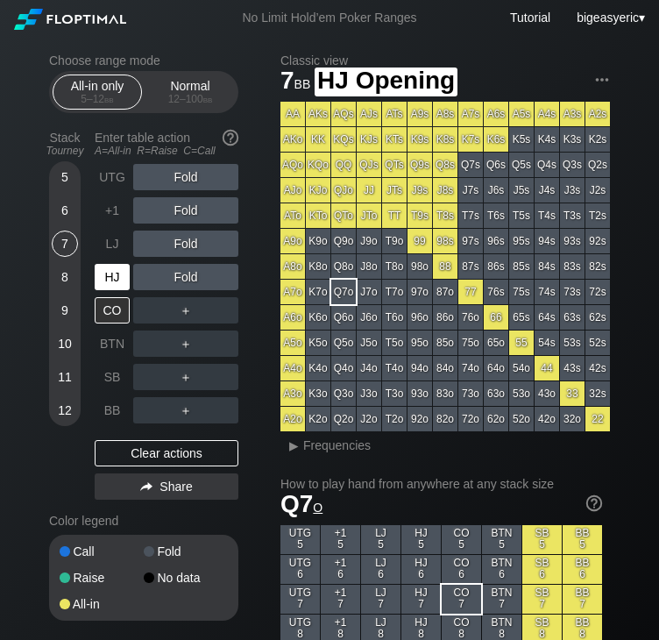
click at [110, 275] on div "HJ" at bounding box center [112, 277] width 35 height 26
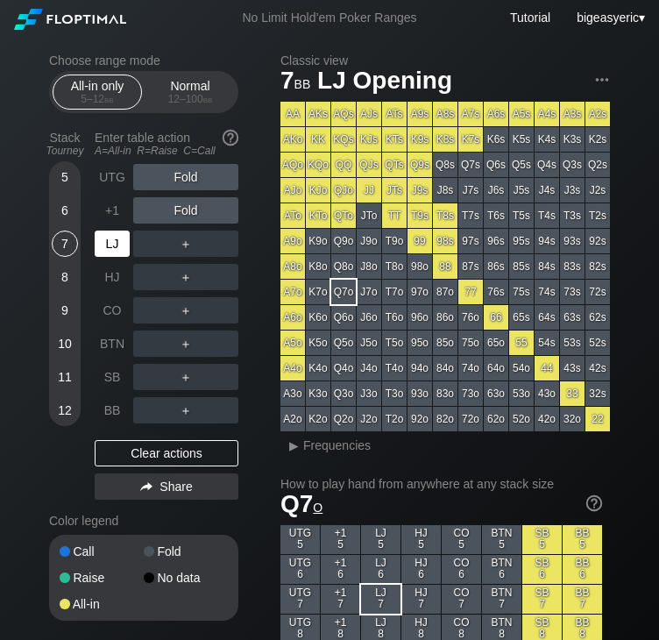
click at [112, 260] on div "LJ" at bounding box center [114, 243] width 39 height 33
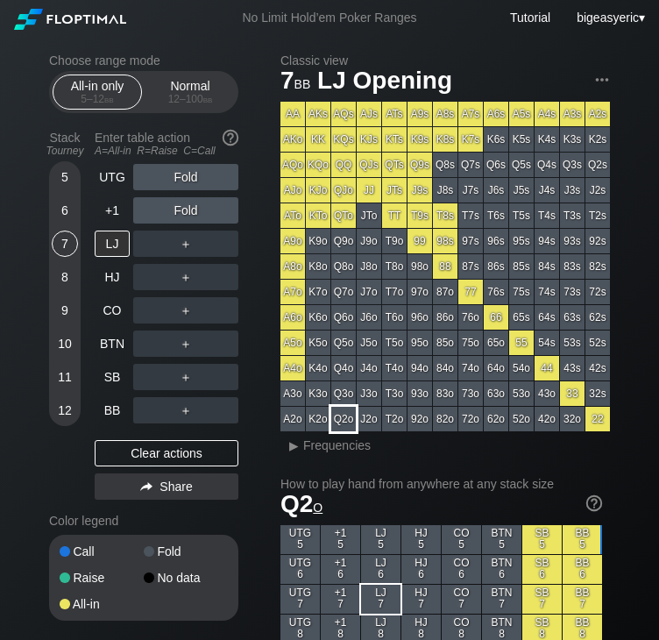
click at [346, 421] on div "Q2o" at bounding box center [343, 419] width 25 height 25
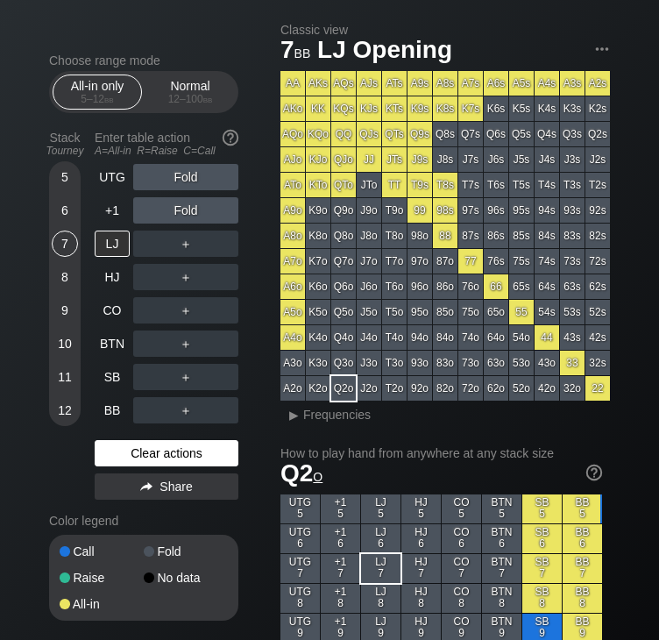
click at [124, 452] on div "Clear actions" at bounding box center [167, 453] width 144 height 26
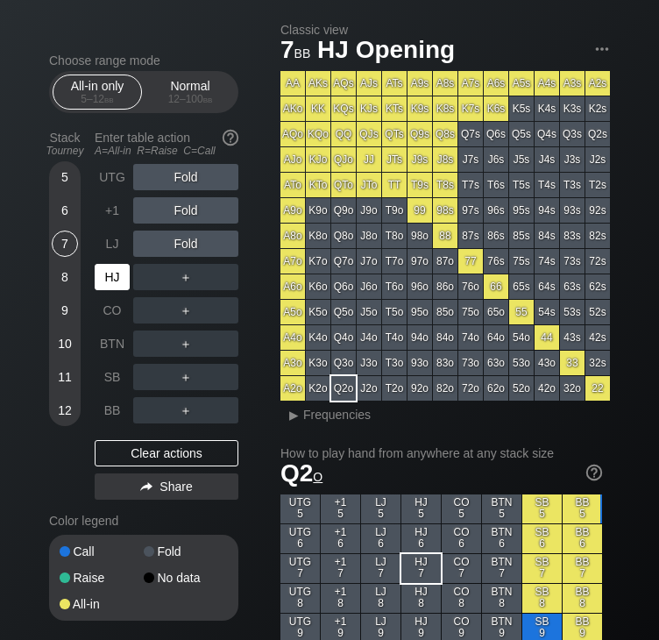
click at [112, 290] on div "HJ" at bounding box center [112, 277] width 35 height 26
click at [104, 246] on div "LJ" at bounding box center [112, 243] width 35 height 26
click at [120, 273] on div "HJ" at bounding box center [112, 277] width 35 height 26
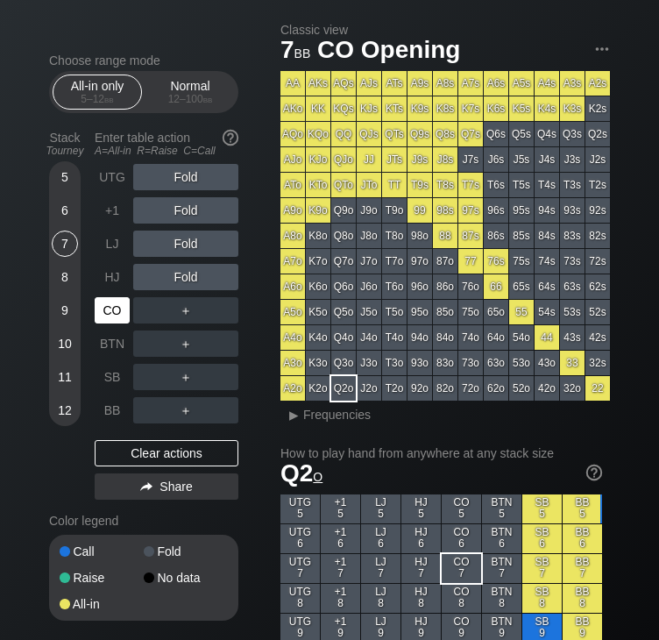
click at [116, 311] on div "CO" at bounding box center [112, 310] width 35 height 26
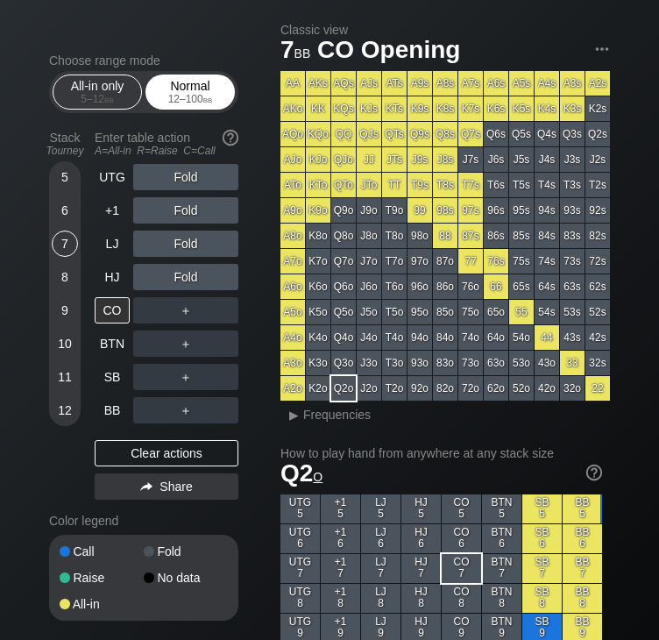
click at [223, 89] on div "Normal 12 – 100 bb" at bounding box center [190, 91] width 81 height 33
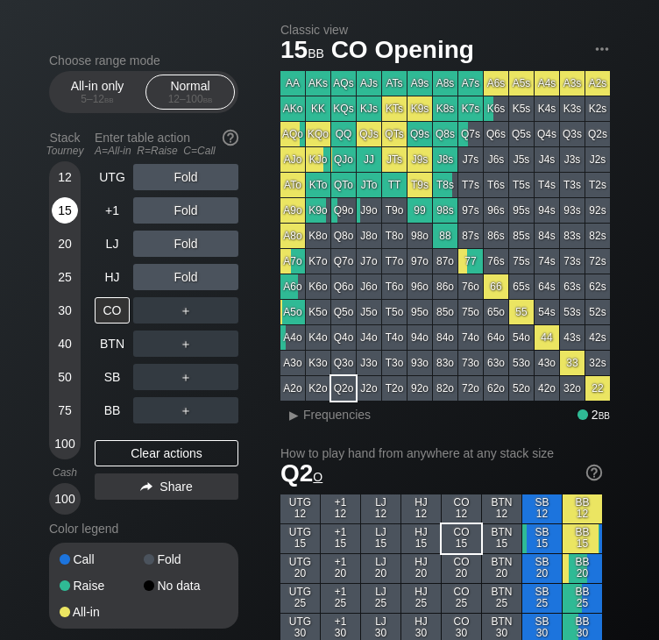
click at [62, 212] on div "15" at bounding box center [65, 210] width 26 height 26
click at [122, 189] on div "UTG" at bounding box center [112, 177] width 35 height 26
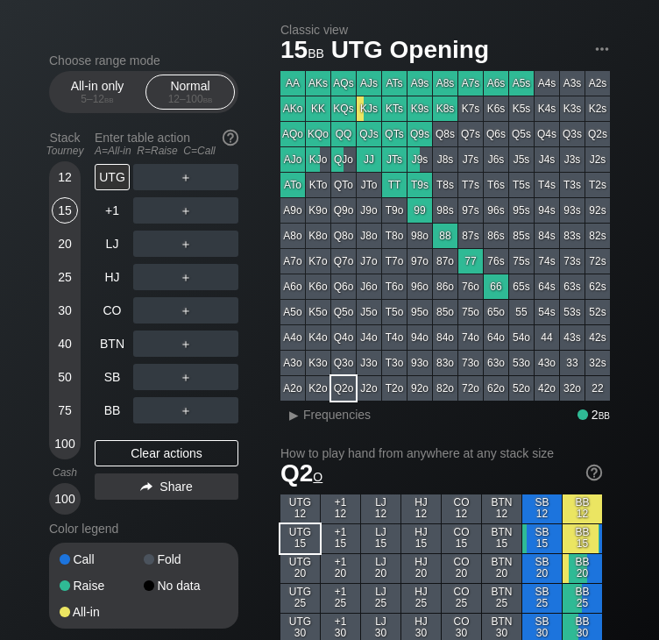
click at [441, 386] on div "82o" at bounding box center [445, 388] width 25 height 25
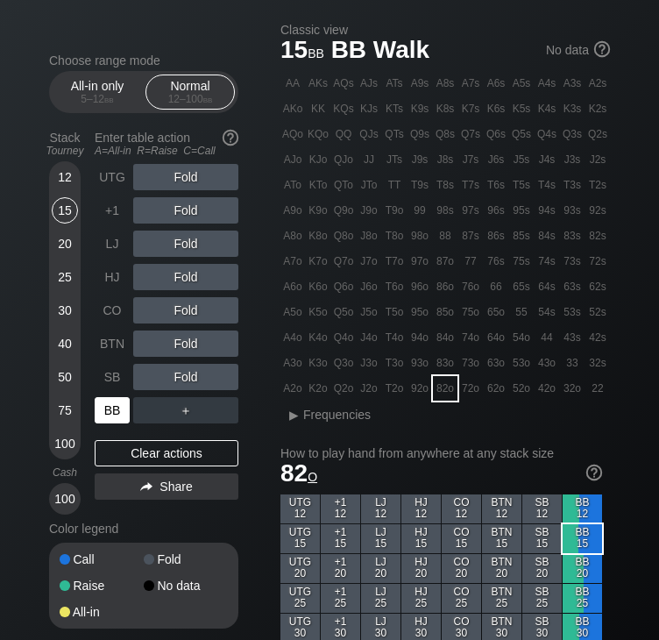
click at [119, 417] on div "BB" at bounding box center [112, 410] width 35 height 26
click at [447, 419] on div "▸ Frequencies" at bounding box center [456, 415] width 307 height 16
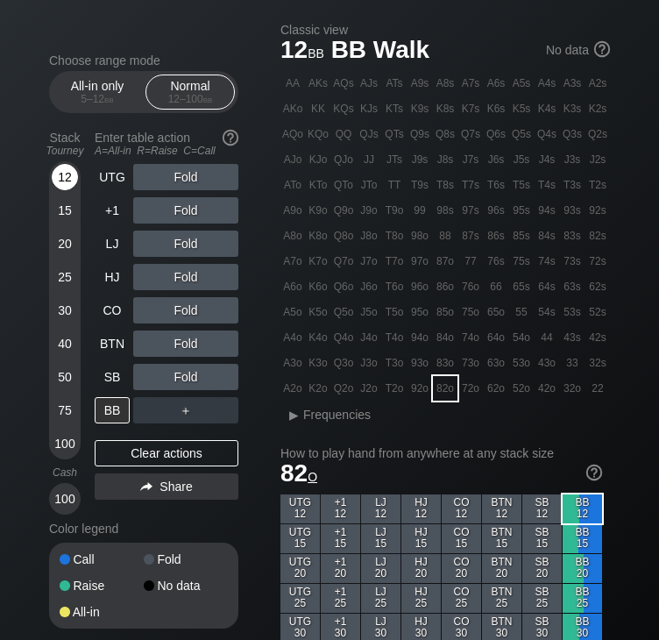
click at [72, 179] on div "12" at bounding box center [65, 177] width 26 height 26
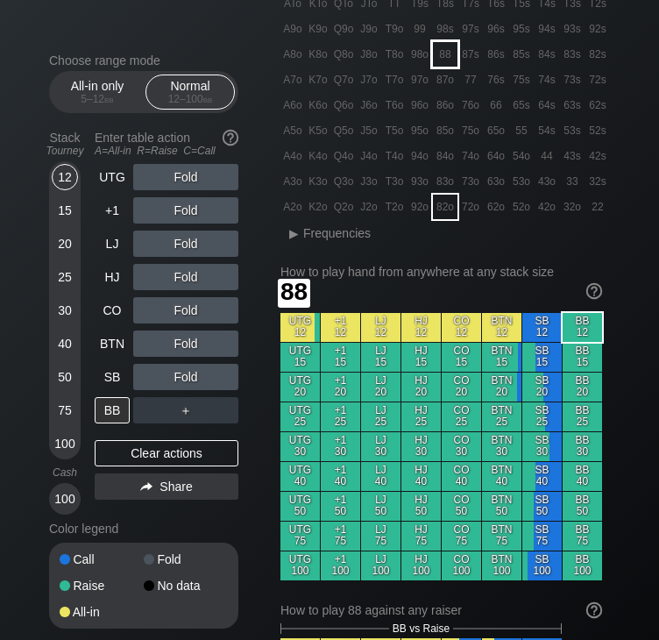
scroll to position [241, 0]
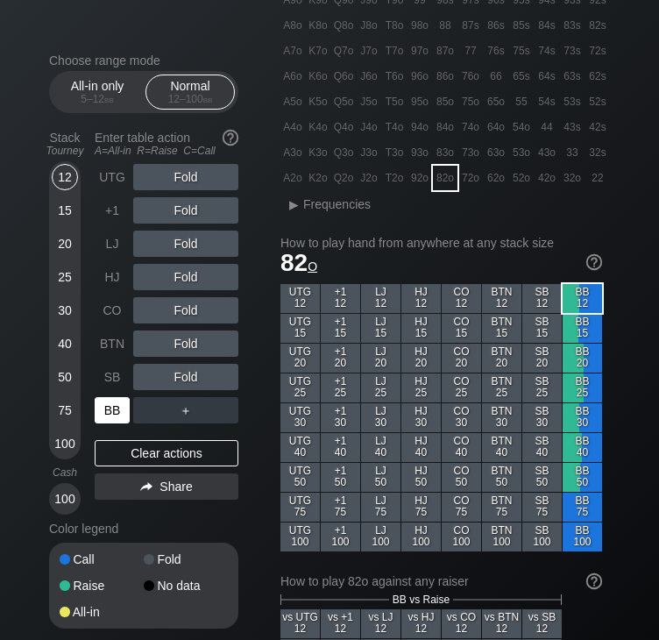
click at [116, 421] on div "BB" at bounding box center [112, 410] width 35 height 26
click at [426, 208] on div "▸ Frequencies" at bounding box center [456, 205] width 307 height 16
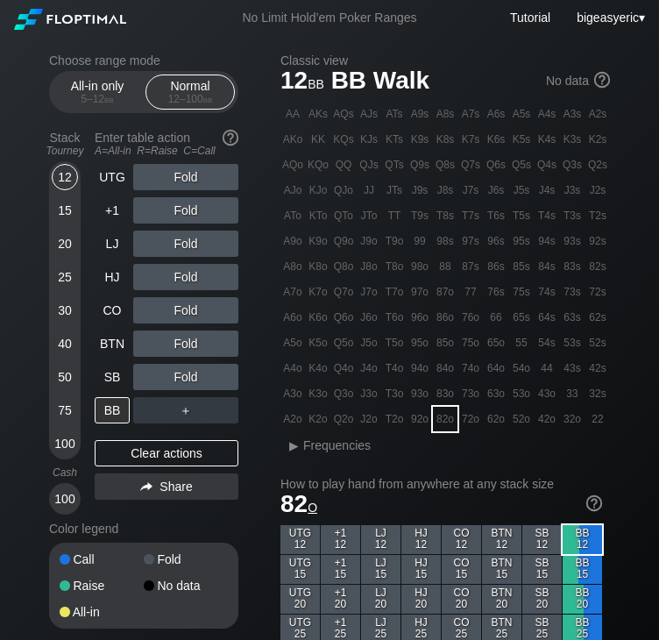
scroll to position [35, 0]
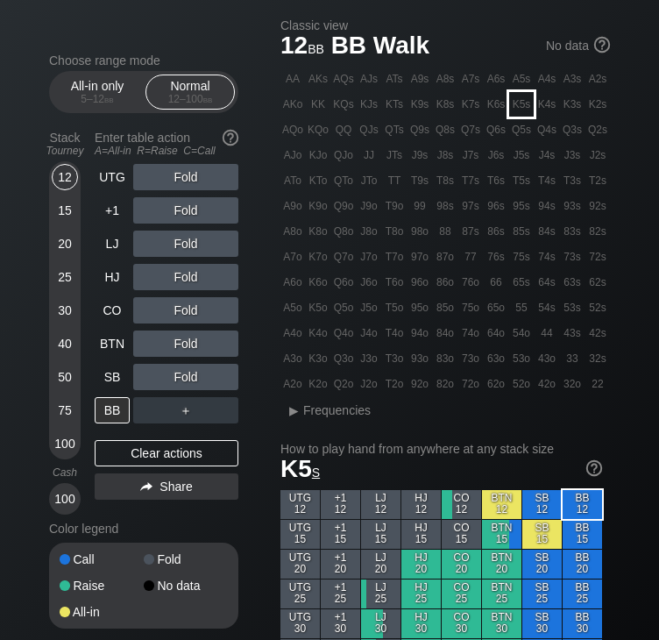
click at [515, 106] on div "K5s" at bounding box center [521, 104] width 25 height 25
click at [161, 278] on div "A ✕" at bounding box center [150, 277] width 34 height 26
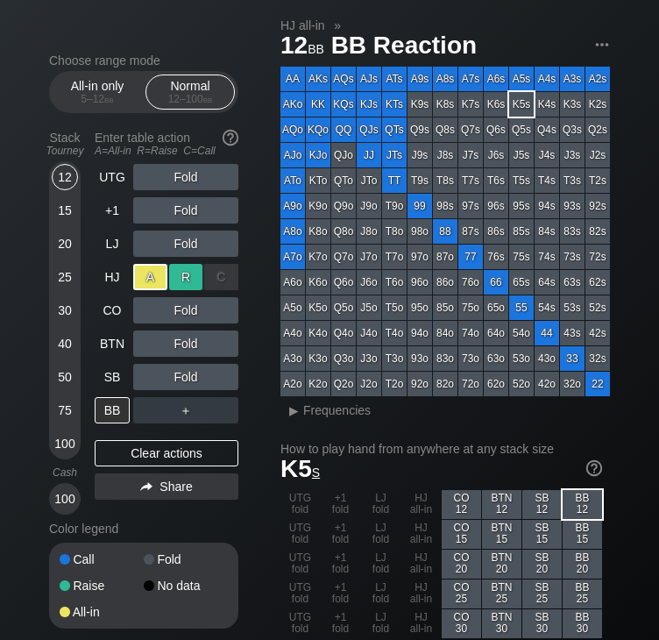
click at [176, 276] on div "R ✕" at bounding box center [186, 277] width 34 height 26
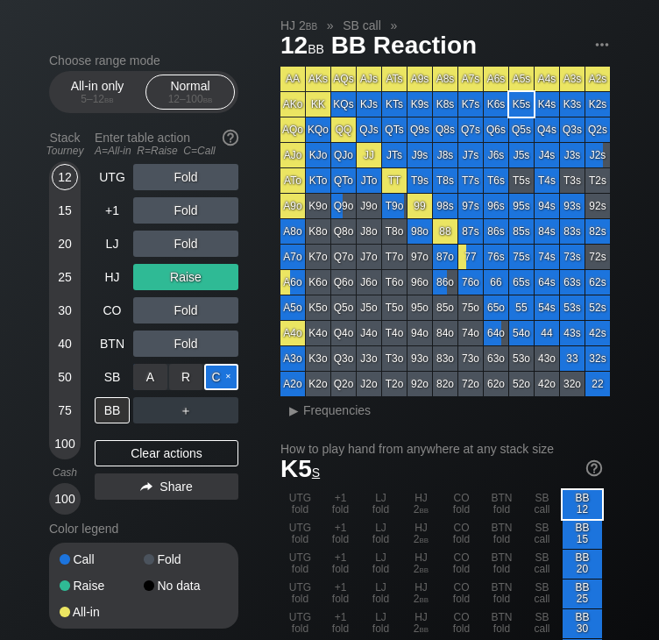
click at [217, 380] on div "C ✕" at bounding box center [221, 377] width 34 height 26
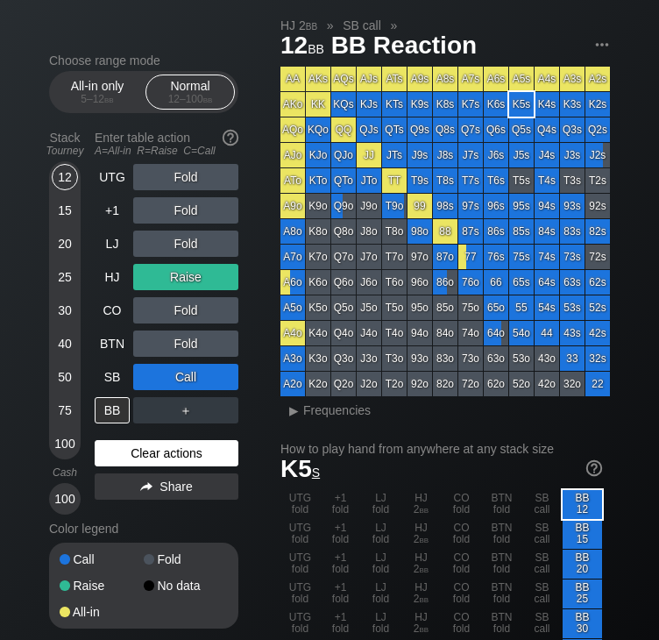
click at [145, 453] on div "Clear actions" at bounding box center [167, 453] width 144 height 26
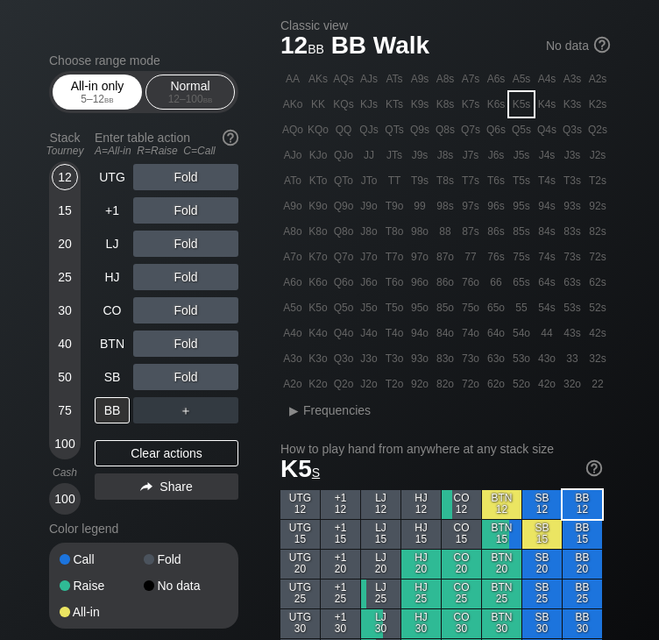
click at [110, 87] on div "All-in only 5 – 12 bb" at bounding box center [97, 91] width 81 height 33
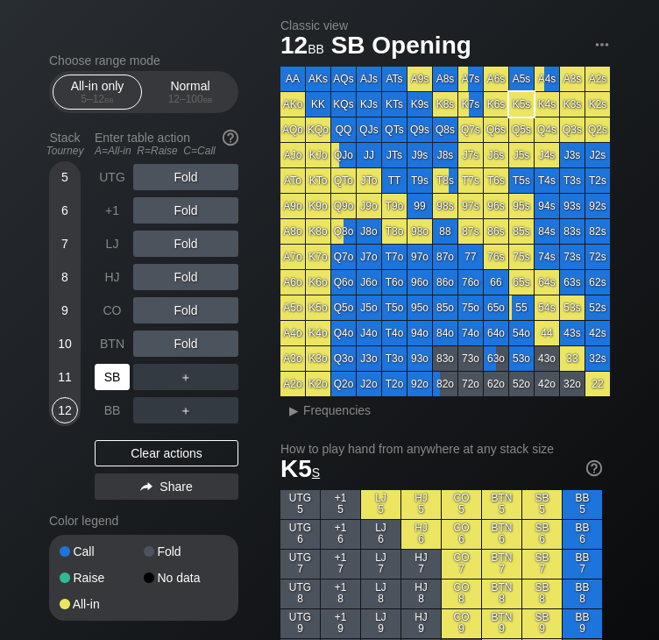
click at [101, 379] on div "SB" at bounding box center [112, 377] width 35 height 26
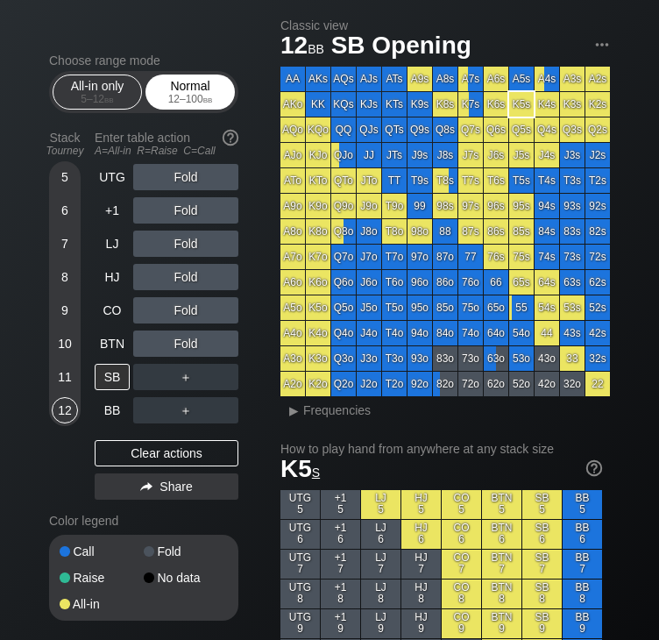
click at [186, 93] on div "Normal 12 – 100 bb" at bounding box center [190, 91] width 81 height 33
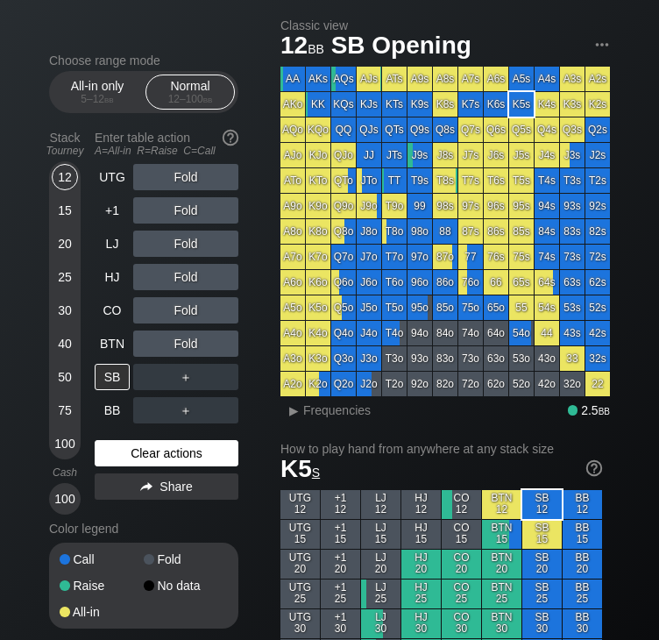
click at [200, 460] on div "Clear actions" at bounding box center [167, 453] width 144 height 26
click at [200, 456] on div "Clear actions" at bounding box center [167, 453] width 144 height 26
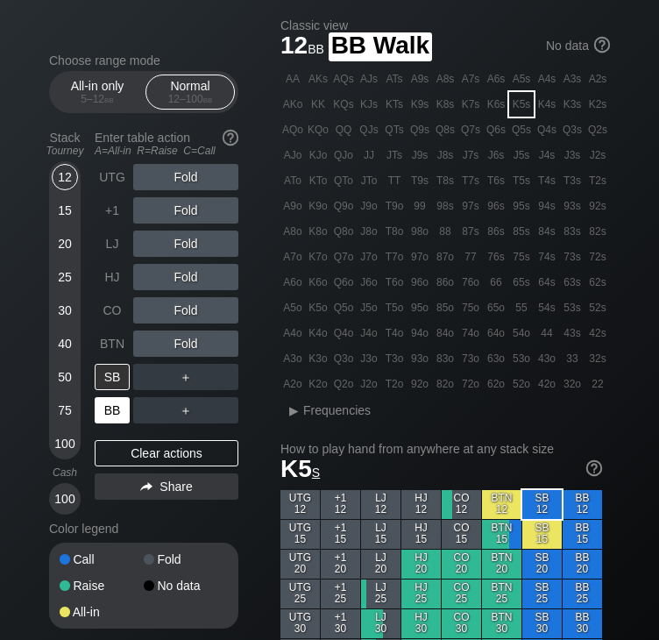
click at [119, 414] on div "BB" at bounding box center [112, 410] width 35 height 26
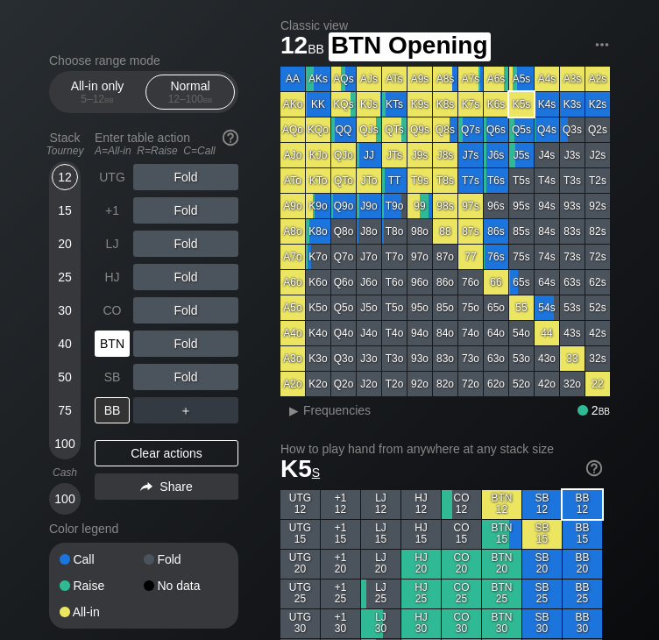
click at [110, 347] on div "BTN" at bounding box center [112, 343] width 35 height 26
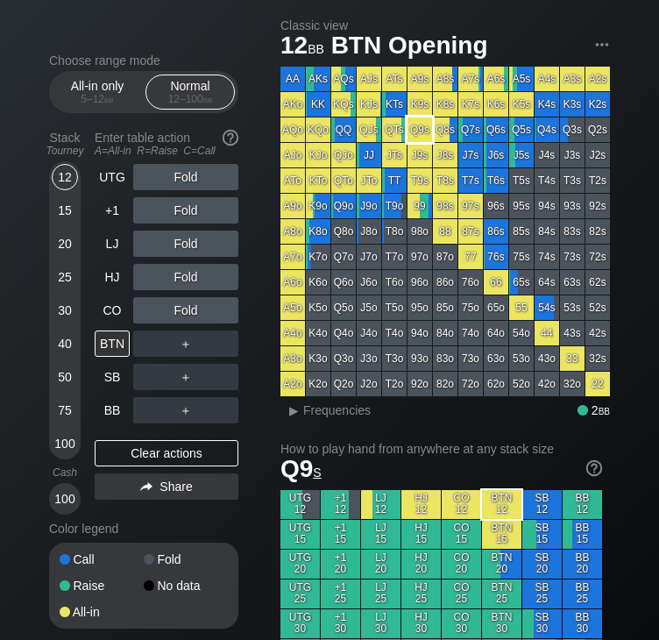
click at [420, 127] on div "Q9s" at bounding box center [419, 129] width 25 height 25
click at [194, 180] on div "R ✕" at bounding box center [186, 177] width 34 height 26
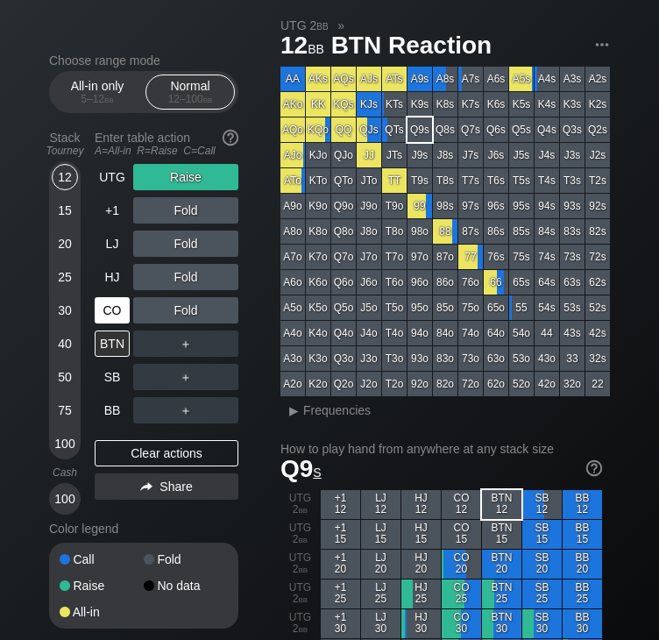
click at [113, 318] on div "CO" at bounding box center [112, 310] width 35 height 26
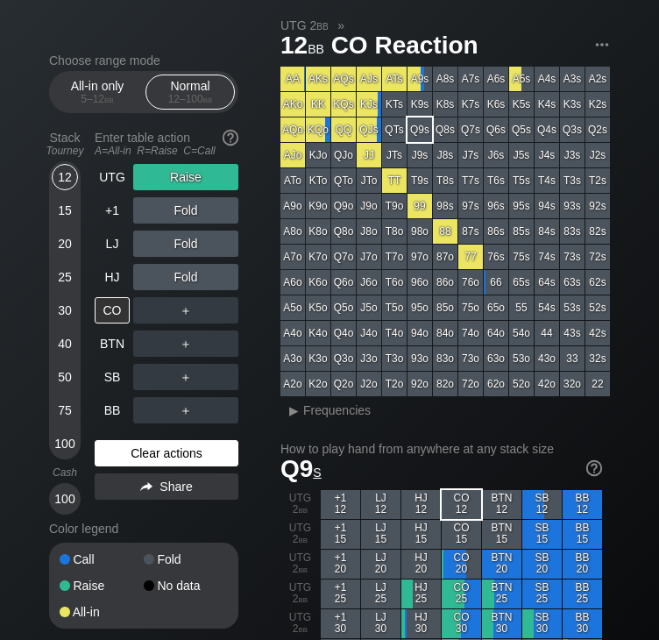
click at [154, 466] on div "Clear actions" at bounding box center [167, 453] width 144 height 26
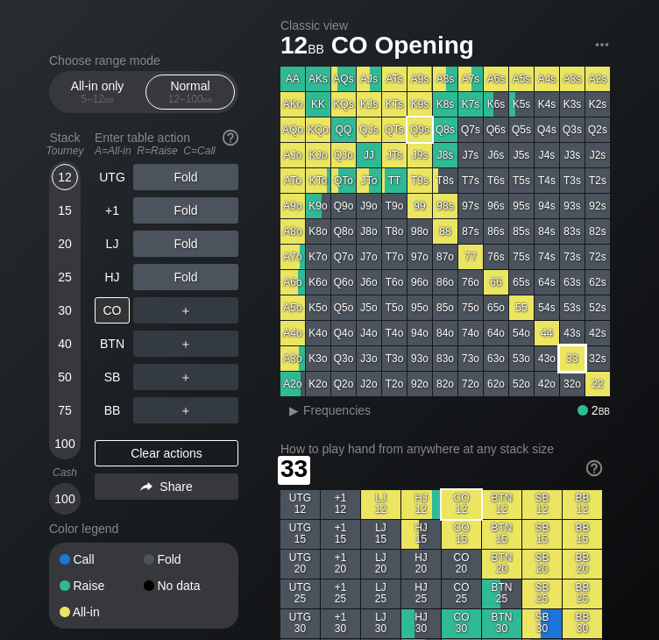
click at [570, 355] on div "33" at bounding box center [572, 358] width 25 height 25
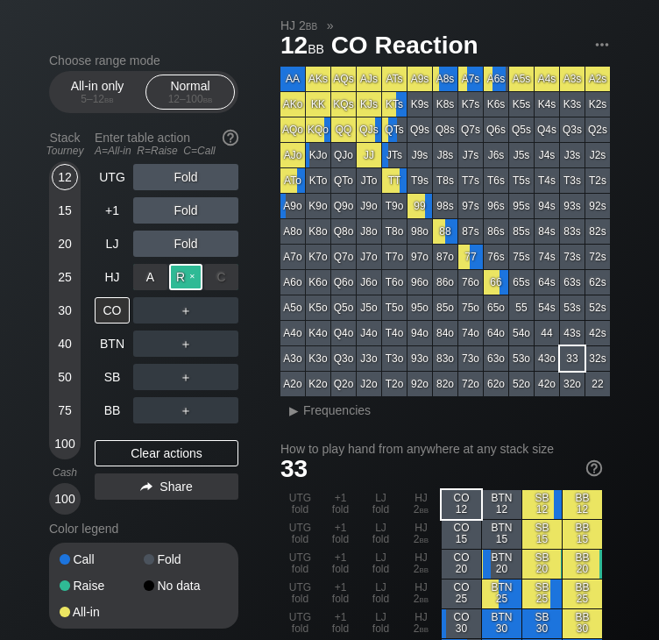
click at [184, 276] on div "R ✕" at bounding box center [186, 277] width 34 height 26
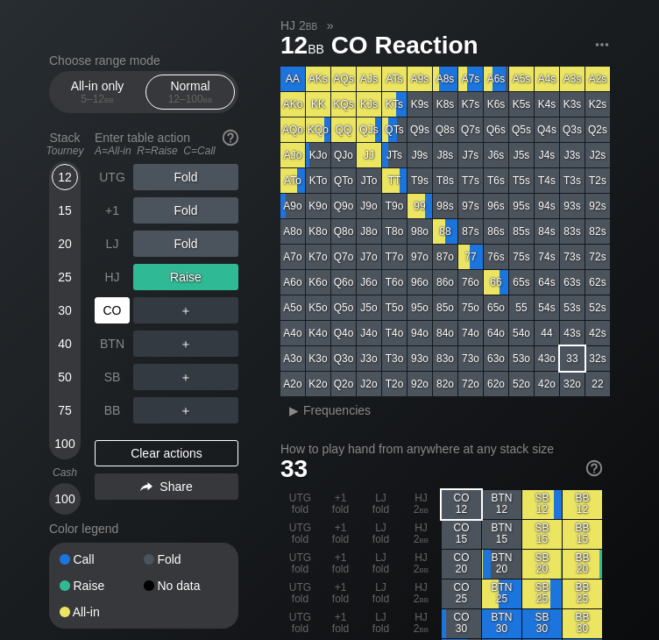
click at [109, 306] on div "CO" at bounding box center [112, 310] width 35 height 26
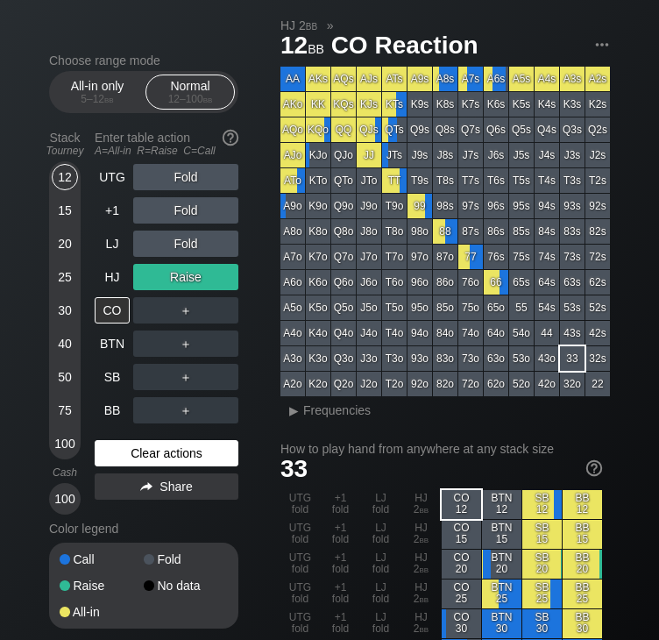
click at [164, 451] on div "Clear actions" at bounding box center [167, 453] width 144 height 26
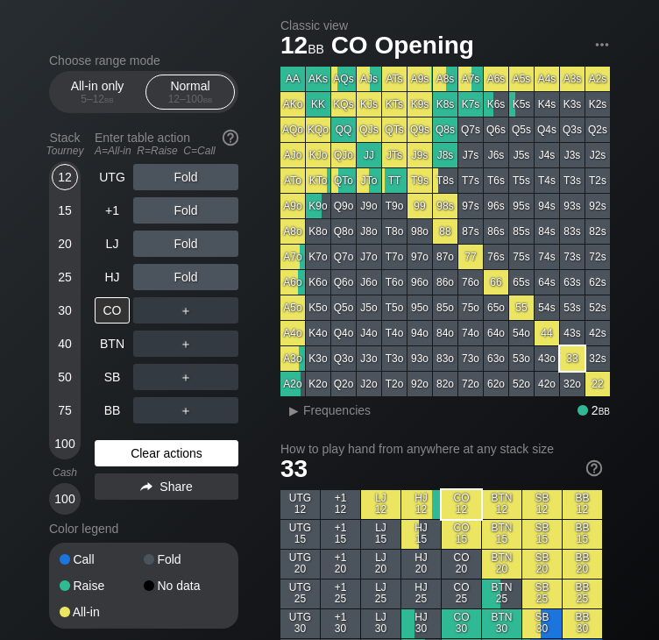
click at [155, 456] on div "Clear actions" at bounding box center [167, 453] width 144 height 26
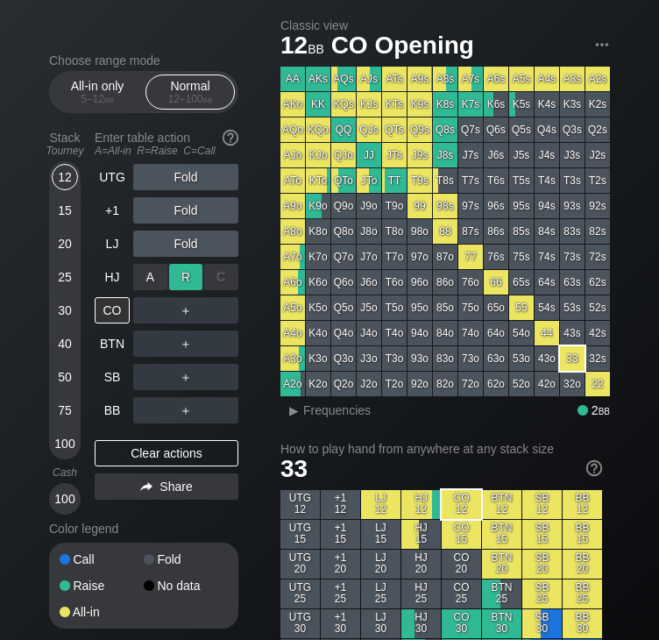
click at [181, 285] on div "R ✕" at bounding box center [186, 277] width 34 height 26
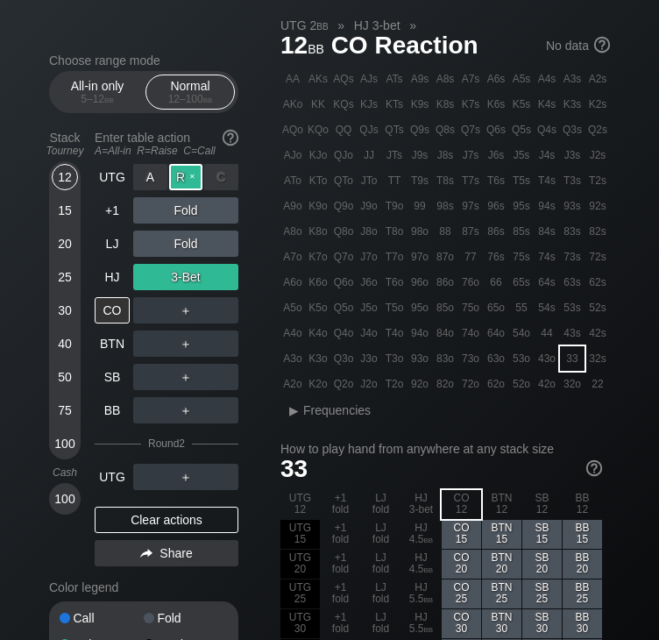
click at [186, 176] on div "R ✕" at bounding box center [186, 177] width 34 height 26
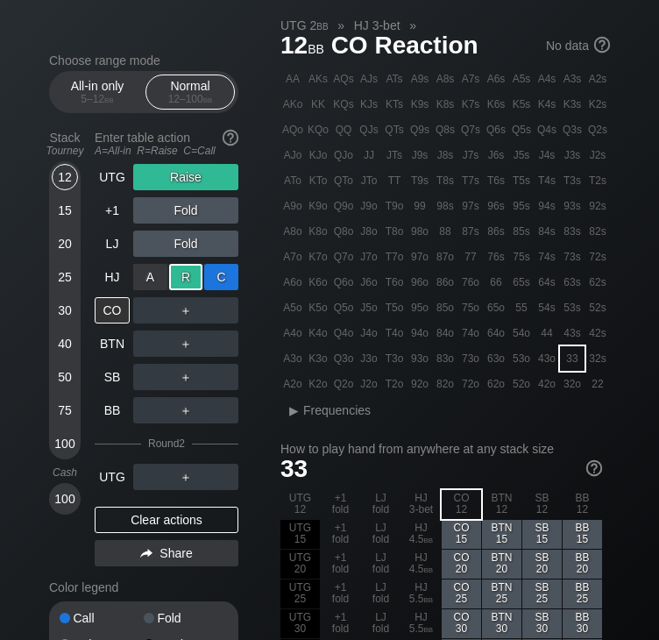
click at [218, 272] on div "C ✕" at bounding box center [221, 277] width 34 height 26
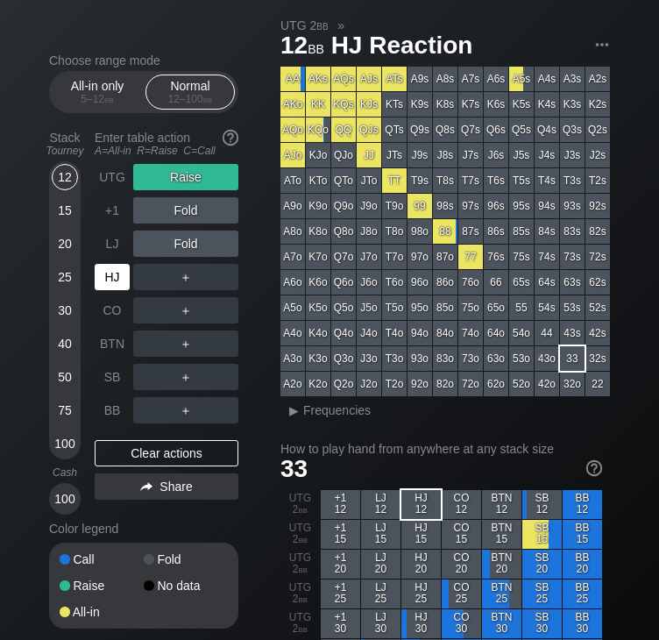
click at [128, 274] on div "HJ" at bounding box center [112, 277] width 35 height 26
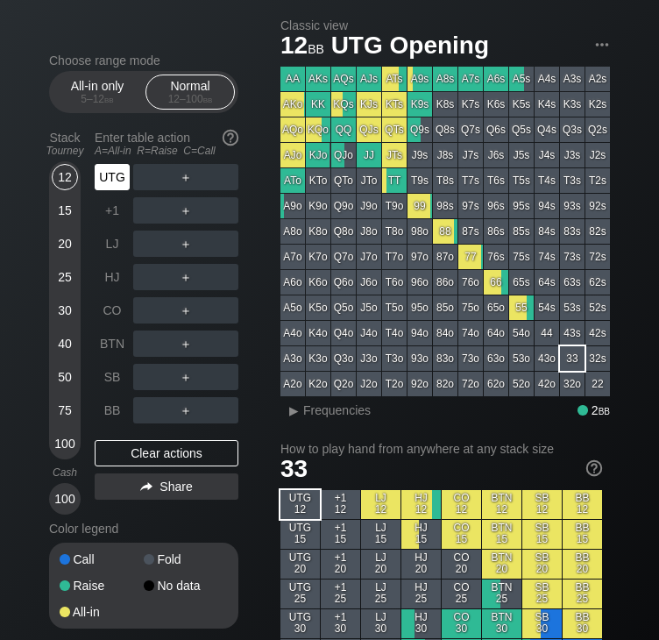
click at [106, 181] on div "UTG" at bounding box center [112, 177] width 35 height 26
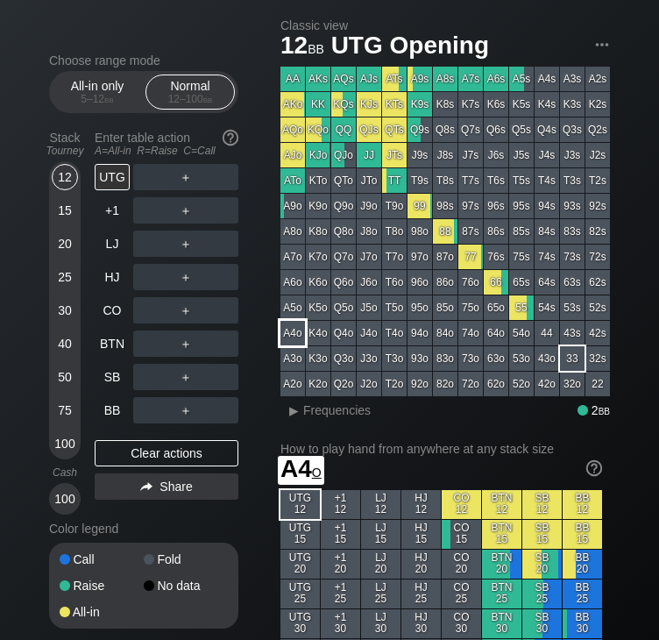
click at [297, 341] on div "A4o" at bounding box center [292, 333] width 25 height 25
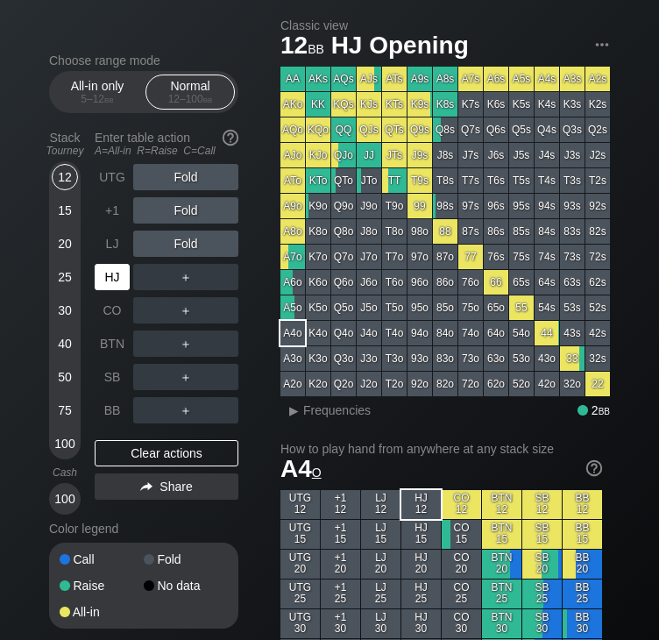
click at [111, 282] on div "HJ" at bounding box center [112, 277] width 35 height 26
click at [164, 173] on div "Fold" at bounding box center [185, 177] width 105 height 26
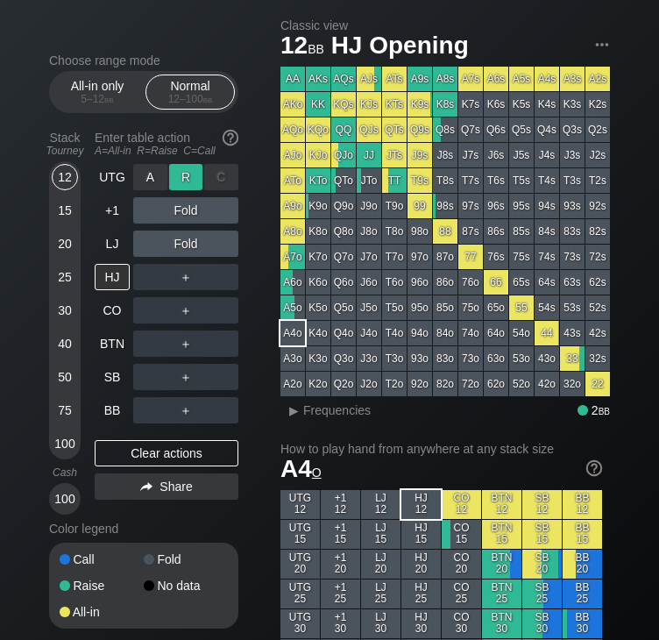
click at [184, 170] on div "R ✕" at bounding box center [186, 177] width 34 height 26
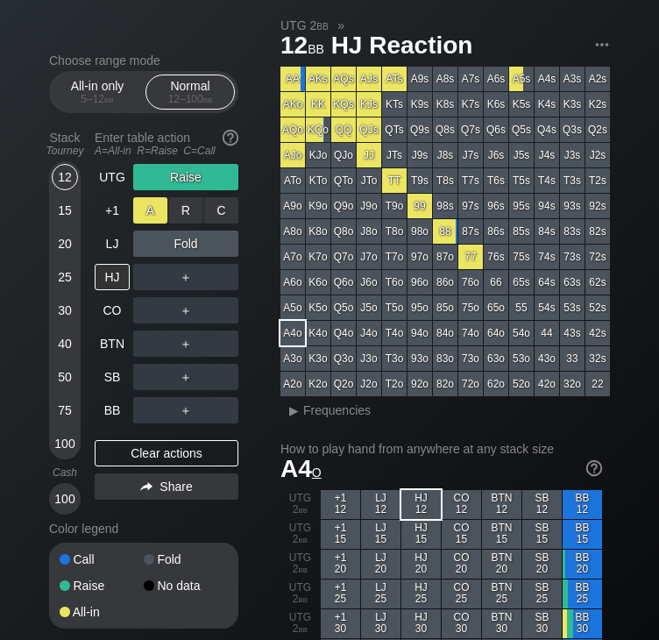
click at [154, 209] on div "A ✕" at bounding box center [150, 210] width 34 height 26
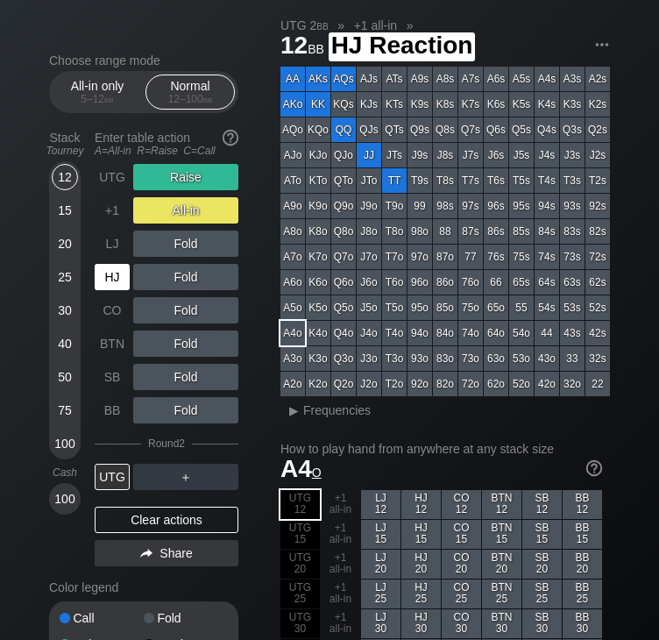
click at [108, 281] on div "HJ" at bounding box center [112, 277] width 35 height 26
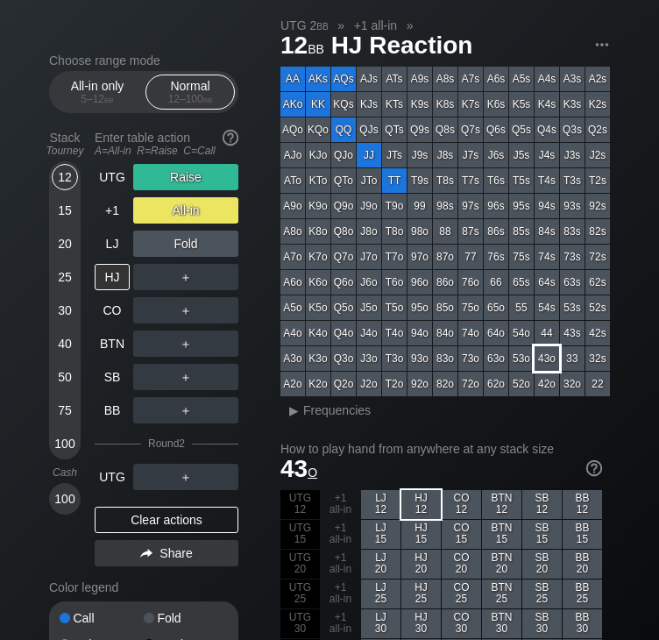
click at [545, 354] on div "43o" at bounding box center [546, 358] width 25 height 25
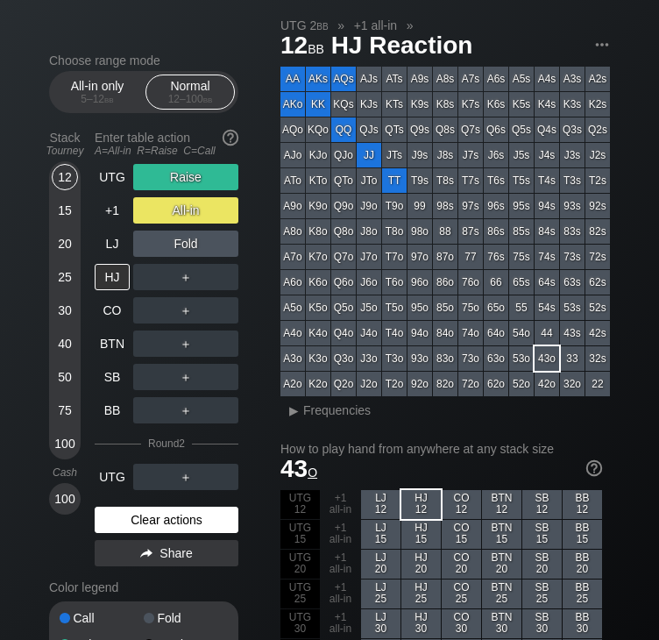
click at [160, 520] on div "Clear actions" at bounding box center [167, 519] width 144 height 26
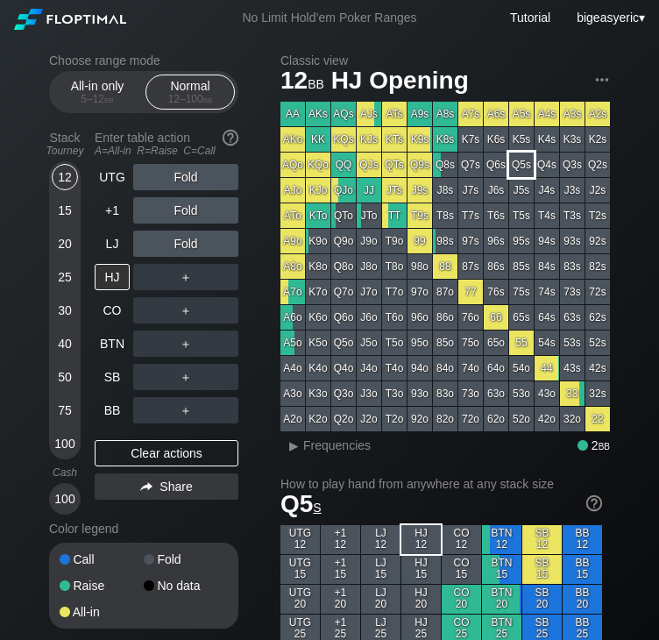
click at [520, 164] on div "Q5s" at bounding box center [521, 164] width 25 height 25
click at [134, 450] on div "Clear actions" at bounding box center [167, 453] width 144 height 26
click at [102, 180] on div "UTG" at bounding box center [112, 177] width 35 height 26
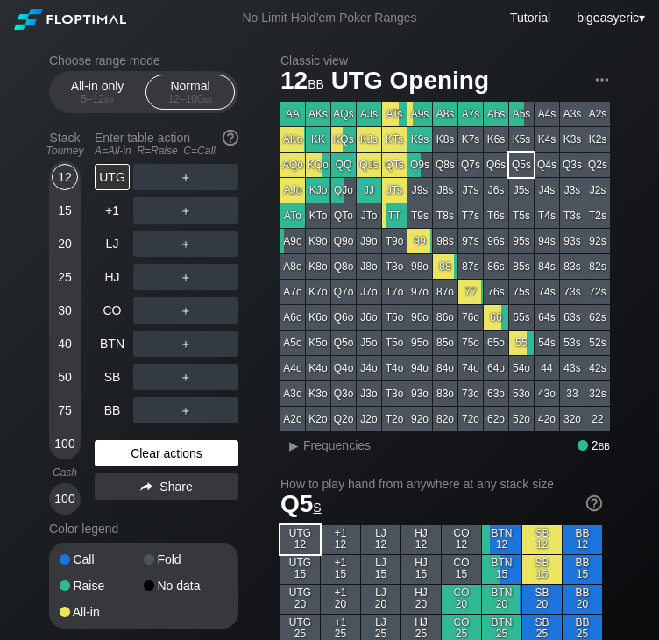
click at [162, 450] on div "Clear actions" at bounding box center [167, 453] width 144 height 26
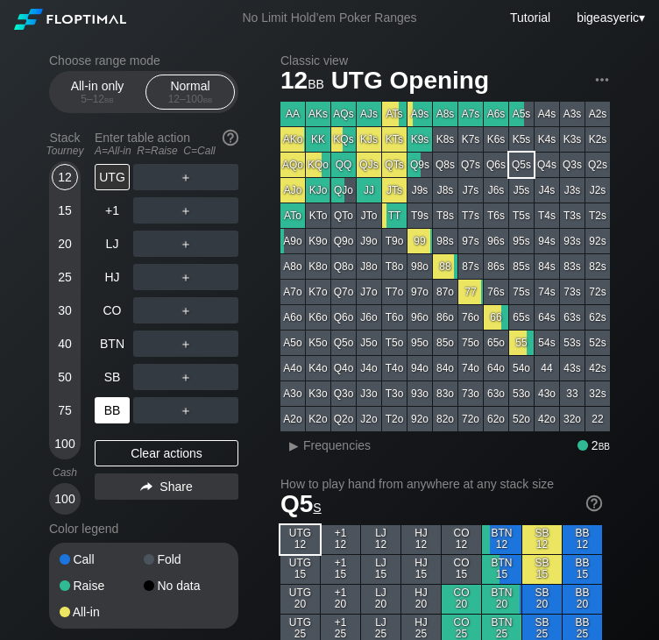
click at [117, 421] on div "BB" at bounding box center [112, 410] width 35 height 26
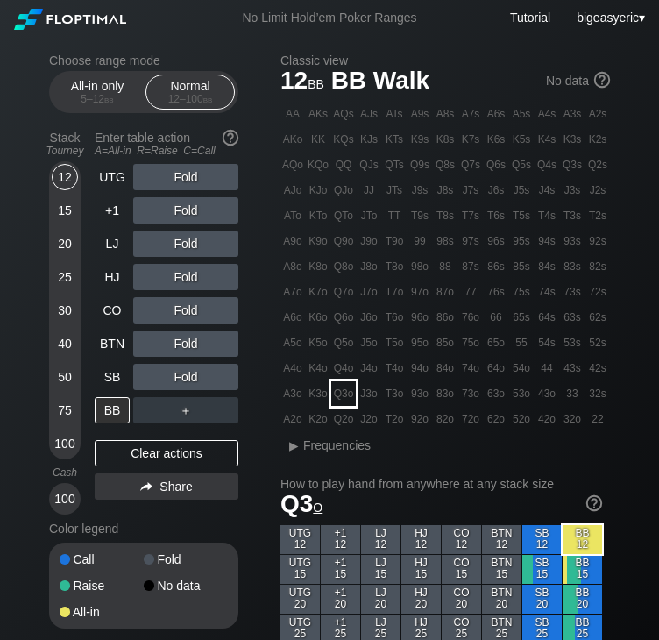
click at [338, 401] on div "Q3o" at bounding box center [343, 393] width 25 height 25
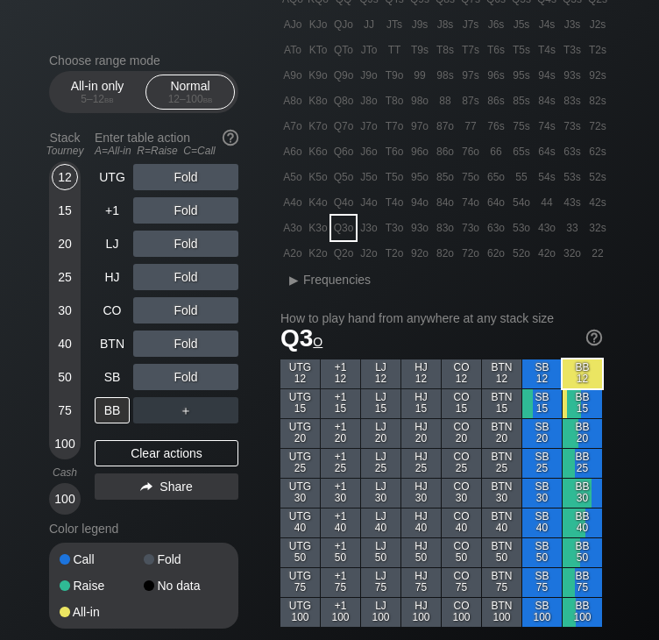
scroll to position [175, 0]
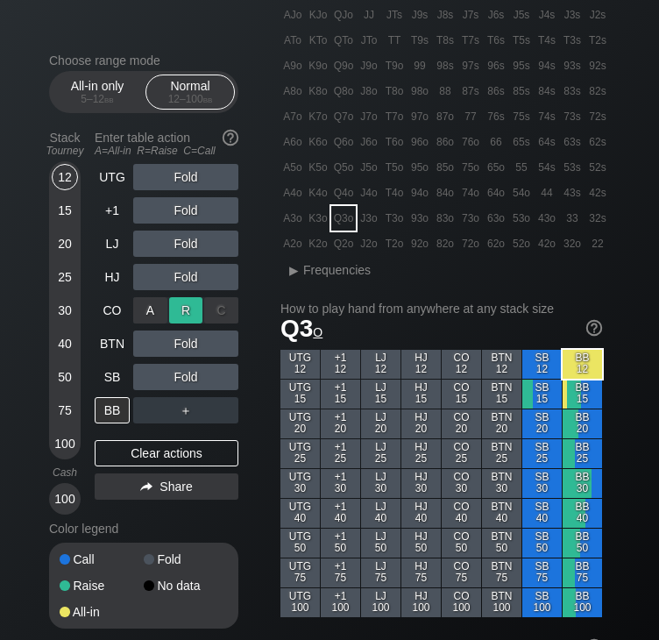
click at [182, 305] on div "R ✕" at bounding box center [186, 310] width 34 height 26
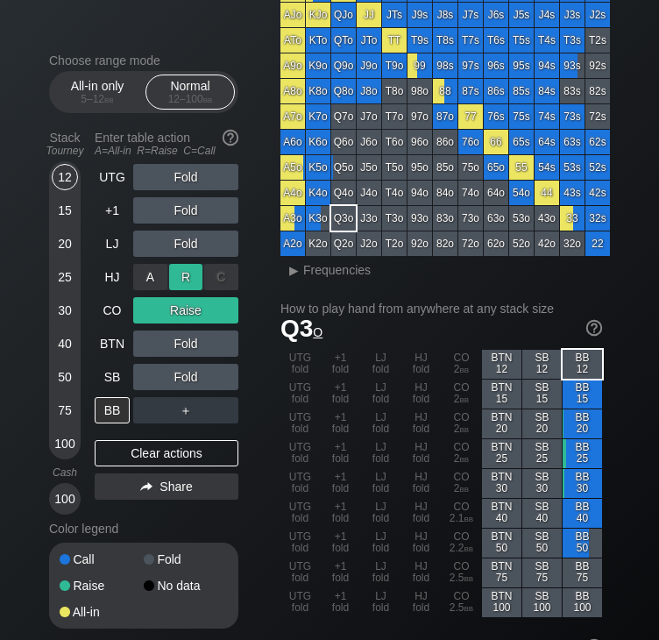
click at [182, 274] on div "R ✕" at bounding box center [186, 277] width 34 height 26
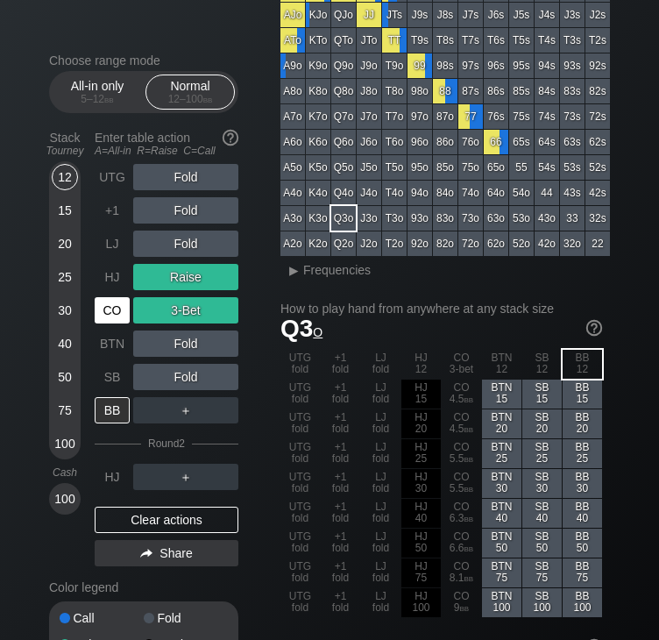
click at [101, 311] on div "CO" at bounding box center [112, 310] width 35 height 26
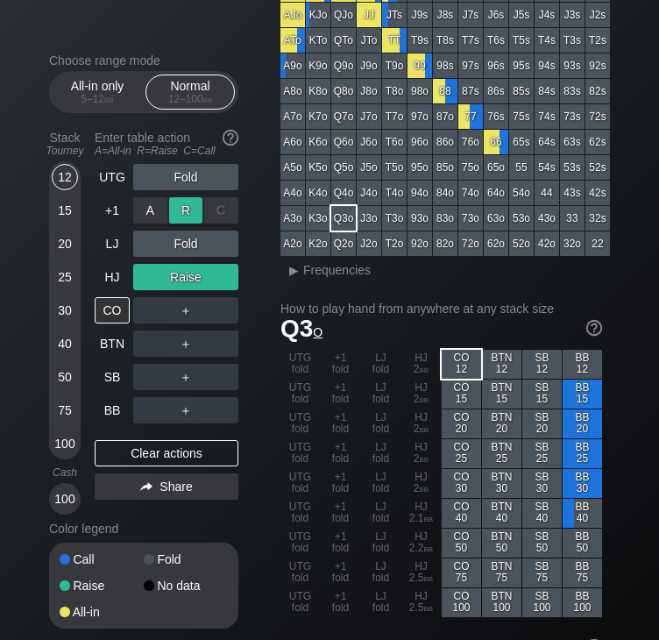
click at [193, 205] on div "R ✕" at bounding box center [186, 210] width 34 height 26
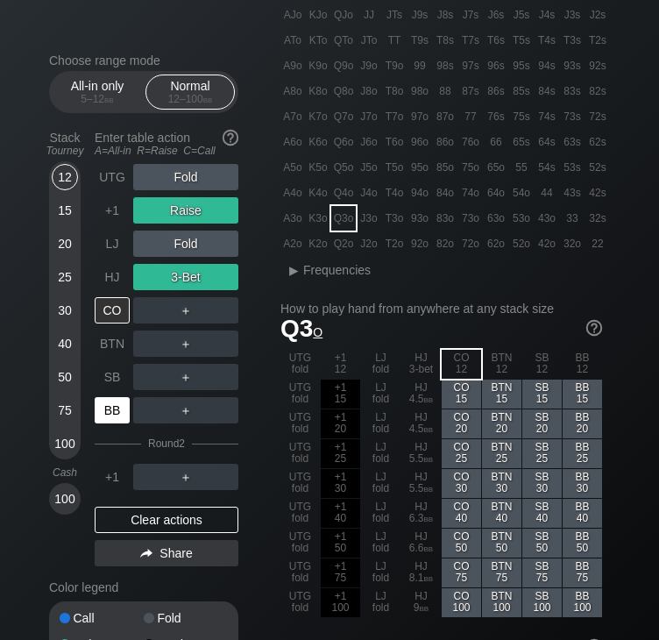
click at [103, 411] on div "BB" at bounding box center [112, 410] width 35 height 26
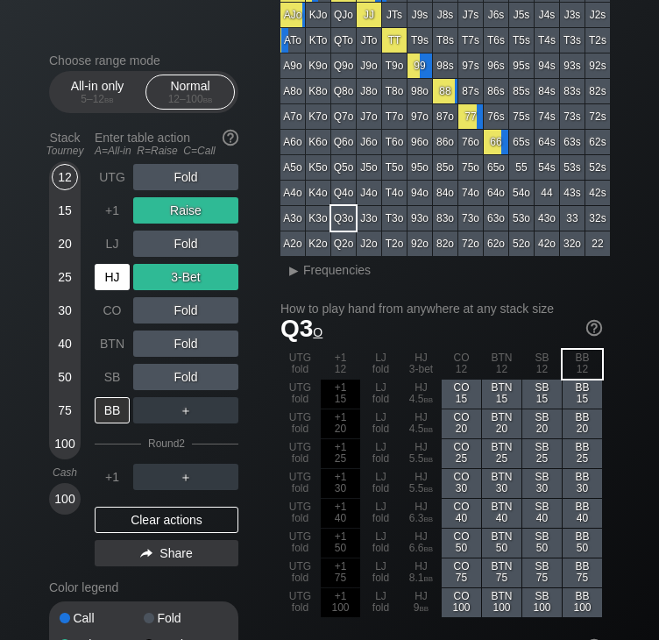
click at [112, 280] on div "HJ" at bounding box center [112, 277] width 35 height 26
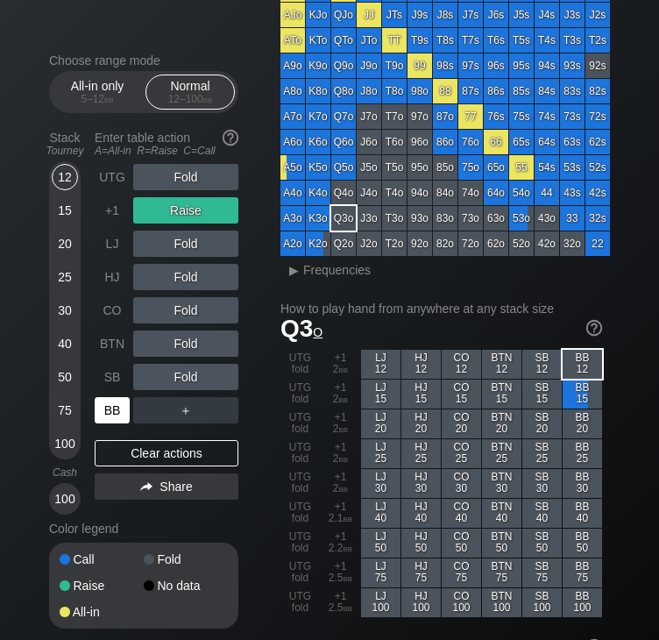
click at [110, 403] on div "BB" at bounding box center [112, 410] width 35 height 26
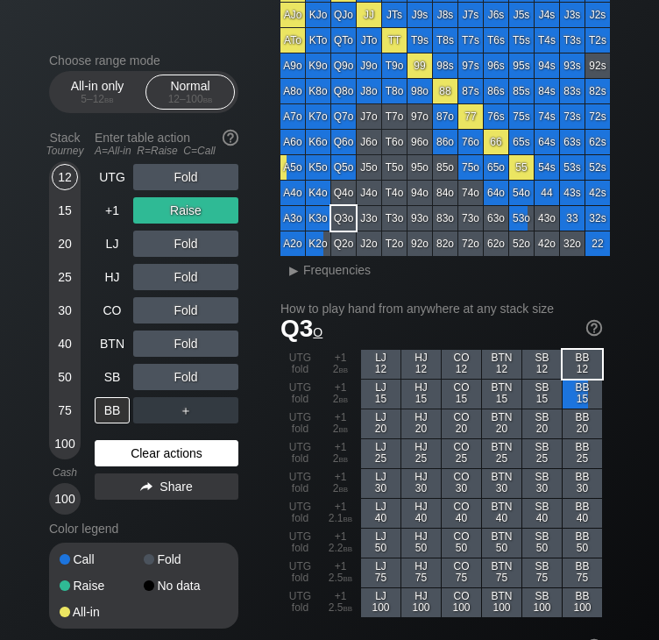
click at [179, 454] on div "Clear actions" at bounding box center [167, 453] width 144 height 26
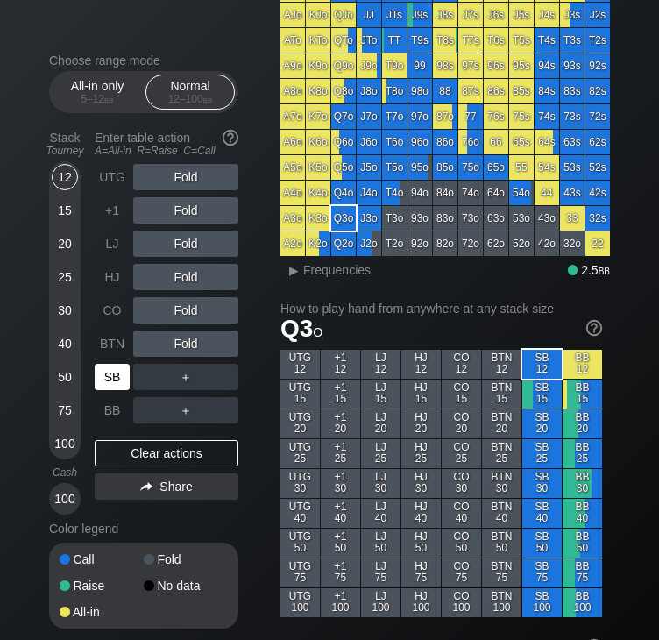
click at [98, 375] on div "SB" at bounding box center [112, 377] width 35 height 26
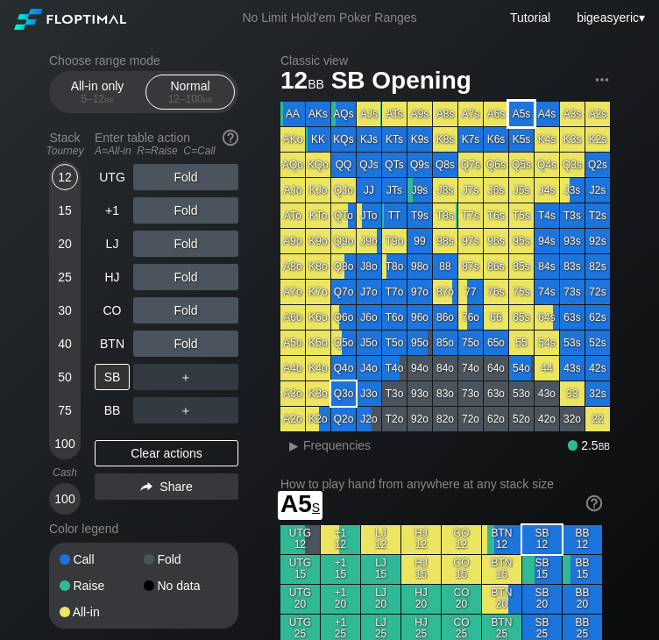
click at [526, 111] on div "A5s" at bounding box center [521, 114] width 25 height 25
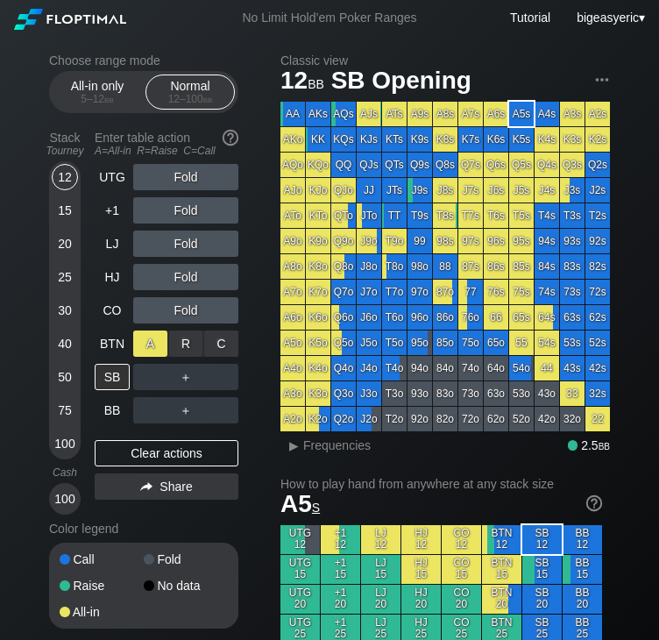
click at [147, 347] on div "A ✕" at bounding box center [150, 343] width 34 height 26
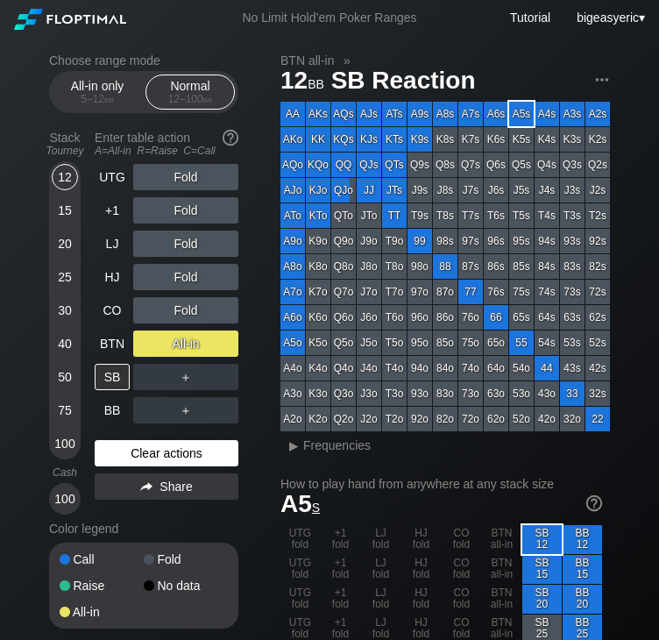
click at [158, 465] on div "Clear actions" at bounding box center [167, 453] width 144 height 26
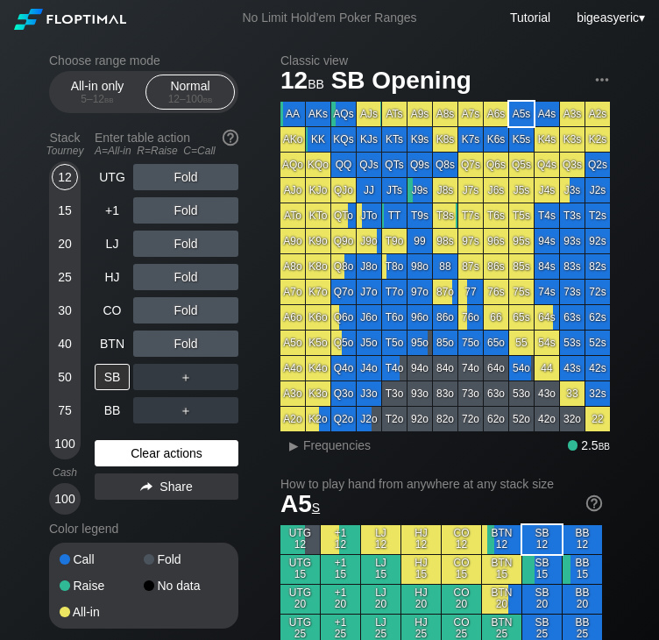
click at [158, 465] on div "Clear actions" at bounding box center [167, 453] width 144 height 26
click at [162, 454] on div "Clear actions" at bounding box center [167, 453] width 144 height 26
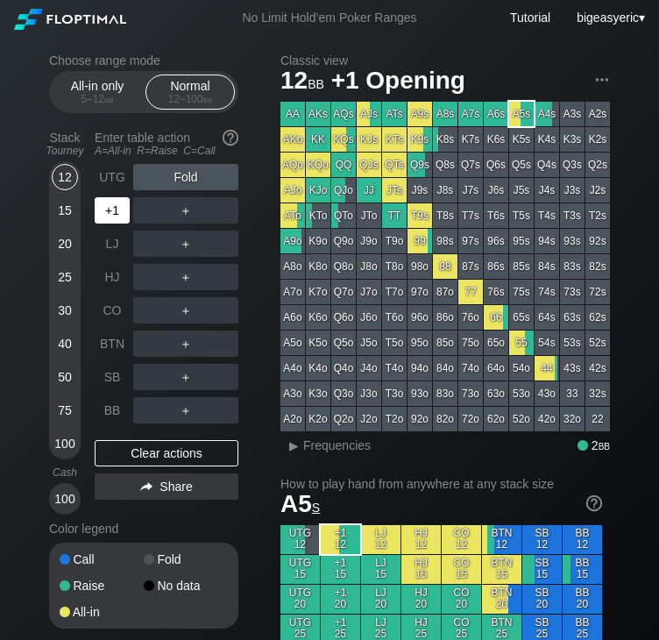
click at [114, 215] on div "+1" at bounding box center [112, 210] width 35 height 26
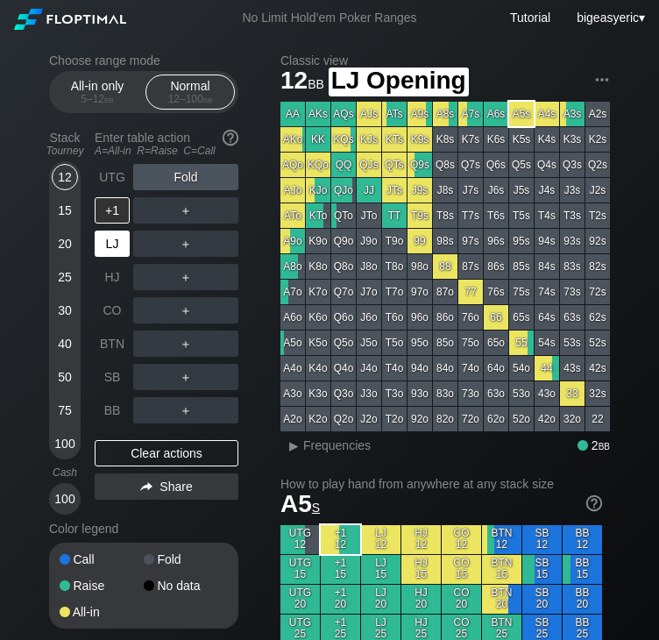
click at [113, 240] on div "LJ" at bounding box center [112, 243] width 35 height 26
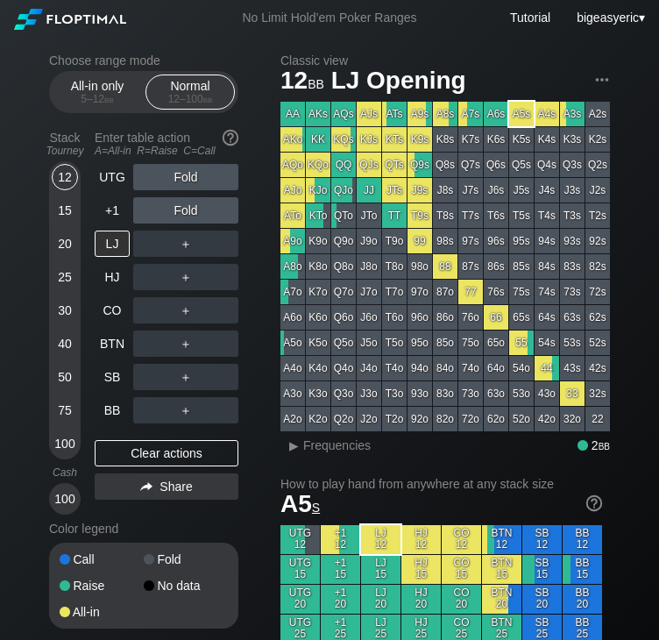
click at [596, 418] on div "22" at bounding box center [597, 419] width 25 height 25
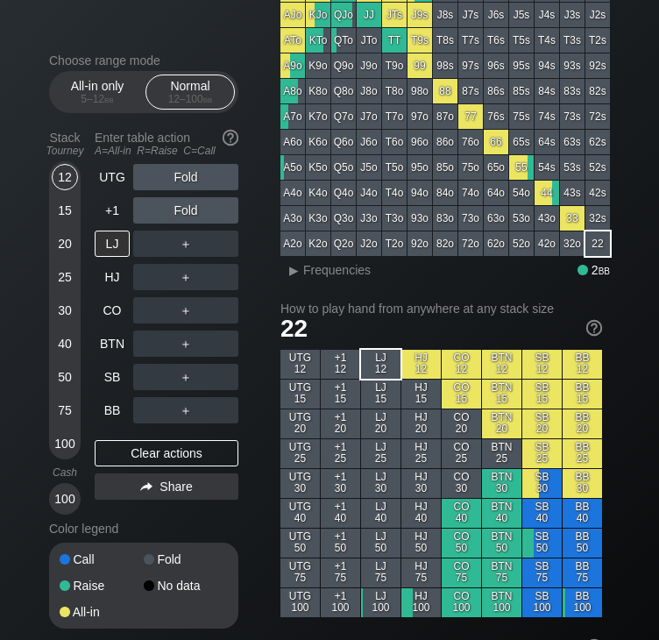
scroll to position [210, 0]
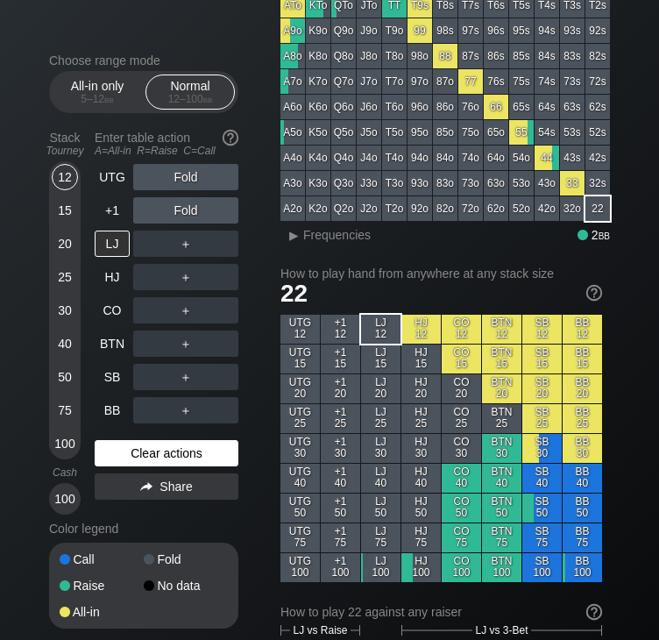
click at [186, 460] on div "Clear actions" at bounding box center [167, 453] width 144 height 26
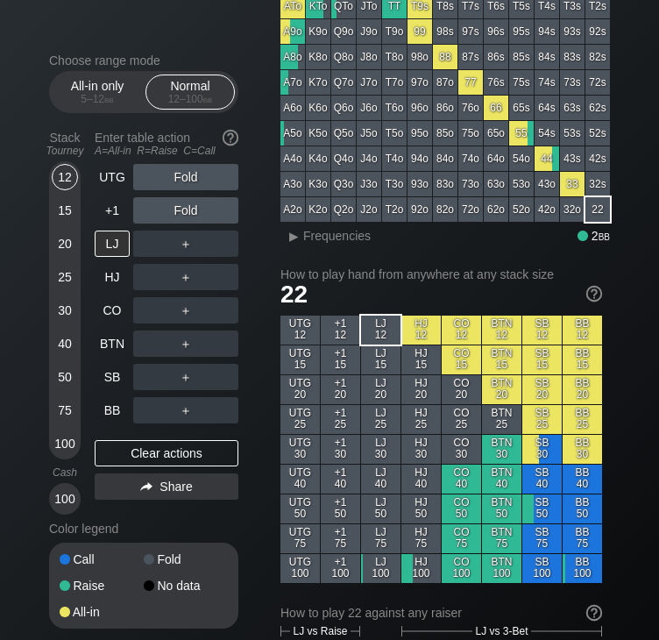
scroll to position [0, 0]
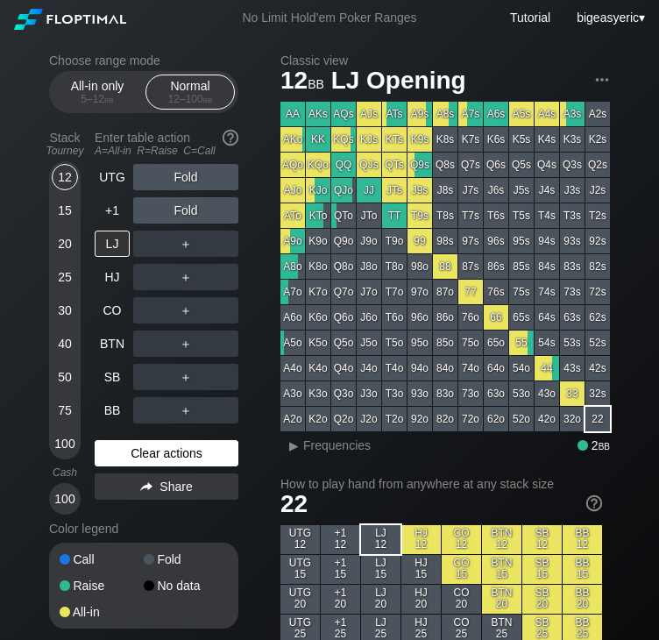
click at [148, 459] on div "Clear actions" at bounding box center [167, 453] width 144 height 26
click at [141, 458] on div "Clear actions" at bounding box center [167, 453] width 144 height 26
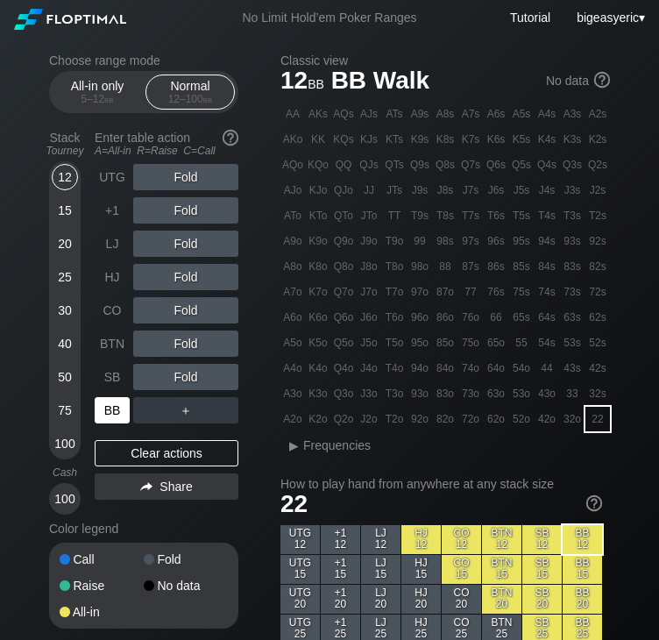
click at [105, 404] on div "BB" at bounding box center [112, 410] width 35 height 26
click at [106, 406] on div "BB" at bounding box center [112, 410] width 35 height 26
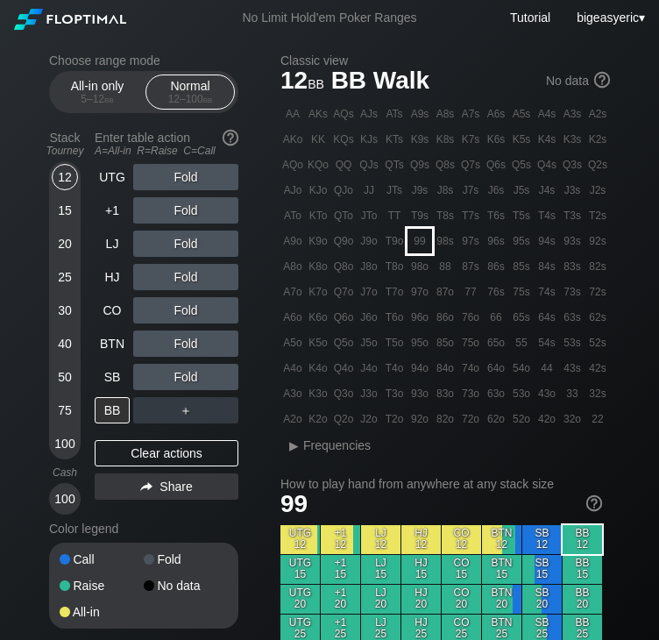
click at [420, 241] on div "99" at bounding box center [419, 241] width 25 height 25
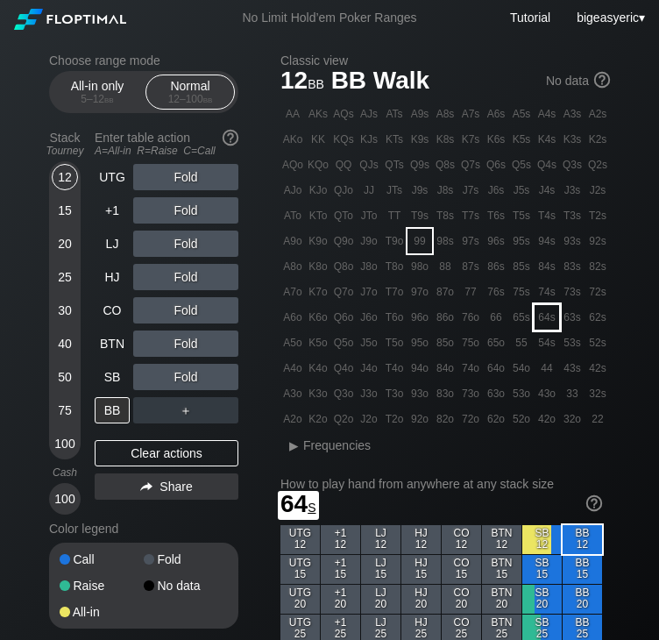
click at [547, 326] on div "64s" at bounding box center [546, 317] width 25 height 25
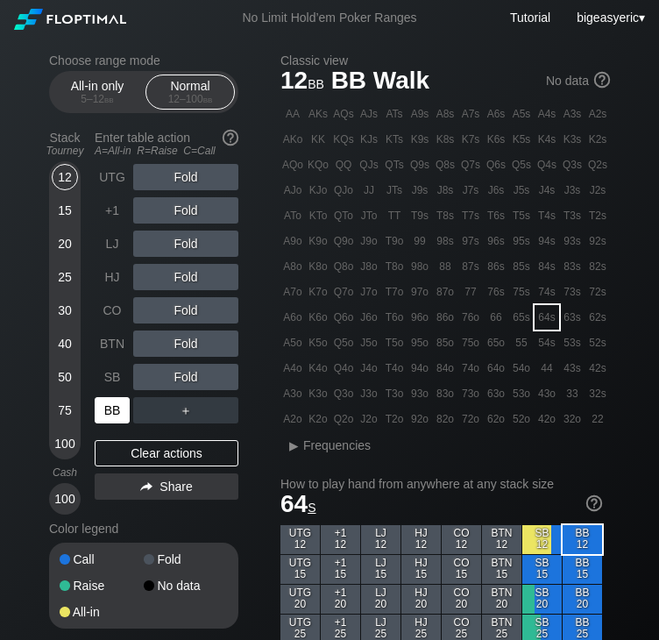
click at [109, 406] on div "BB" at bounding box center [112, 410] width 35 height 26
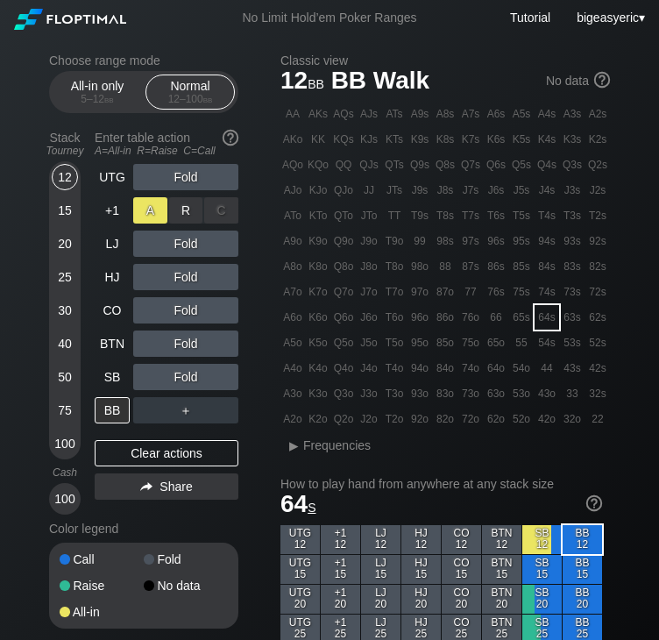
click at [140, 209] on div "A ✕" at bounding box center [150, 210] width 34 height 26
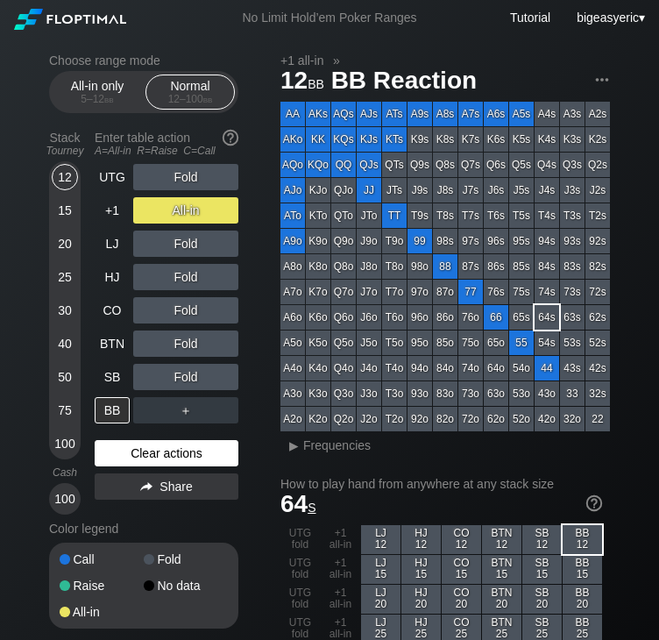
click at [133, 449] on div "Clear actions" at bounding box center [167, 453] width 144 height 26
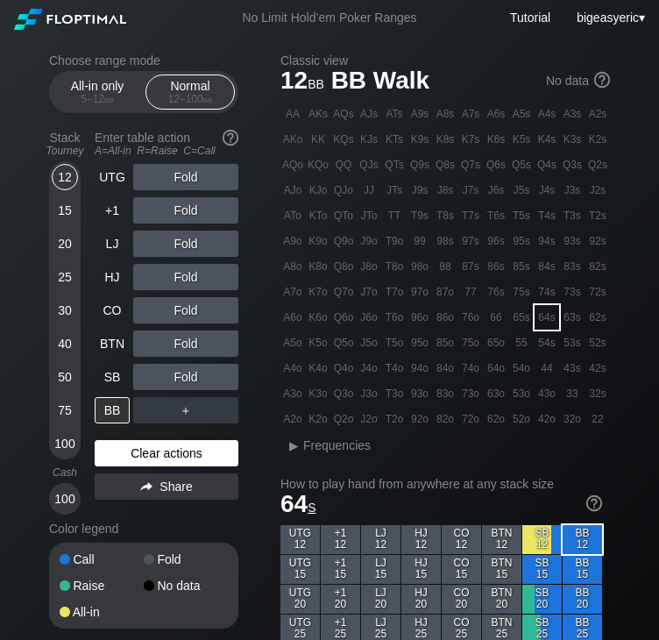
click at [133, 449] on div "Clear actions" at bounding box center [167, 453] width 144 height 26
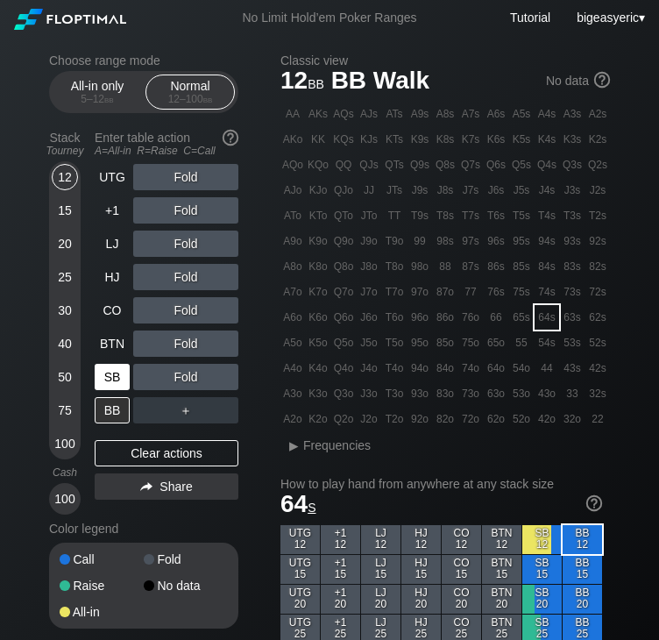
click at [102, 377] on div "SB" at bounding box center [112, 377] width 35 height 26
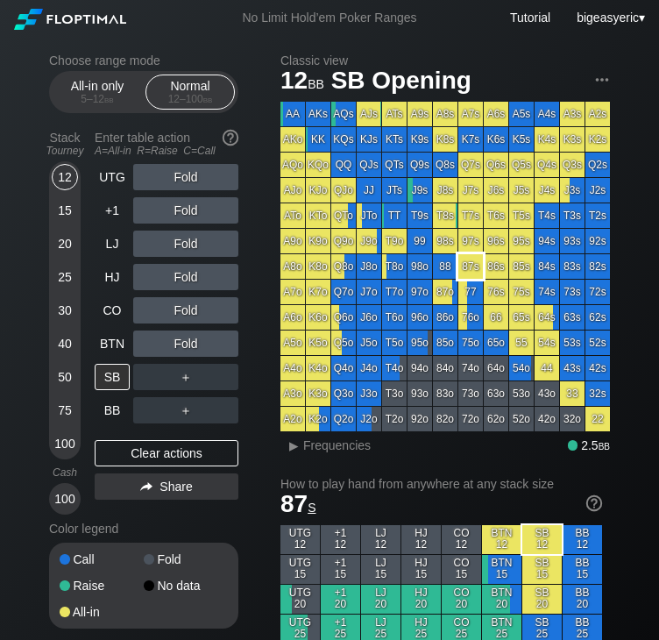
click at [469, 274] on div "87s" at bounding box center [470, 266] width 25 height 25
click at [463, 270] on div "87s" at bounding box center [470, 266] width 25 height 25
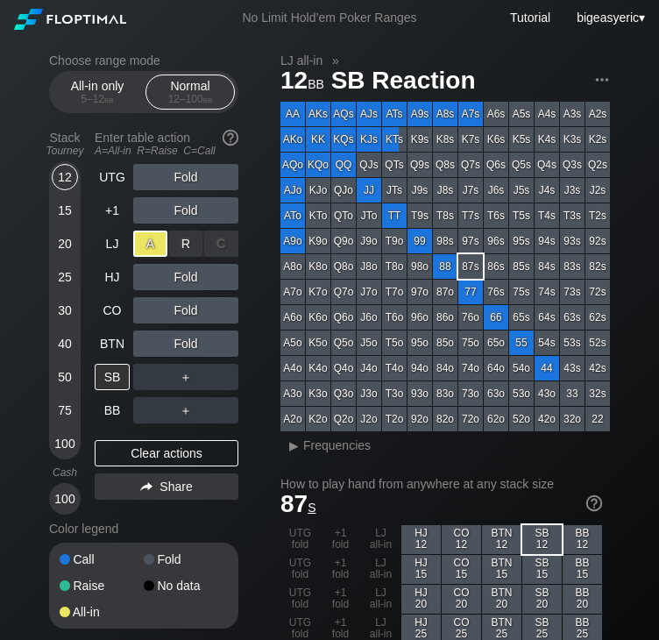
click at [156, 241] on div "A ✕" at bounding box center [150, 243] width 34 height 26
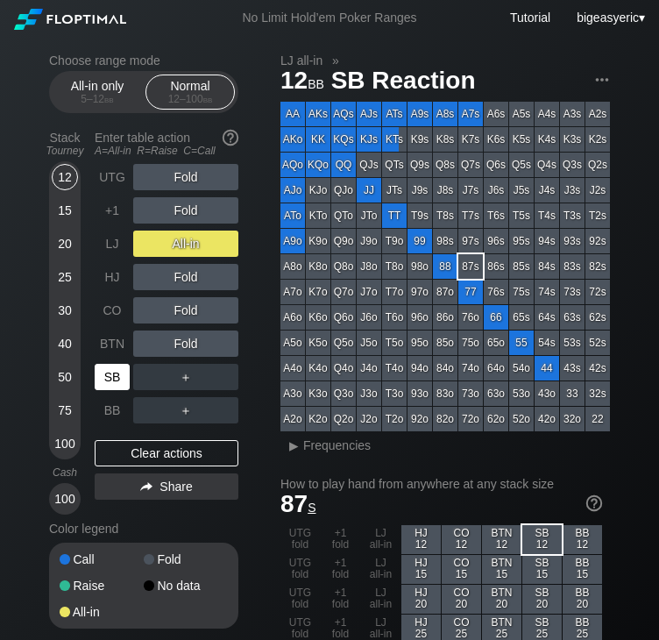
click at [117, 379] on div "SB" at bounding box center [112, 377] width 35 height 26
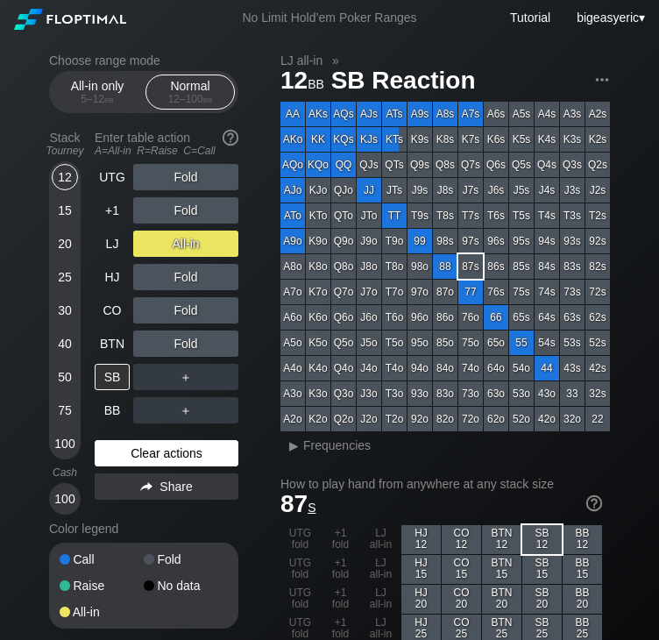
click at [138, 446] on div "Clear actions" at bounding box center [167, 453] width 144 height 26
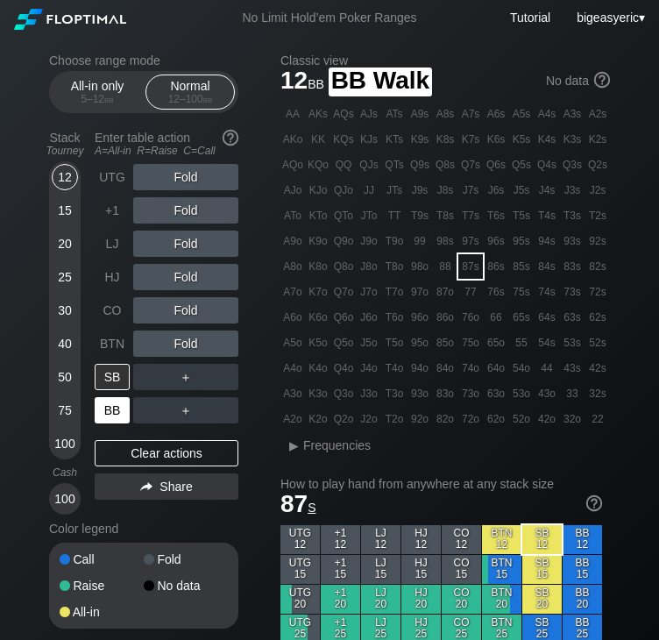
click at [112, 409] on div "BB" at bounding box center [112, 410] width 35 height 26
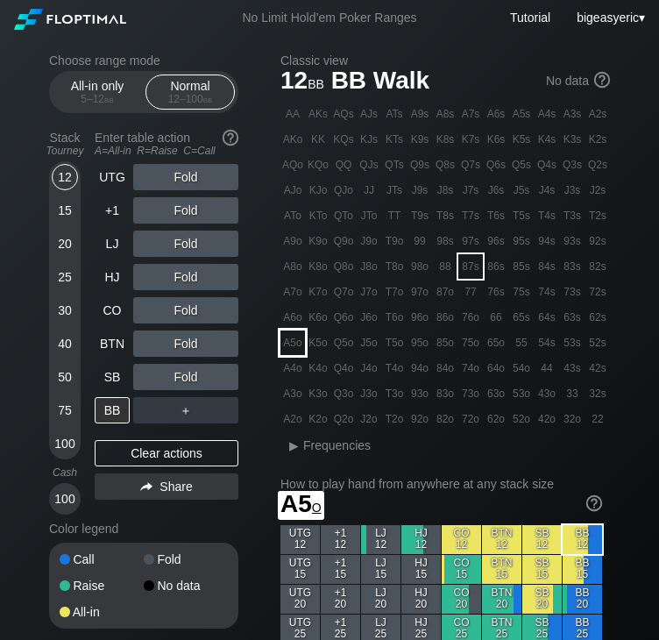
click at [287, 341] on div "A5o" at bounding box center [292, 342] width 25 height 25
click at [261, 322] on div "Choose range mode All-in only 5 – 12 bb Normal 12 – 100 bb Stack Tourney Enter …" at bounding box center [157, 352] width 217 height 598
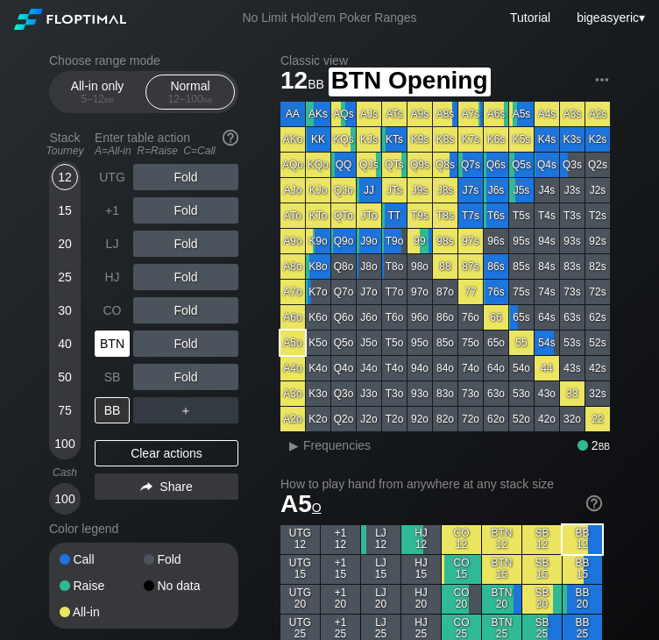
click at [110, 342] on div "BTN" at bounding box center [112, 343] width 35 height 26
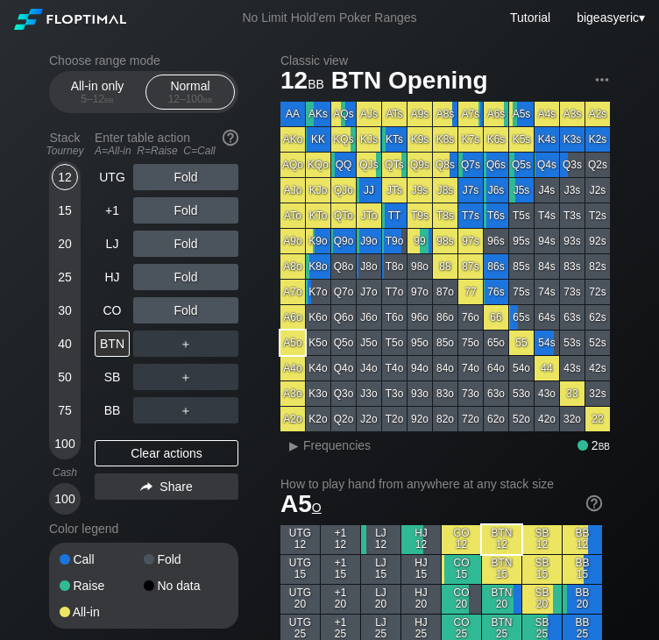
click at [215, 20] on div at bounding box center [115, 20] width 202 height 18
click at [147, 453] on div "Clear actions" at bounding box center [167, 453] width 144 height 26
click at [58, 172] on div "12" at bounding box center [65, 177] width 26 height 26
click at [103, 407] on div "BB" at bounding box center [112, 410] width 35 height 26
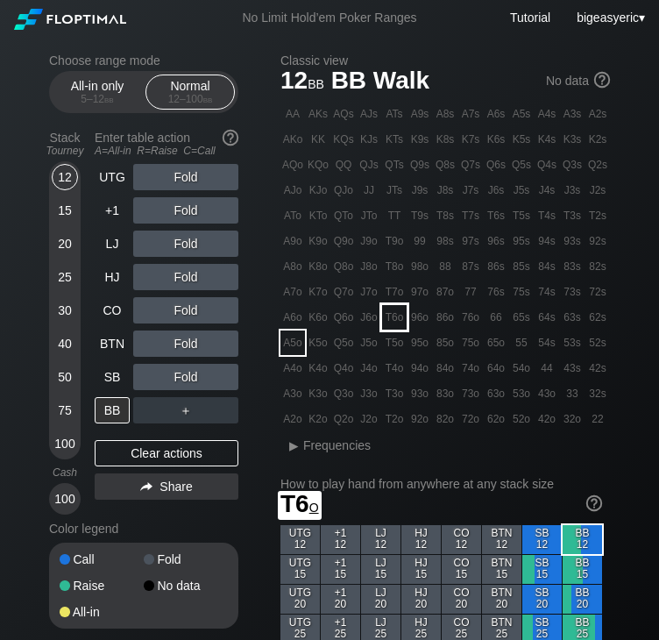
click at [395, 323] on div "T6o" at bounding box center [394, 317] width 25 height 25
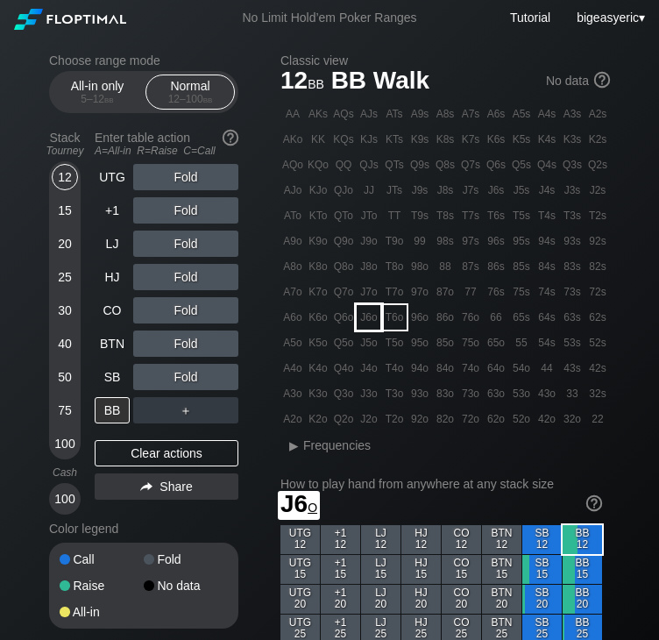
click at [371, 326] on div "J6o" at bounding box center [369, 317] width 25 height 25
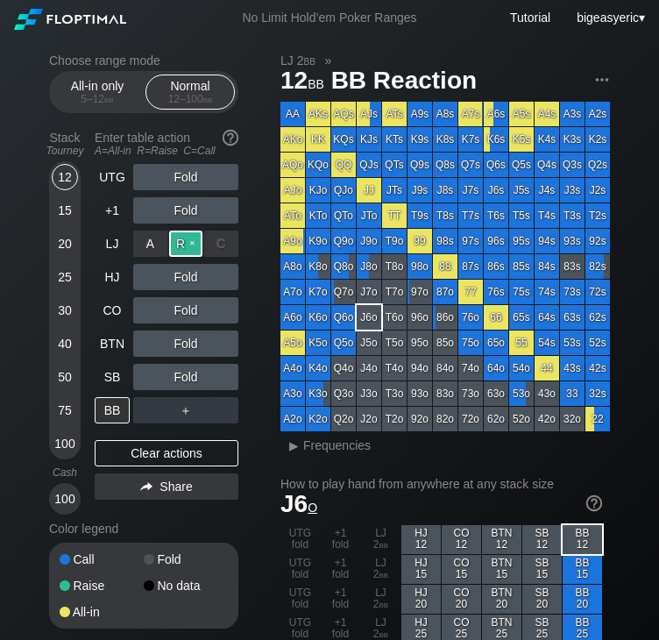
click at [169, 246] on div "R ✕" at bounding box center [186, 243] width 34 height 26
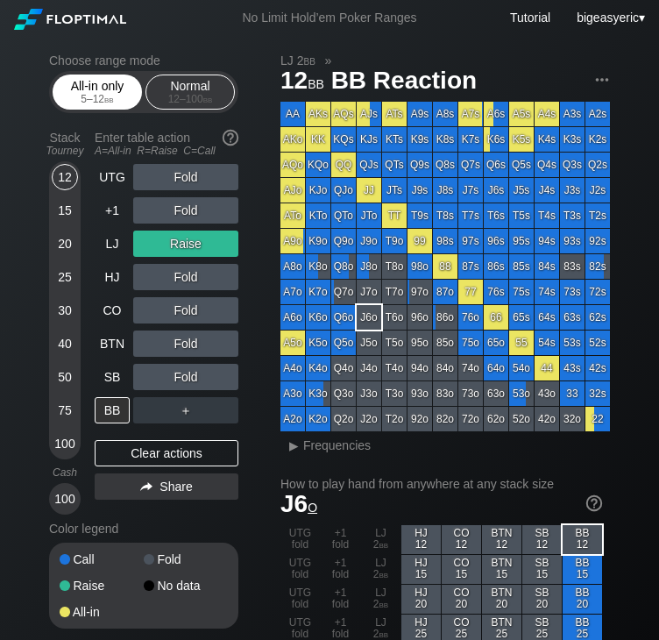
drag, startPoint x: 109, startPoint y: 92, endPoint x: 111, endPoint y: 106, distance: 14.3
click at [111, 106] on div "All-in only 5 – 12 bb" at bounding box center [97, 91] width 81 height 33
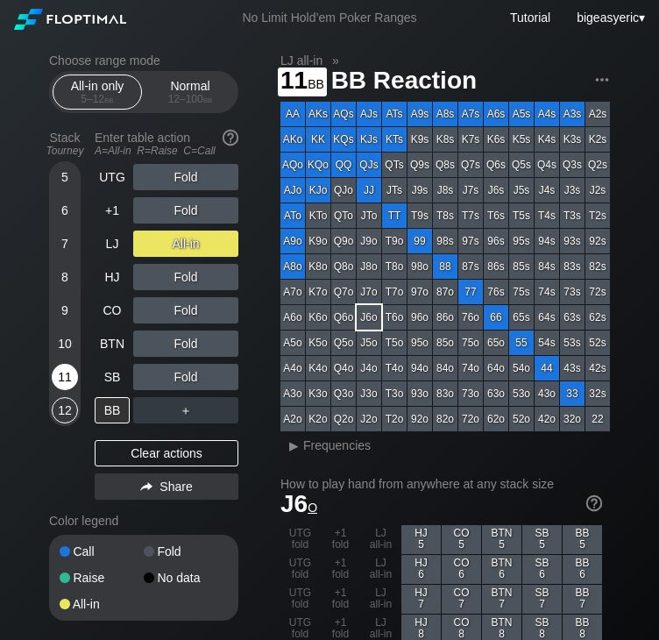
click at [67, 380] on div "11" at bounding box center [65, 377] width 26 height 26
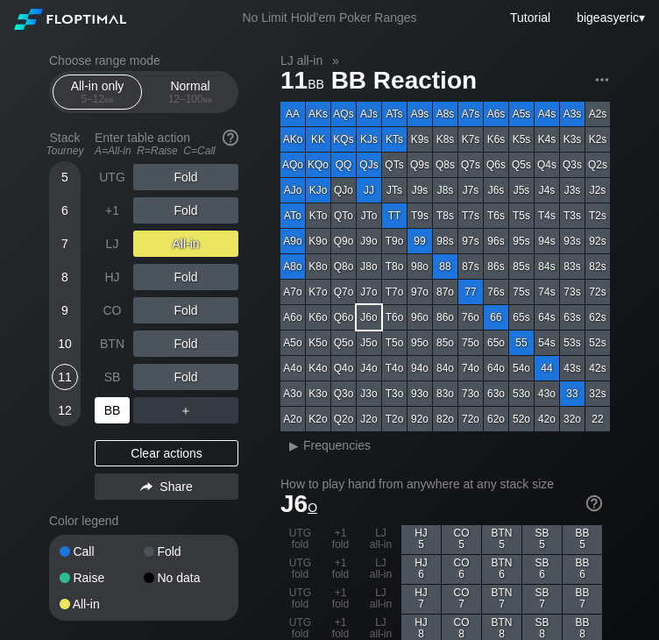
click at [107, 418] on div "BB" at bounding box center [112, 410] width 35 height 26
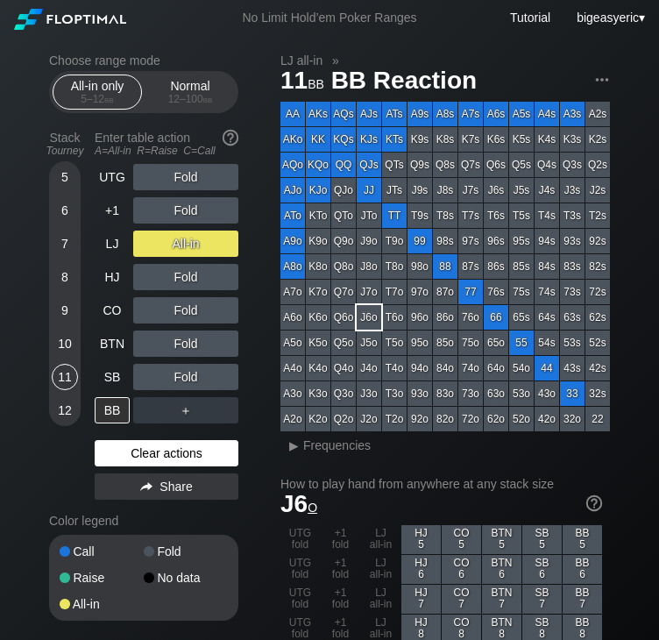
click at [139, 453] on div "Clear actions" at bounding box center [167, 453] width 144 height 26
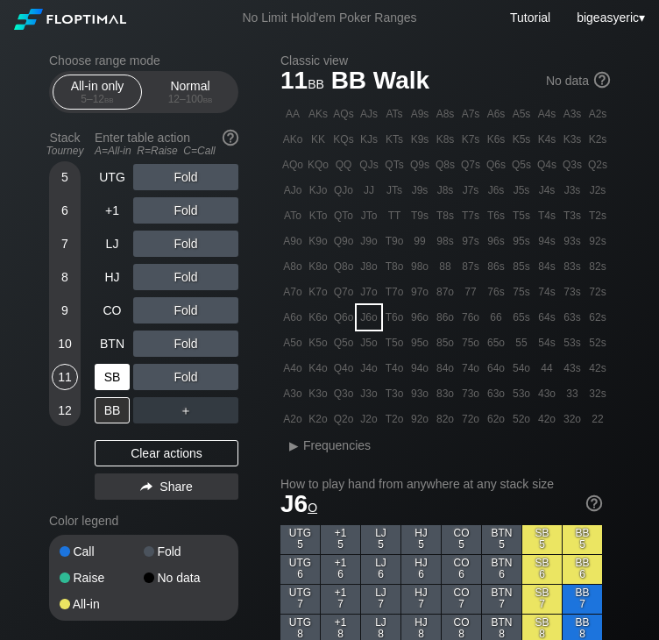
click at [117, 378] on div "SB" at bounding box center [112, 377] width 35 height 26
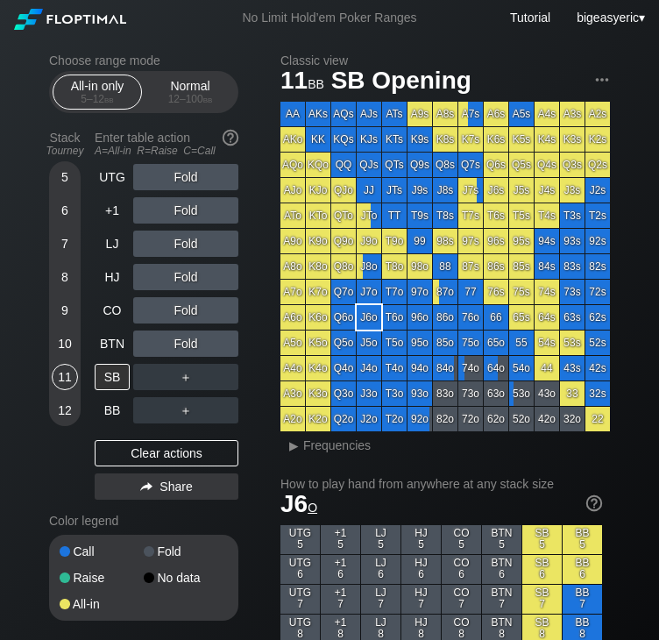
click at [296, 123] on div "AA" at bounding box center [292, 114] width 25 height 25
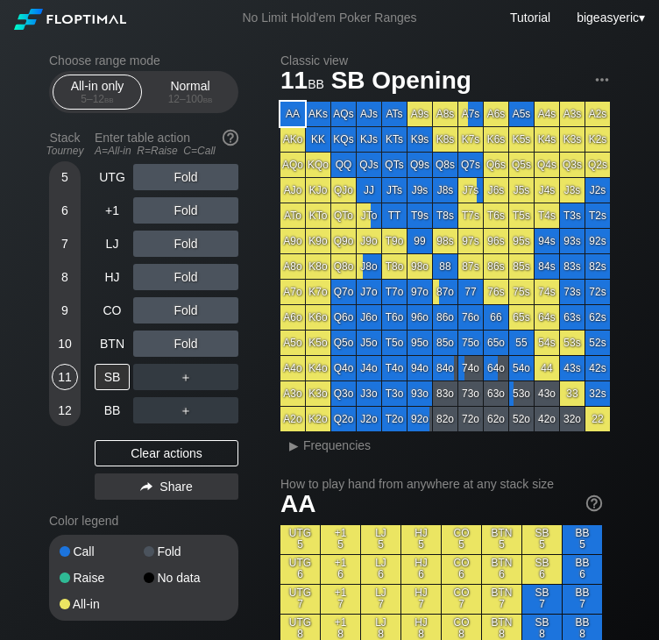
click at [176, 181] on div "Fold" at bounding box center [185, 177] width 105 height 26
click at [193, 173] on div "R ✕" at bounding box center [186, 177] width 34 height 26
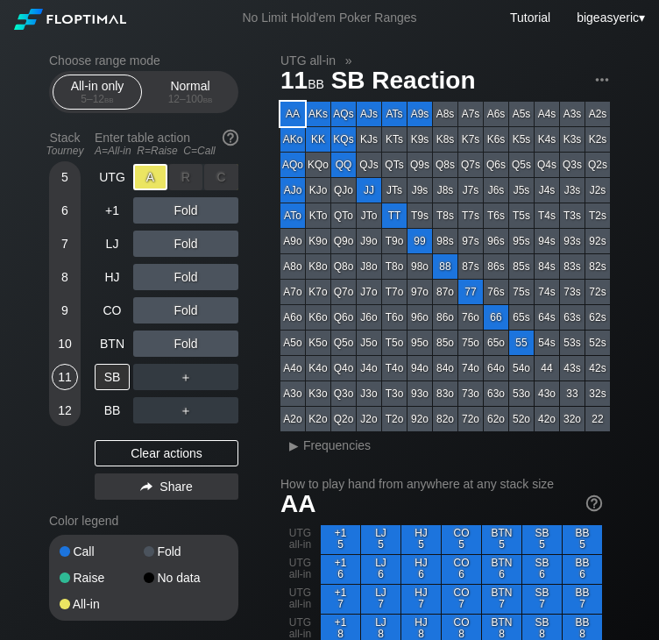
click at [143, 189] on div "A ✕" at bounding box center [150, 177] width 34 height 26
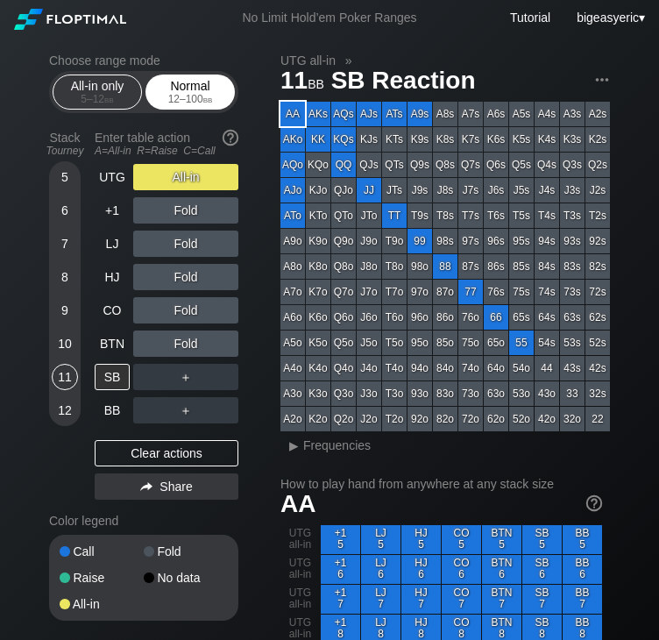
click at [203, 88] on div "Normal 12 – 100 bb" at bounding box center [190, 91] width 81 height 33
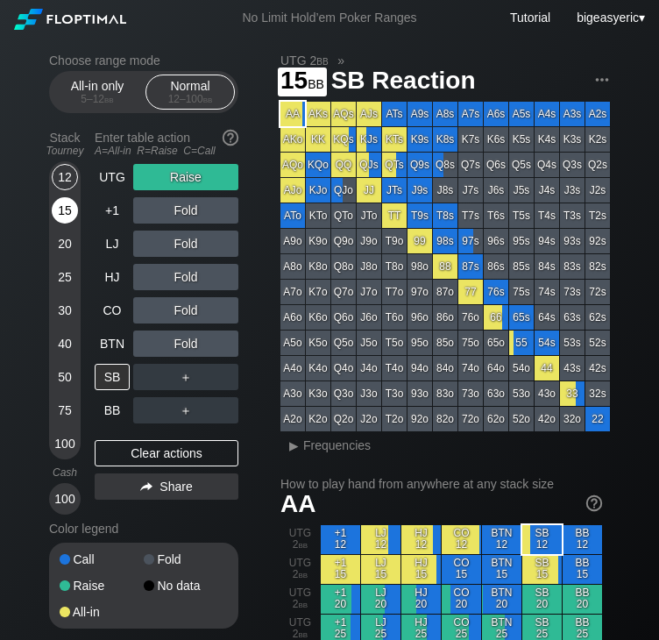
click at [61, 220] on div "15" at bounding box center [65, 210] width 26 height 26
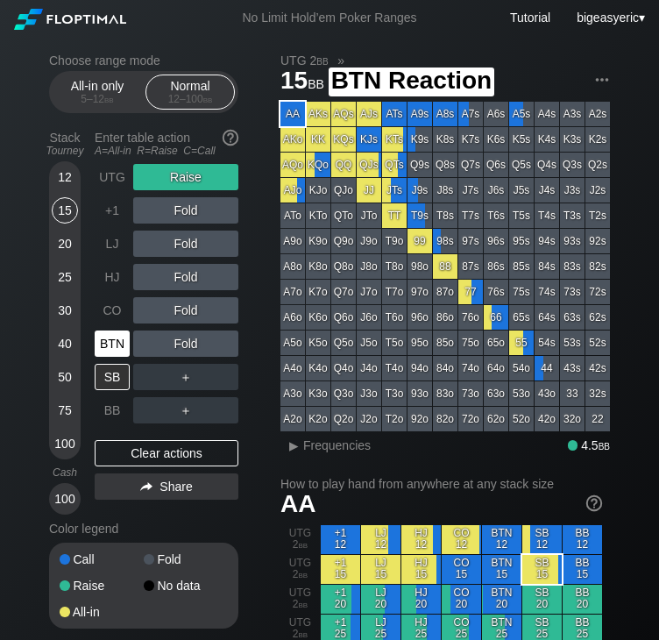
click at [123, 344] on div "BTN" at bounding box center [112, 343] width 35 height 26
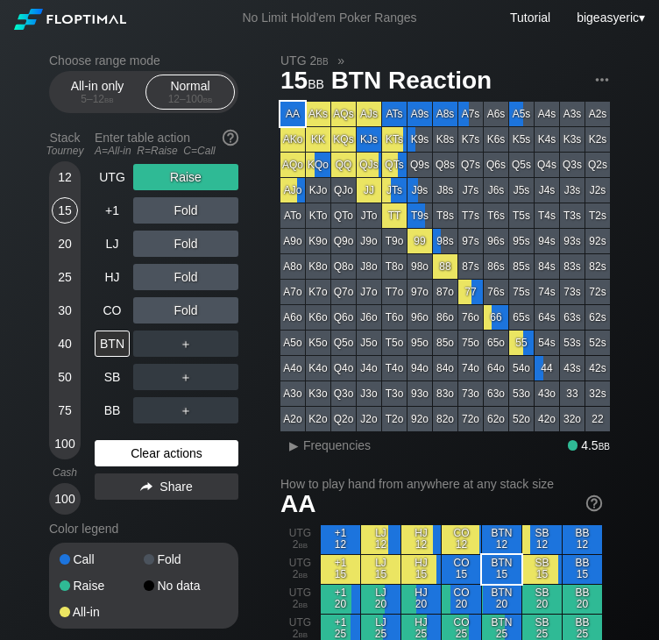
click at [131, 455] on div "Clear actions" at bounding box center [167, 453] width 144 height 26
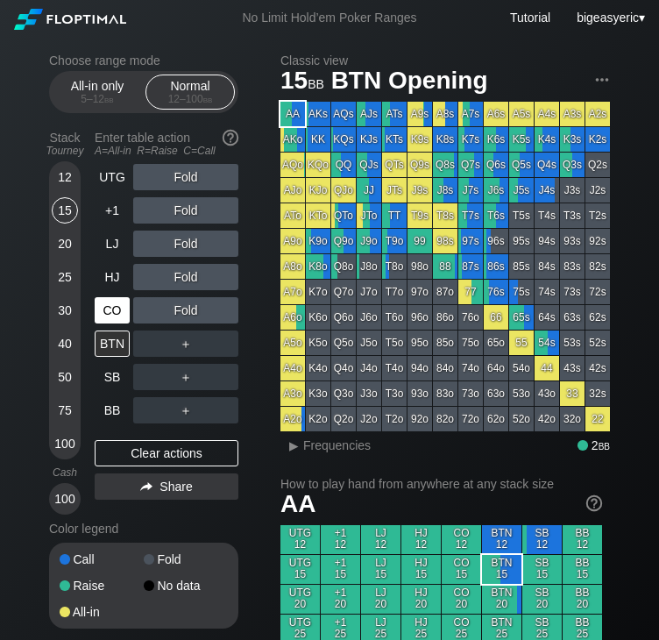
click at [116, 300] on div "CO" at bounding box center [112, 310] width 35 height 26
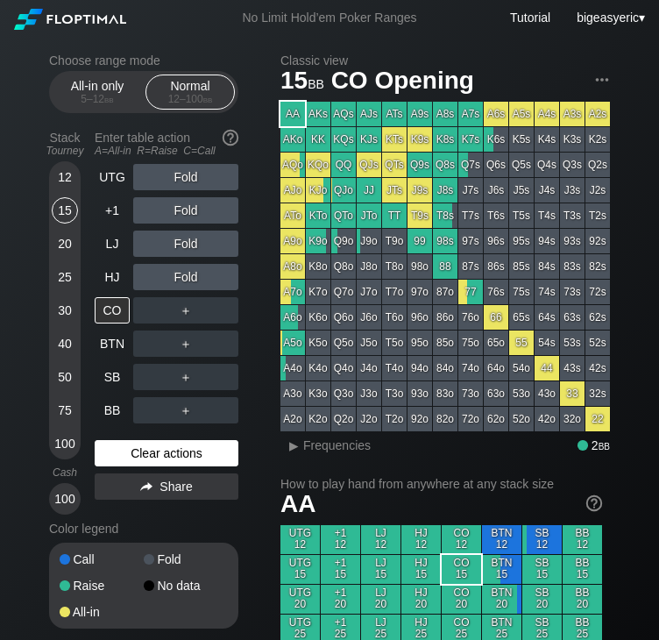
click at [151, 465] on div "Clear actions" at bounding box center [167, 453] width 144 height 26
click at [376, 316] on div "J6o" at bounding box center [369, 317] width 25 height 25
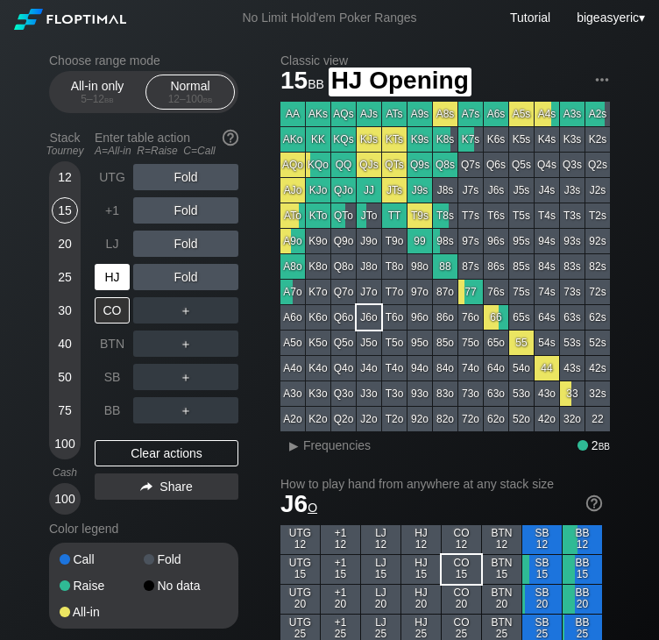
click at [117, 289] on div "HJ" at bounding box center [112, 277] width 35 height 26
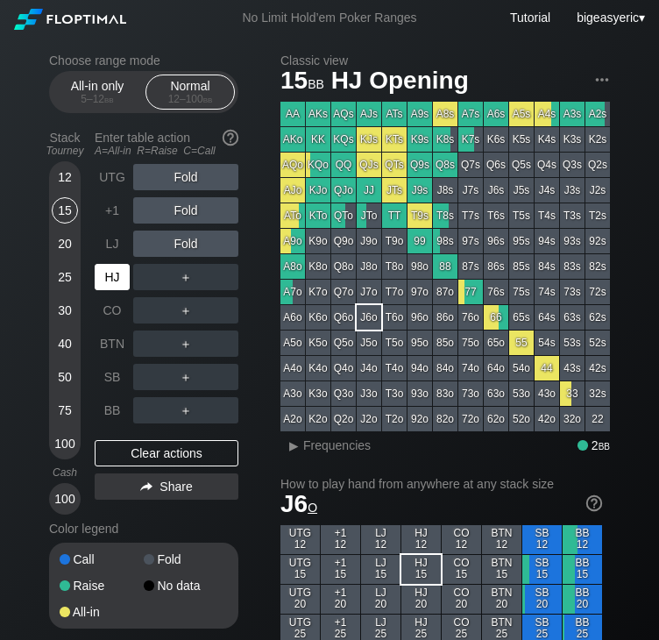
click at [117, 283] on div "HJ" at bounding box center [112, 277] width 35 height 26
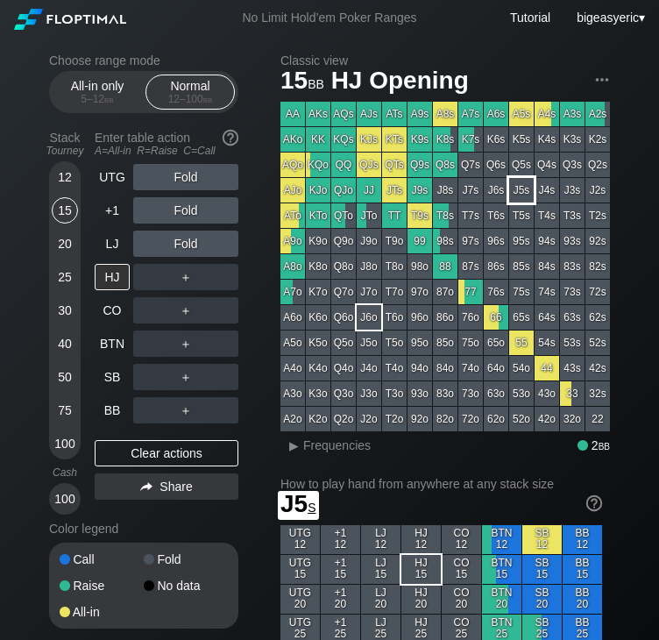
click at [528, 185] on div "J5s" at bounding box center [521, 190] width 25 height 25
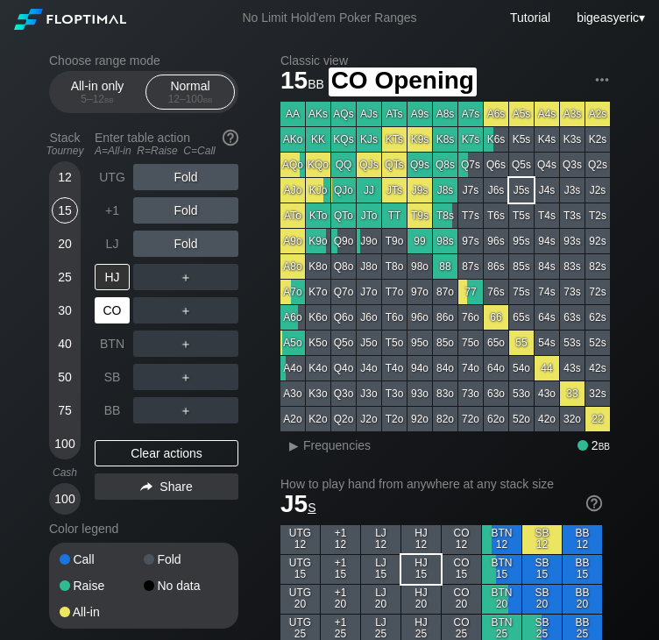
click at [117, 308] on div "CO" at bounding box center [112, 310] width 35 height 26
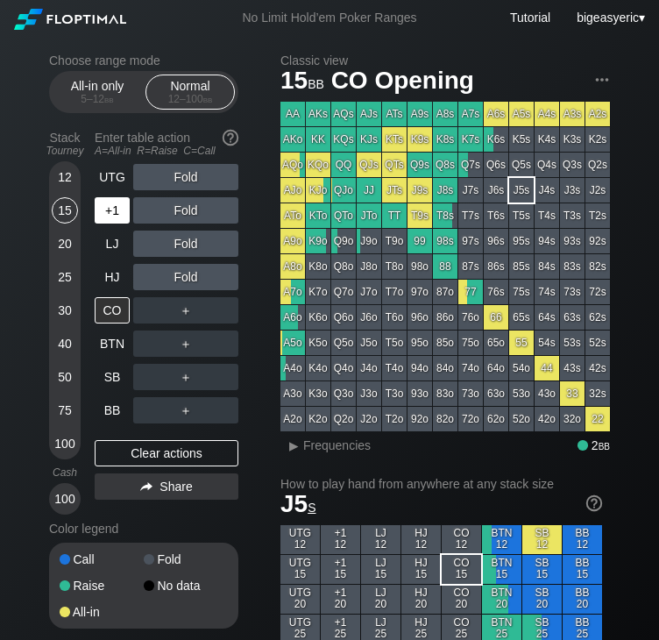
click at [114, 213] on div "+1" at bounding box center [112, 210] width 35 height 26
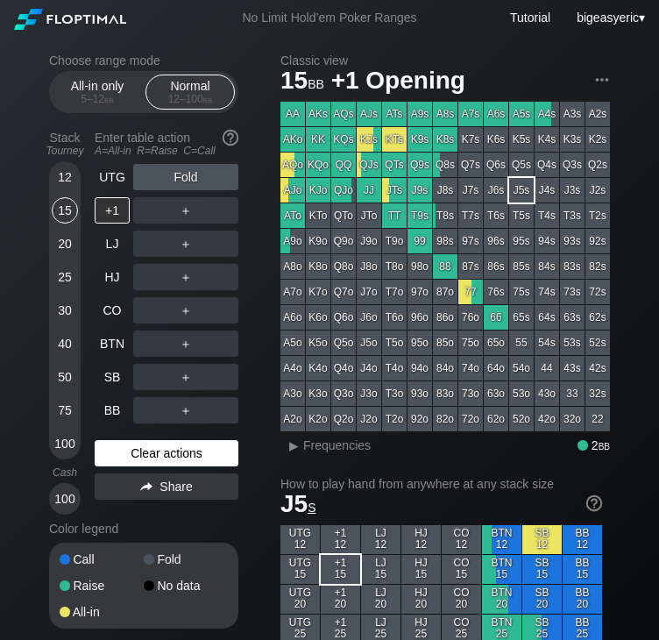
click at [129, 456] on div "Clear actions" at bounding box center [167, 453] width 144 height 26
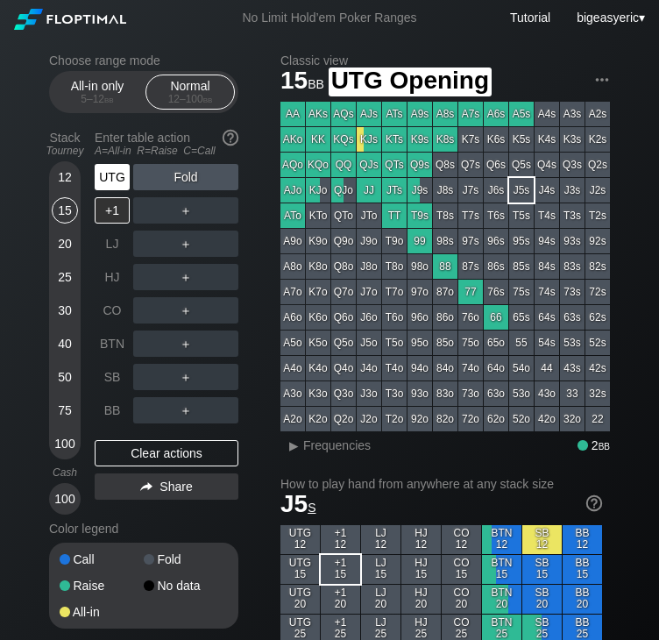
click at [115, 171] on div "UTG" at bounding box center [112, 177] width 35 height 26
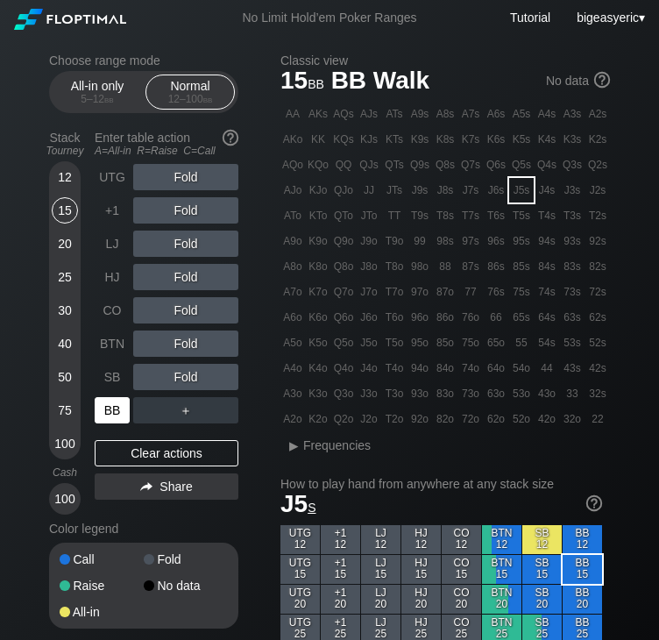
click at [124, 407] on div "BB" at bounding box center [112, 410] width 35 height 26
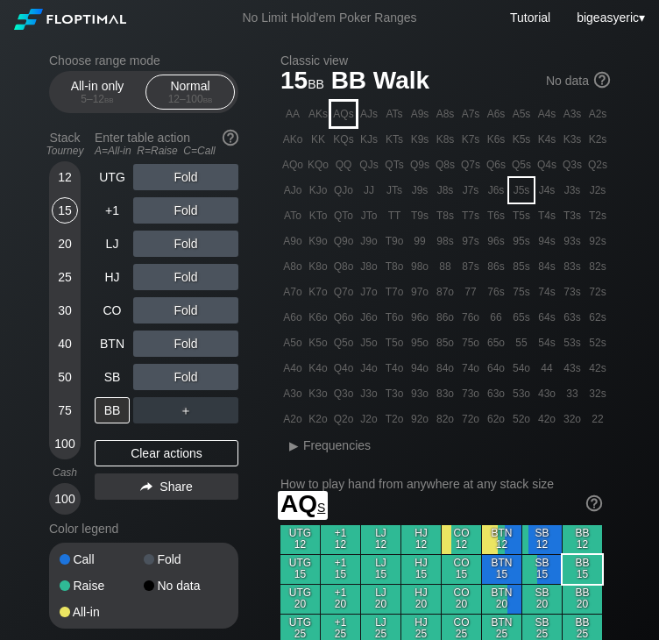
click at [343, 120] on div "AQs" at bounding box center [343, 114] width 25 height 25
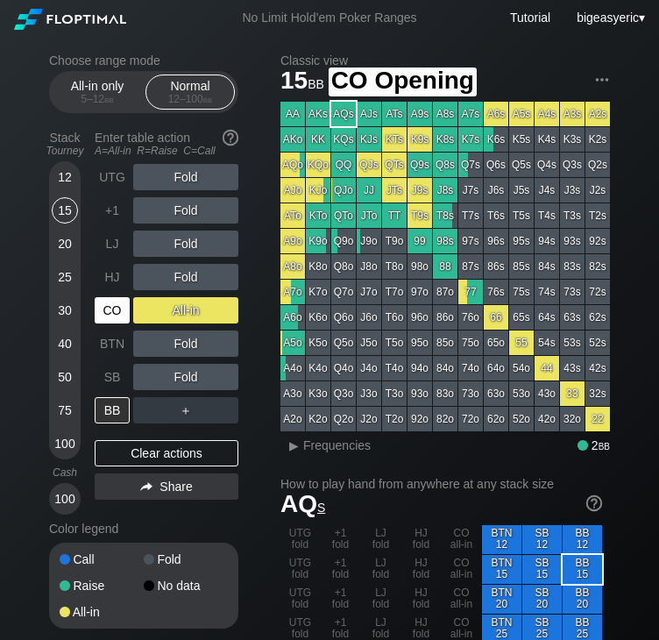
drag, startPoint x: 133, startPoint y: 315, endPoint x: 115, endPoint y: 309, distance: 19.4
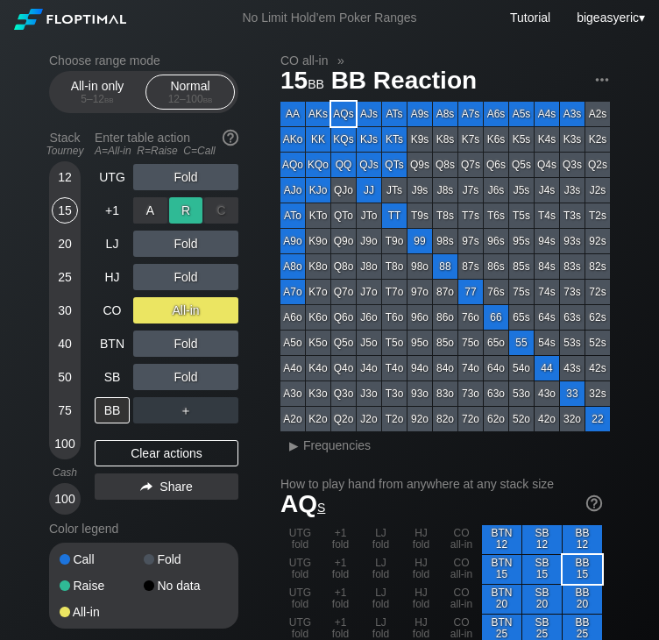
click at [189, 211] on div "R ✕" at bounding box center [186, 210] width 34 height 26
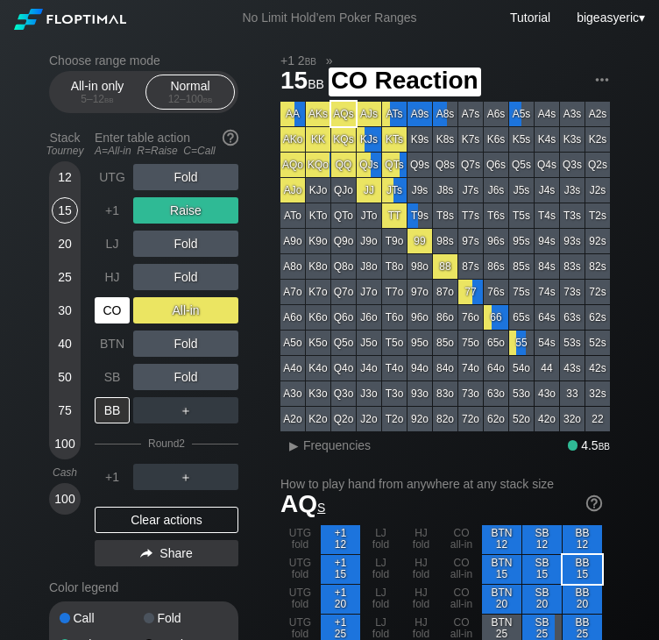
click at [106, 316] on div "CO" at bounding box center [112, 310] width 35 height 26
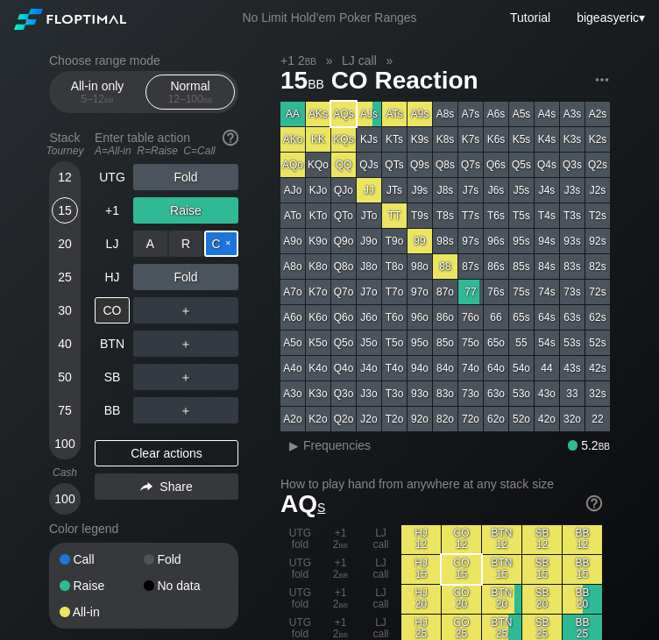
click at [210, 243] on div "C ✕" at bounding box center [221, 243] width 34 height 26
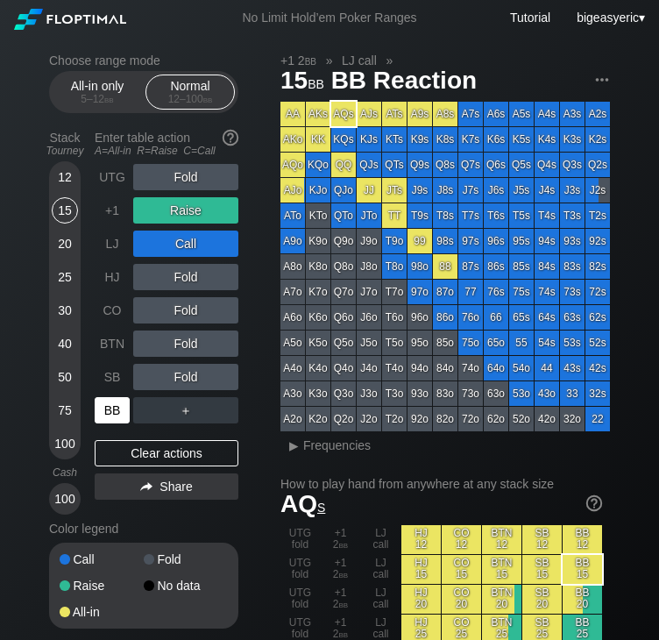
click at [116, 400] on div "BB" at bounding box center [112, 410] width 35 height 26
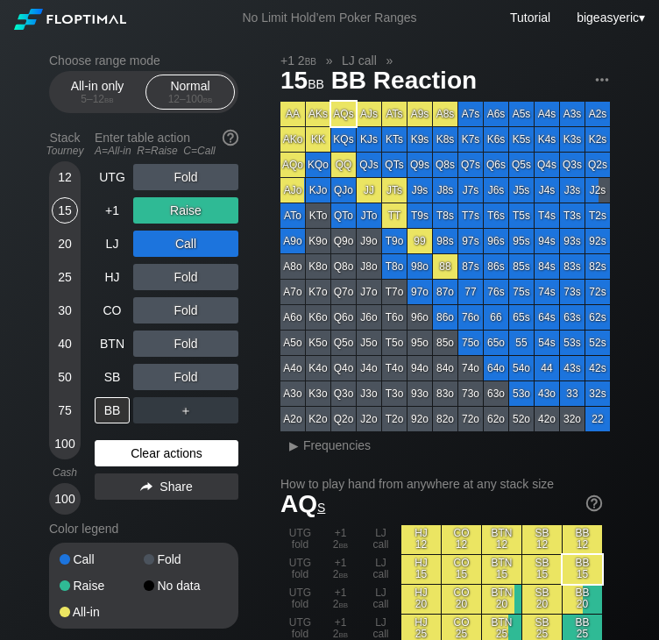
click at [168, 463] on div "Clear actions" at bounding box center [167, 453] width 144 height 26
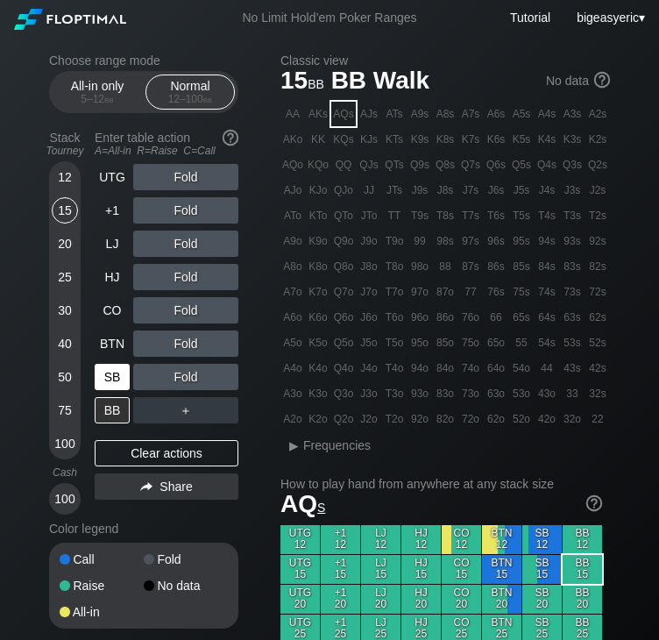
click at [112, 368] on div "SB" at bounding box center [112, 377] width 35 height 26
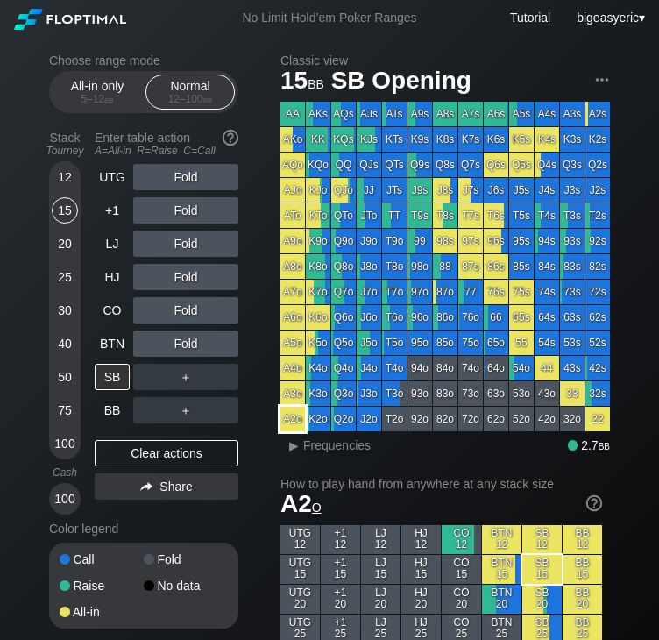
click at [291, 415] on div "A2o" at bounding box center [292, 419] width 25 height 25
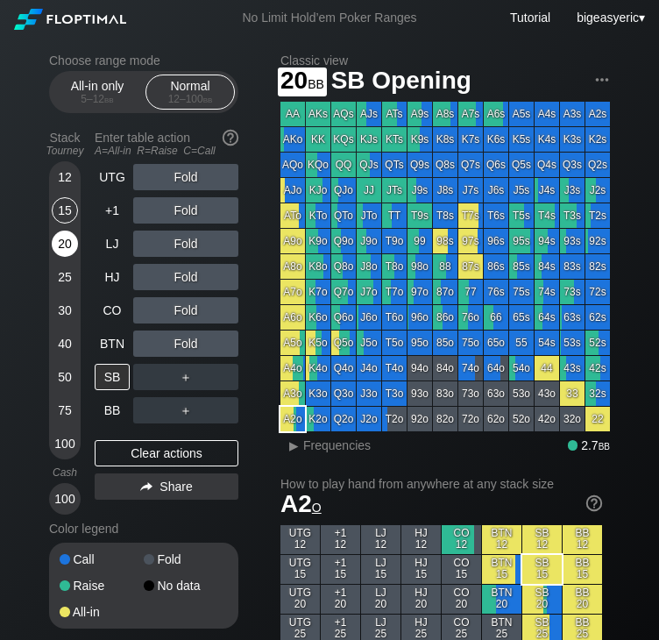
click at [67, 251] on div "20" at bounding box center [65, 243] width 26 height 26
click at [65, 250] on div "20" at bounding box center [65, 243] width 26 height 26
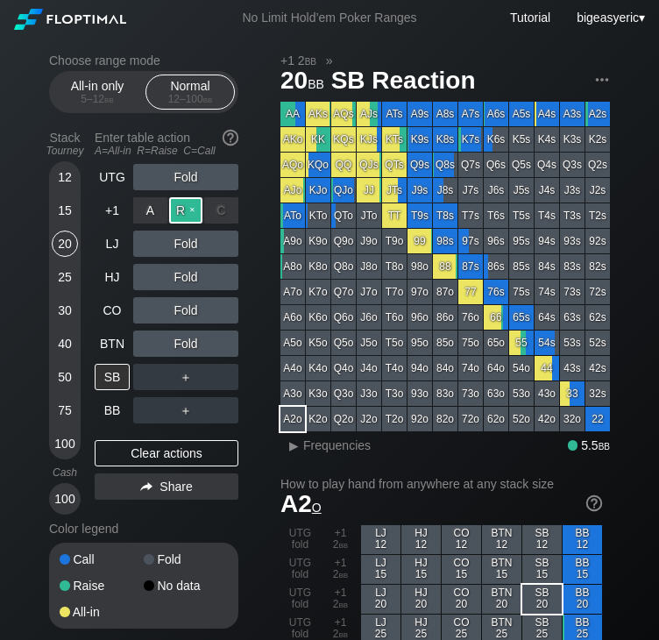
click at [190, 210] on div "R ✕" at bounding box center [186, 210] width 34 height 26
click at [114, 351] on div "BTN" at bounding box center [112, 343] width 35 height 26
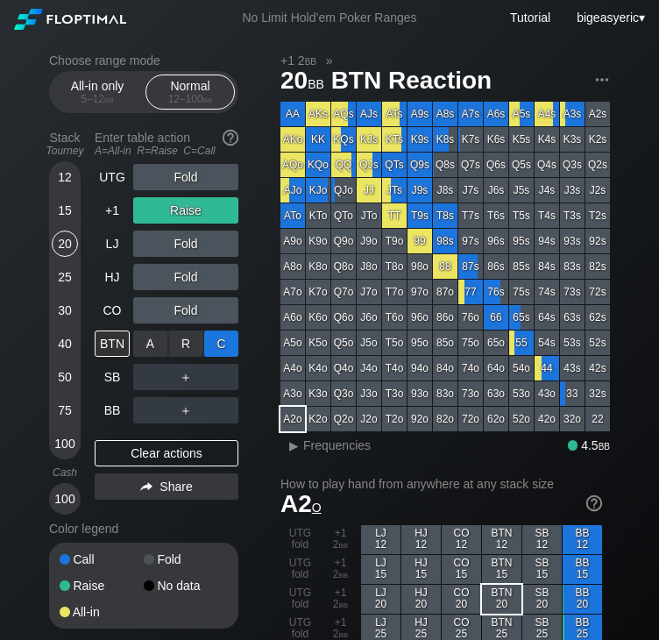
click at [217, 344] on div "C ✕" at bounding box center [221, 343] width 34 height 26
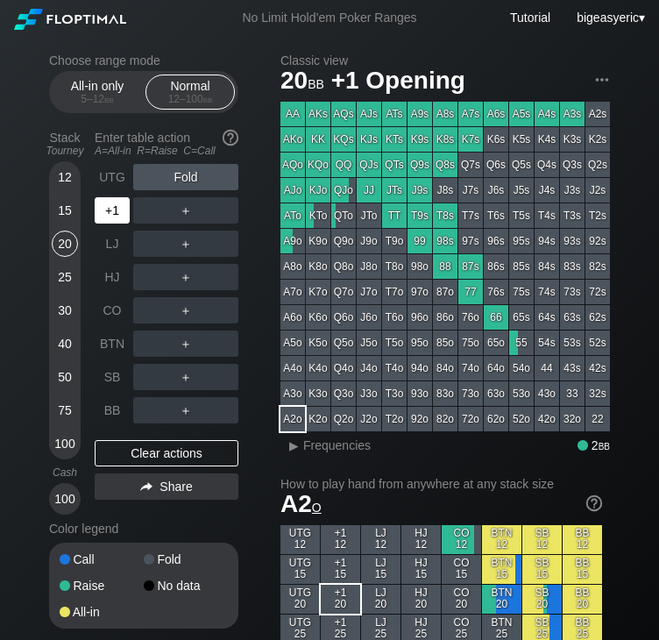
click at [120, 213] on div "+1" at bounding box center [112, 210] width 35 height 26
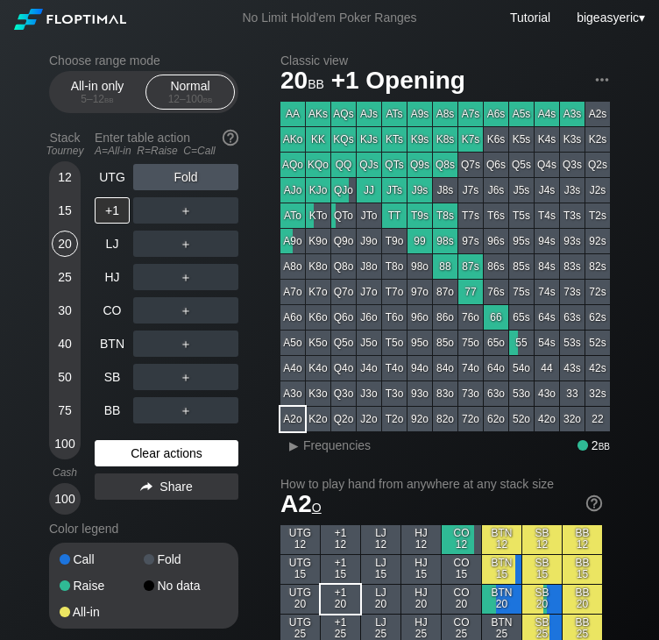
click at [165, 449] on div "Clear actions" at bounding box center [167, 453] width 144 height 26
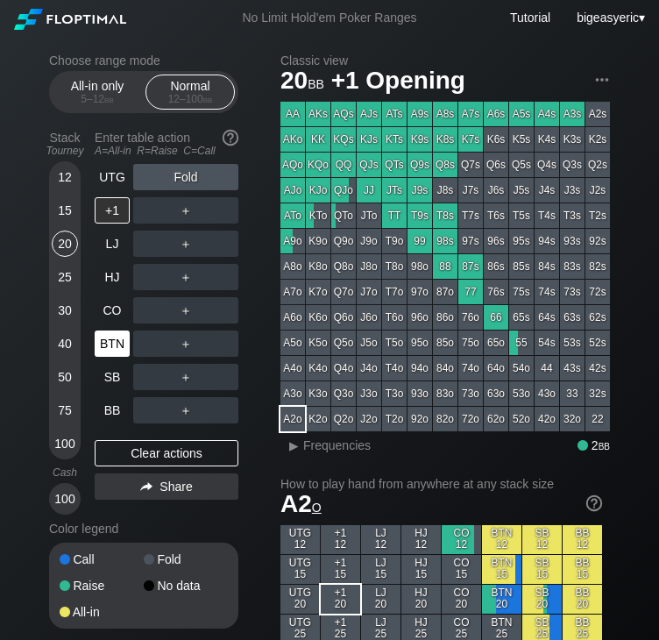
click at [110, 336] on div "BTN" at bounding box center [112, 343] width 35 height 26
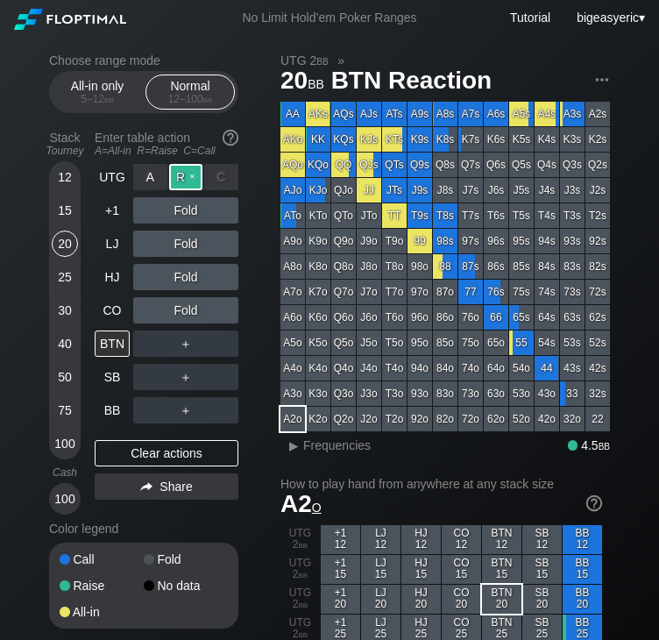
click at [186, 183] on div "R ✕" at bounding box center [186, 177] width 34 height 26
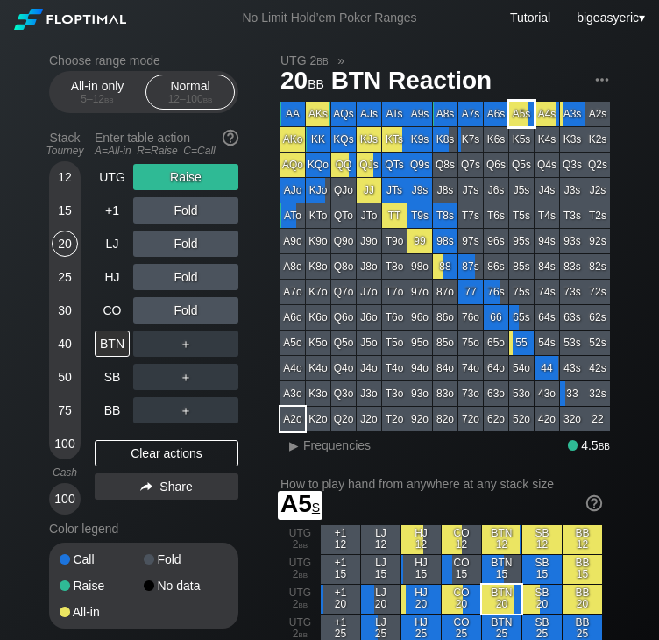
click at [515, 120] on div "A5s" at bounding box center [521, 114] width 25 height 25
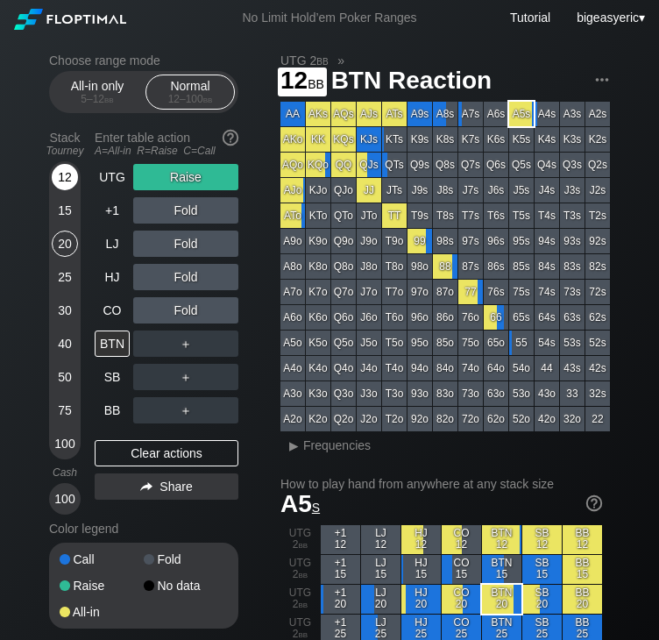
click at [67, 175] on div "12" at bounding box center [65, 177] width 26 height 26
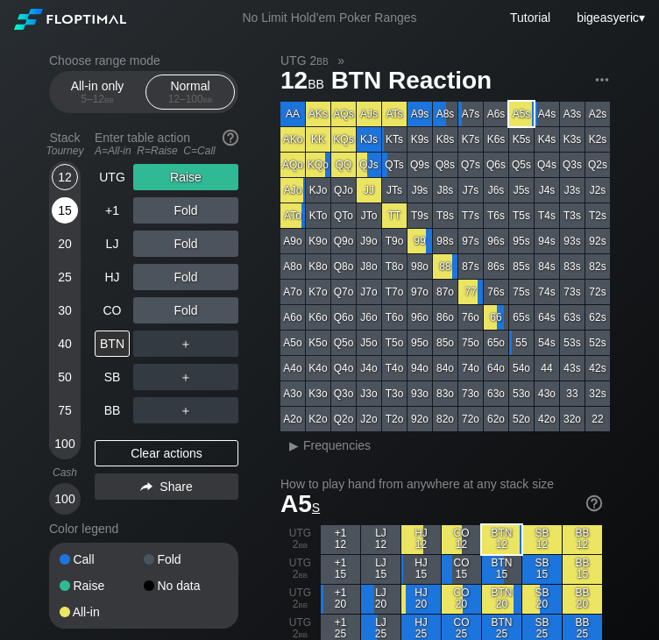
click at [61, 217] on div "15" at bounding box center [65, 210] width 26 height 26
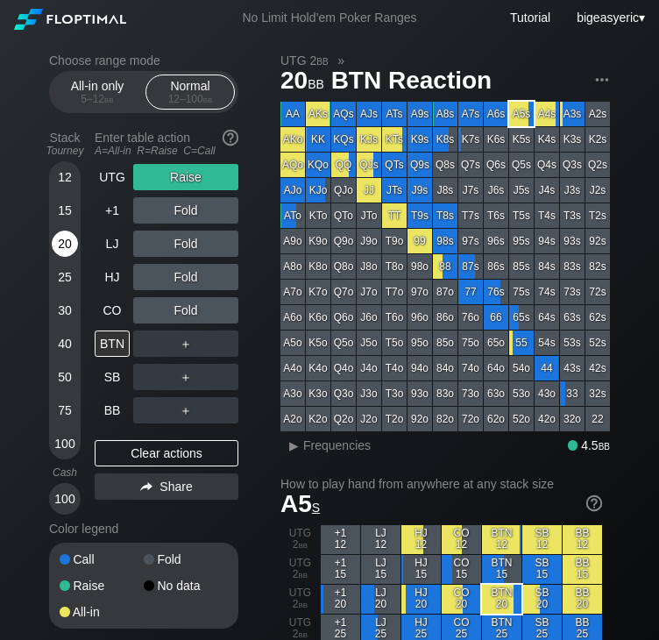
click at [64, 240] on div "20" at bounding box center [65, 243] width 26 height 26
click at [70, 173] on div "12" at bounding box center [65, 177] width 26 height 26
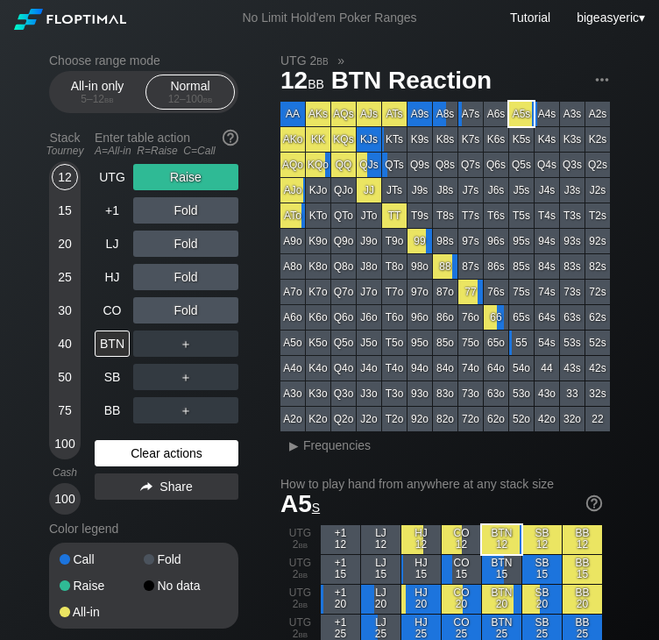
click at [126, 449] on div "Clear actions" at bounding box center [167, 453] width 144 height 26
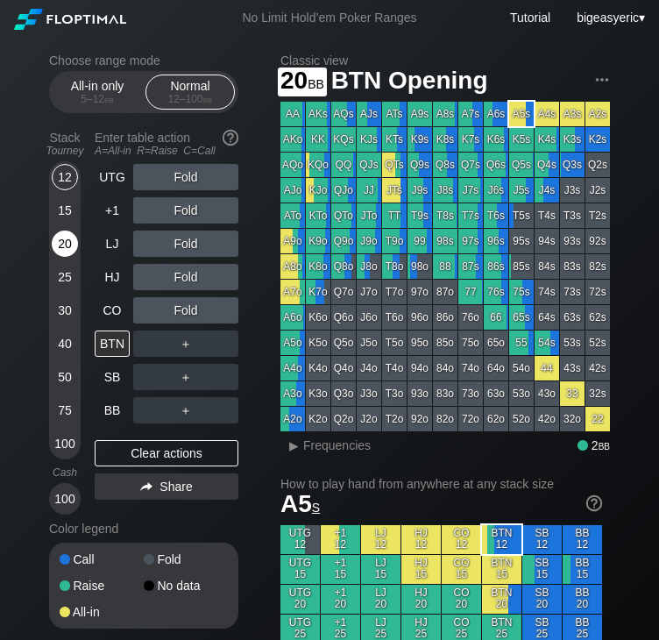
click at [60, 240] on div "20" at bounding box center [65, 243] width 26 height 26
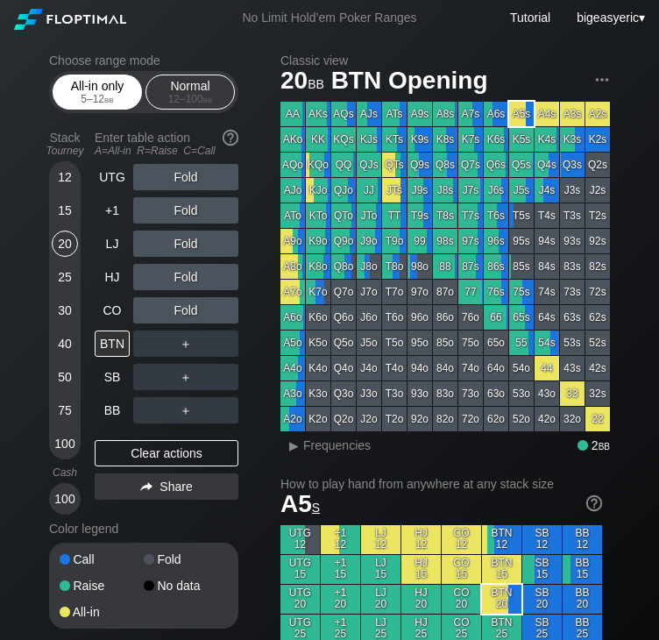
click at [88, 99] on div "5 – 12 bb" at bounding box center [97, 99] width 74 height 12
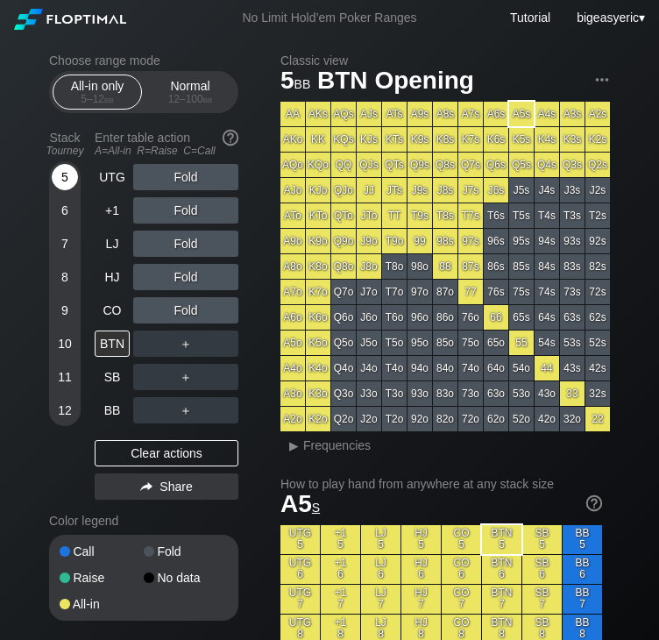
click at [63, 180] on div "5" at bounding box center [65, 177] width 26 height 26
click at [137, 176] on div "A ✕ R ✕ C ✕ Fold" at bounding box center [185, 177] width 105 height 26
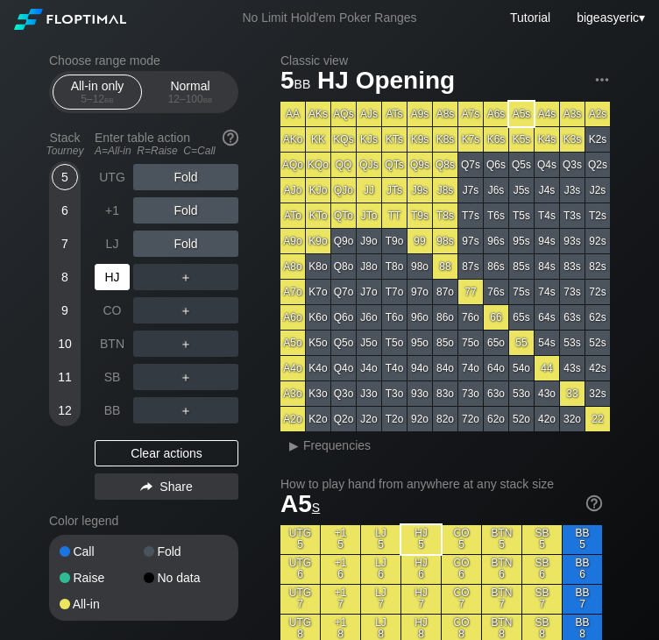
click at [118, 286] on div "HJ" at bounding box center [112, 277] width 35 height 26
click at [124, 399] on div "BB" at bounding box center [112, 410] width 35 height 26
